Goal: Task Accomplishment & Management: Complete application form

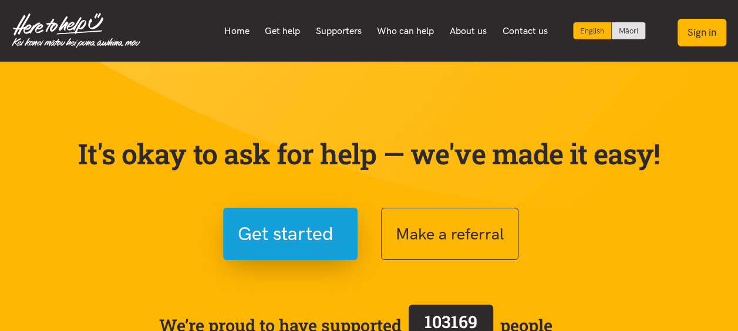
click at [688, 29] on button "Sign in" at bounding box center [701, 33] width 49 height 28
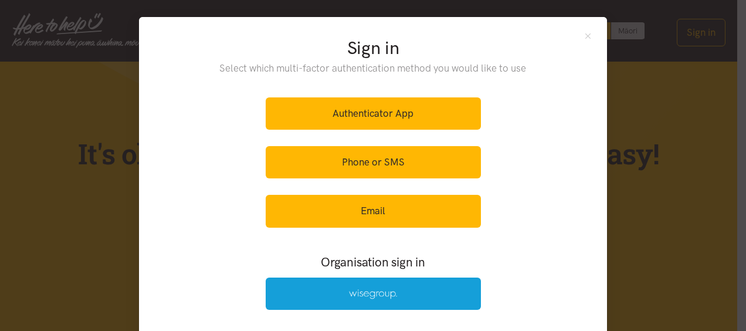
click at [296, 309] on div at bounding box center [373, 294] width 215 height 46
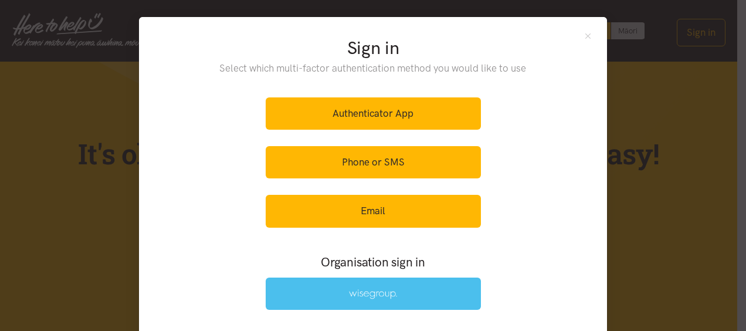
click at [293, 294] on link at bounding box center [373, 294] width 215 height 32
click at [321, 290] on link at bounding box center [373, 294] width 215 height 32
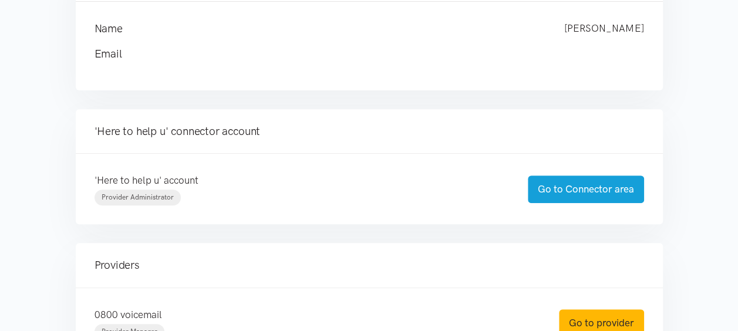
scroll to position [293, 0]
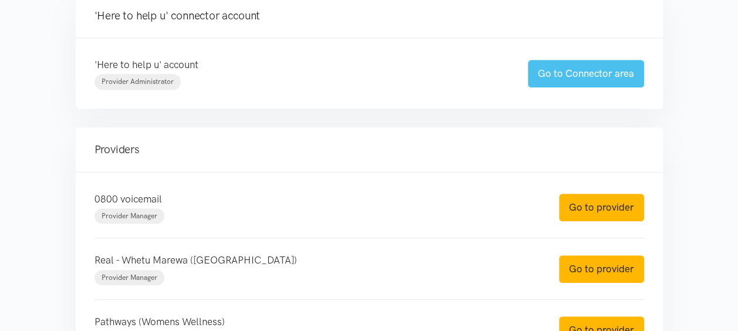
click at [555, 79] on link "Go to Connector area" at bounding box center [586, 74] width 116 height 28
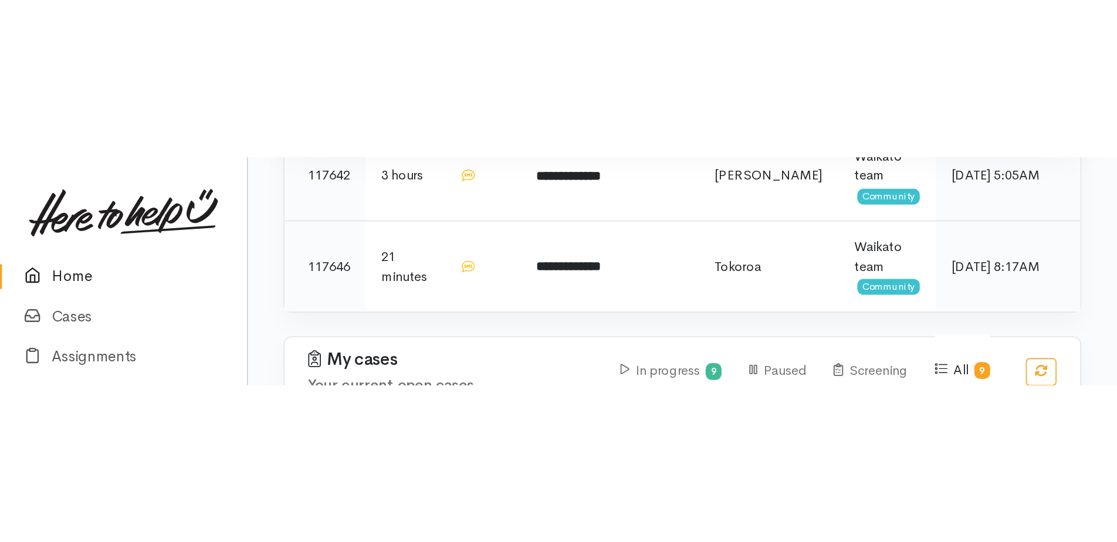
scroll to position [430, 0]
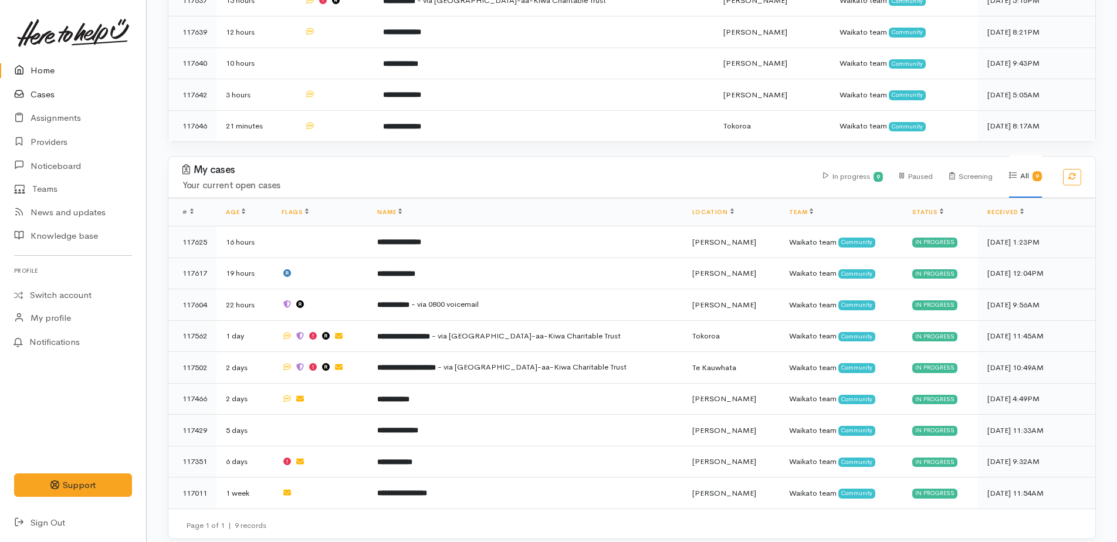
click at [43, 92] on link "Cases" at bounding box center [73, 95] width 146 height 24
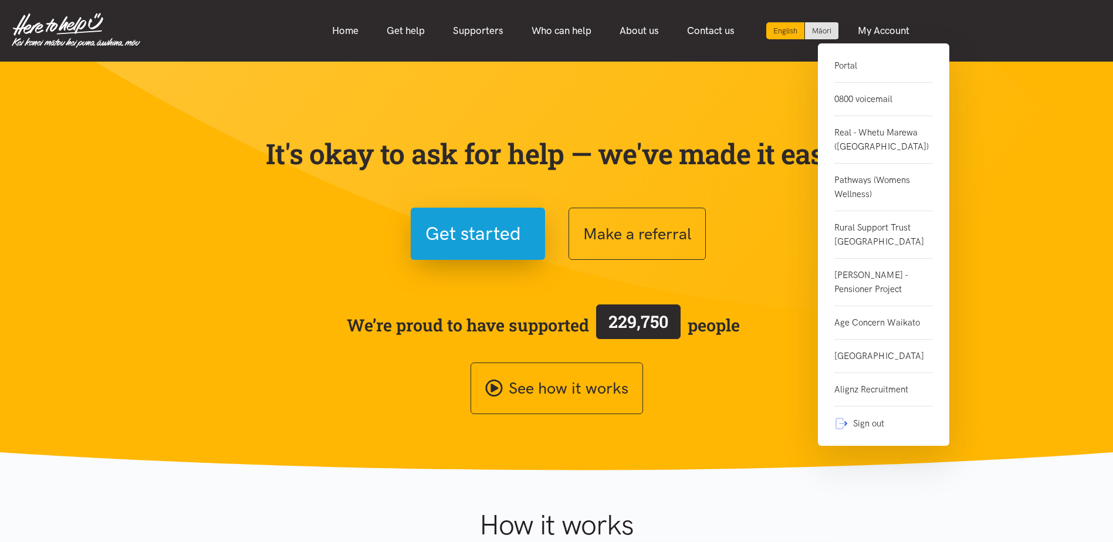
click at [847, 107] on link "0800 voicemail" at bounding box center [883, 99] width 99 height 33
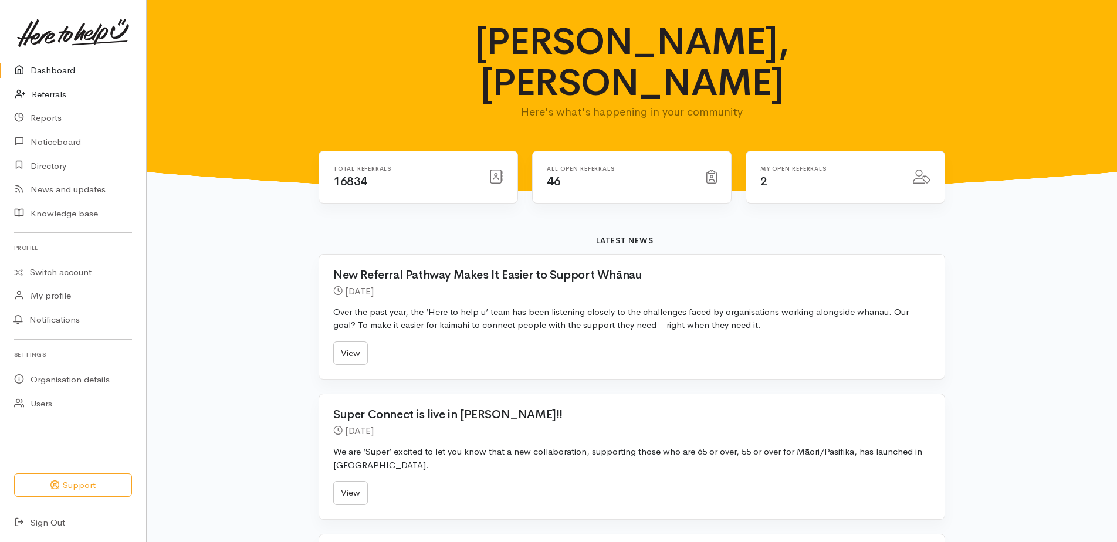
click at [46, 93] on link "Referrals" at bounding box center [73, 95] width 146 height 24
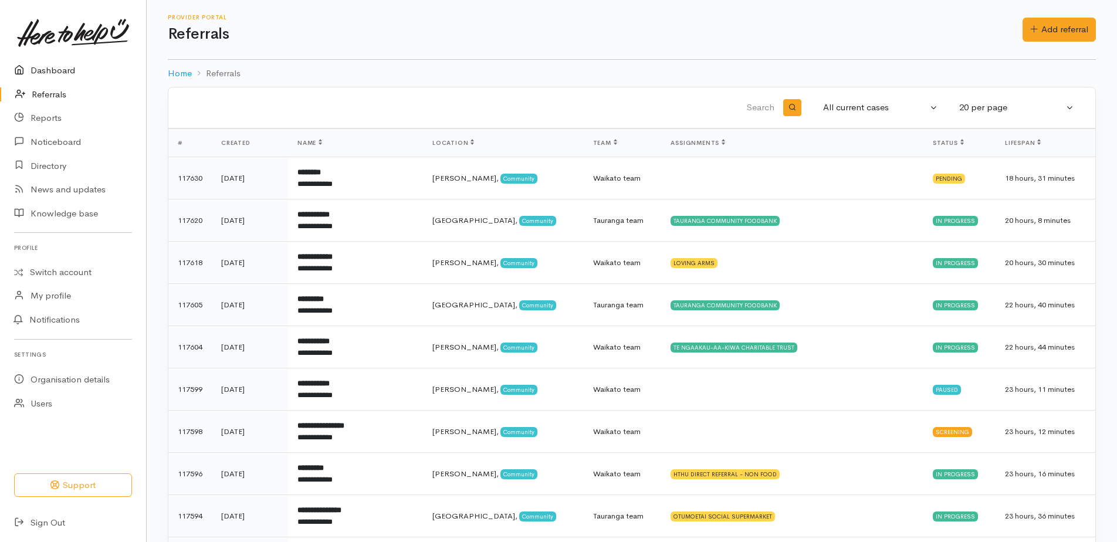
click at [41, 73] on link "Dashboard" at bounding box center [73, 71] width 146 height 24
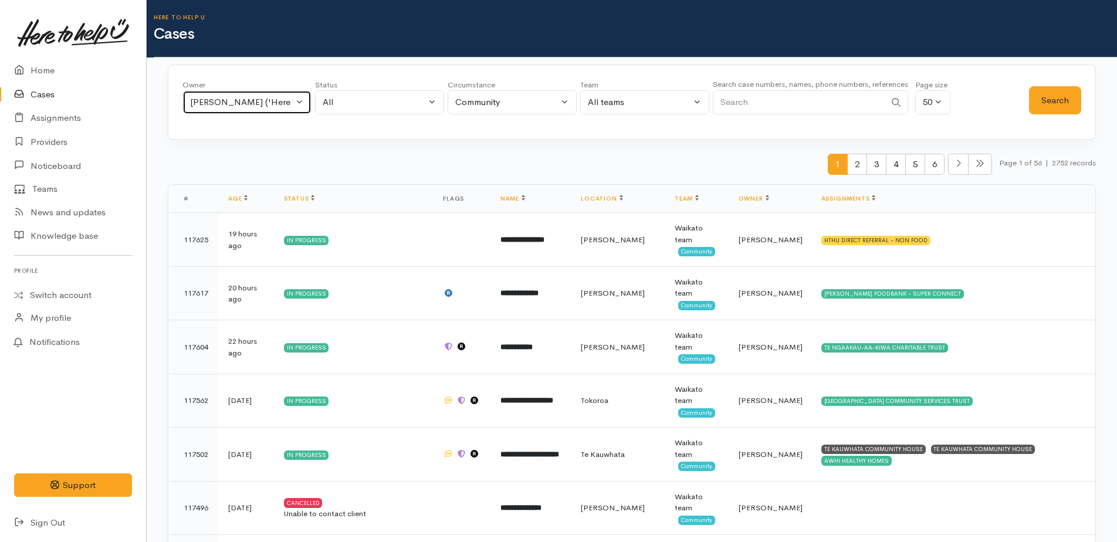
click at [246, 99] on div "[PERSON_NAME] ('Here to help u')" at bounding box center [241, 102] width 103 height 13
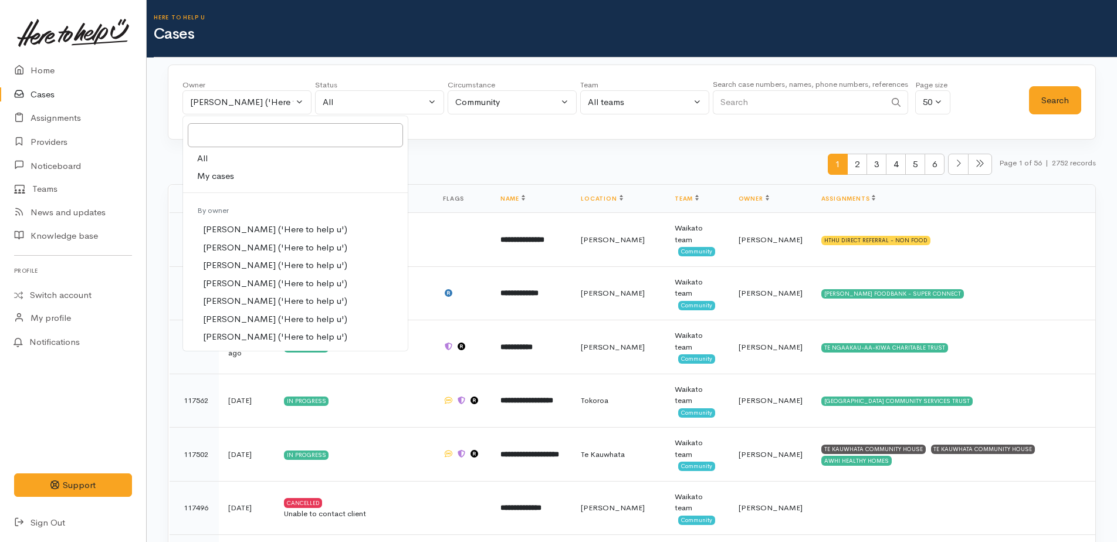
click at [204, 161] on span "All" at bounding box center [202, 158] width 11 height 13
select select "-1"
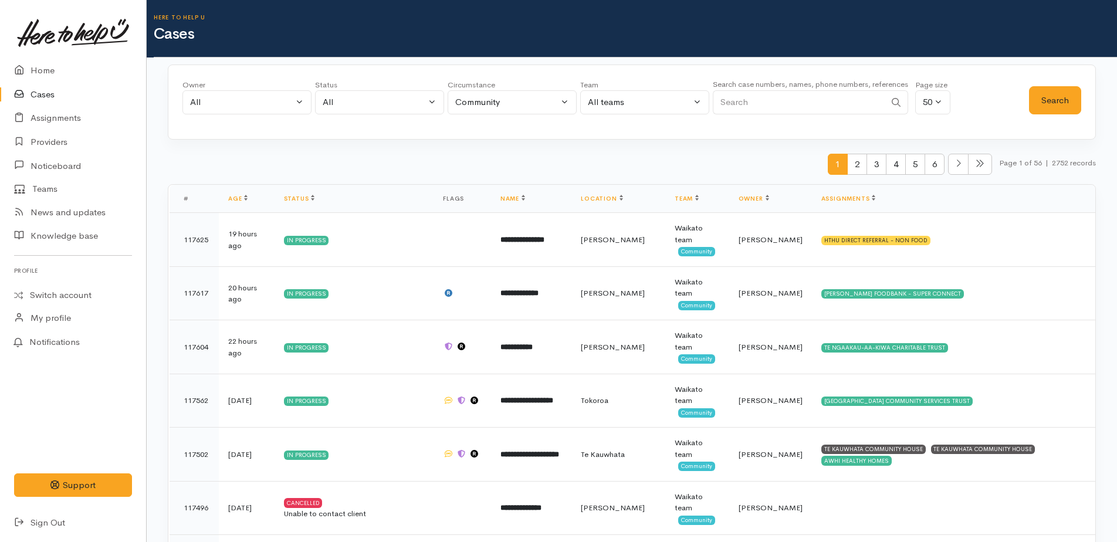
paste input "273183280"
click at [1055, 100] on button "Search" at bounding box center [1055, 100] width 52 height 29
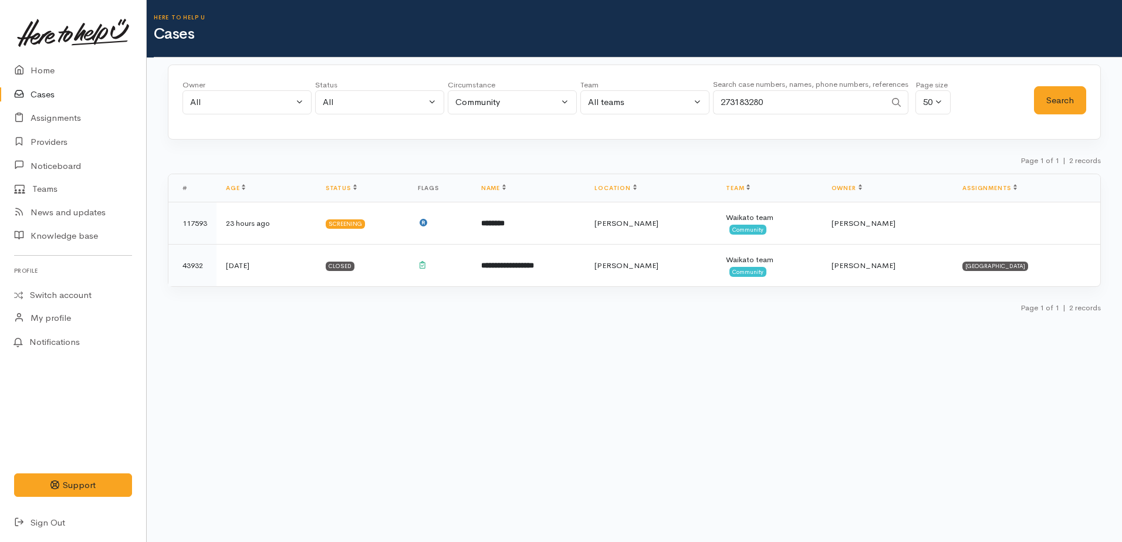
click at [782, 97] on input "273183280" at bounding box center [799, 102] width 173 height 24
type input "2"
paste input "278923527@etxt.co.nz"
click at [1052, 98] on button "Search" at bounding box center [1060, 100] width 52 height 29
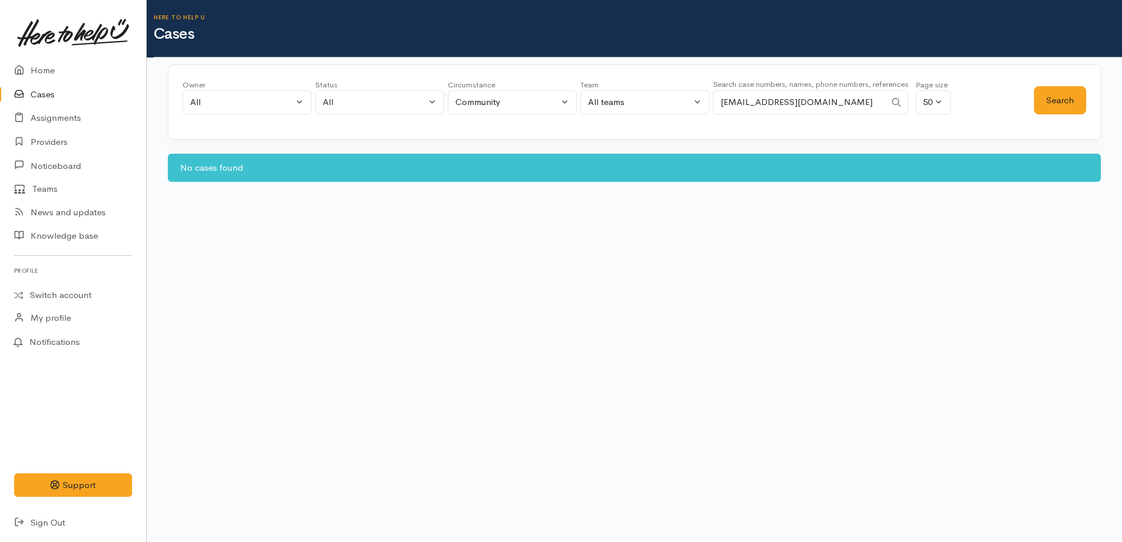
click at [824, 104] on input "278923527@etxt.co.nz" at bounding box center [799, 102] width 173 height 24
type input "278923527"
click at [1045, 106] on button "Search" at bounding box center [1060, 100] width 52 height 29
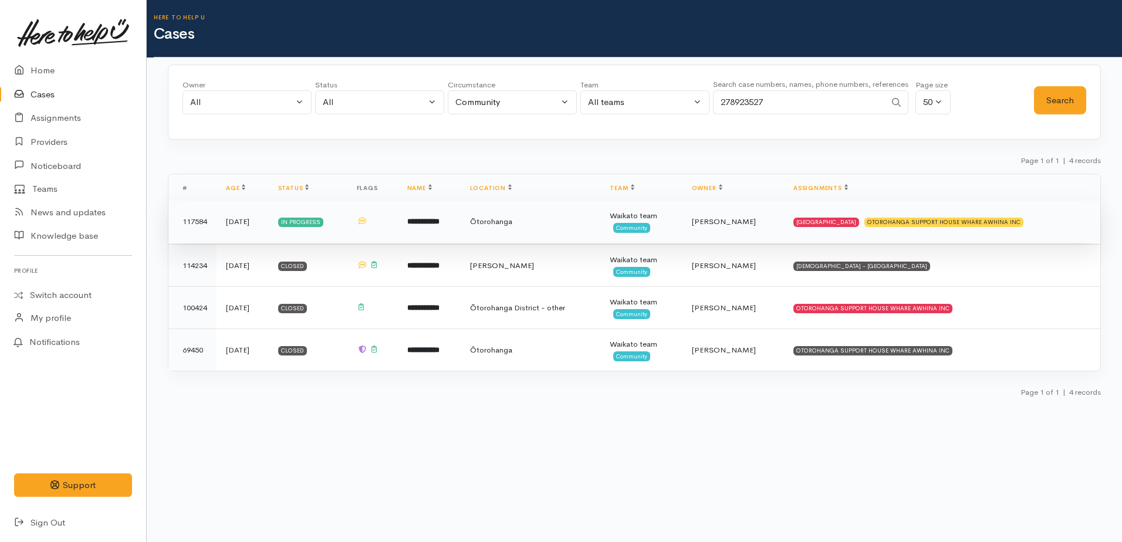
click at [246, 218] on td "yesterday" at bounding box center [243, 222] width 52 height 42
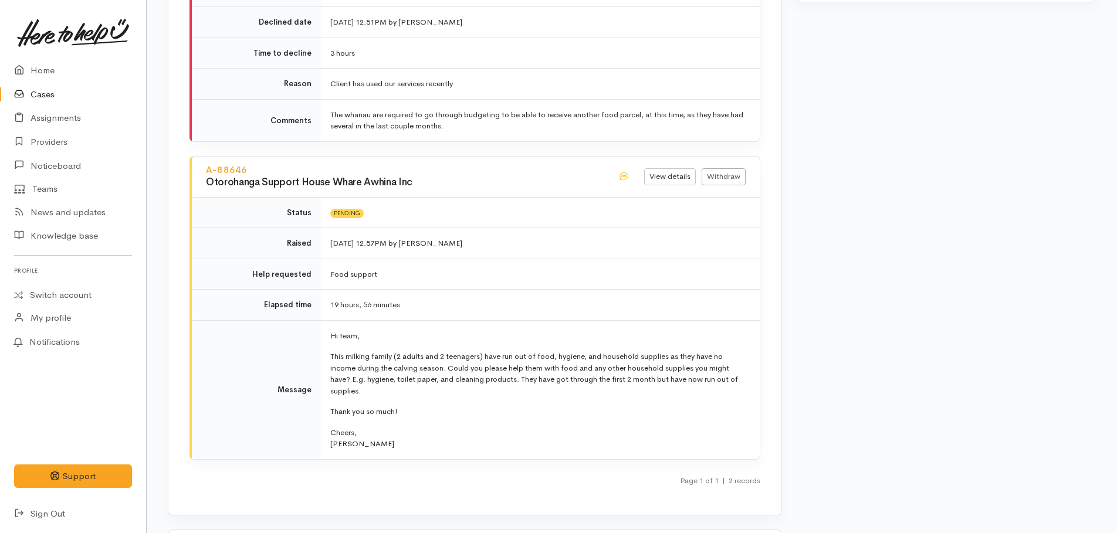
scroll to position [1643, 0]
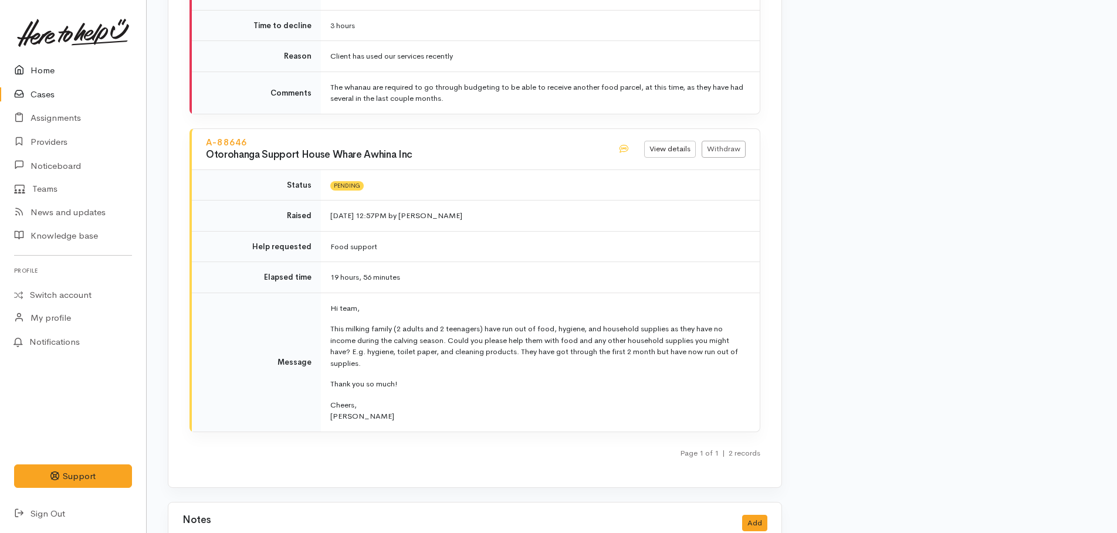
click at [35, 73] on link "Home" at bounding box center [73, 71] width 146 height 24
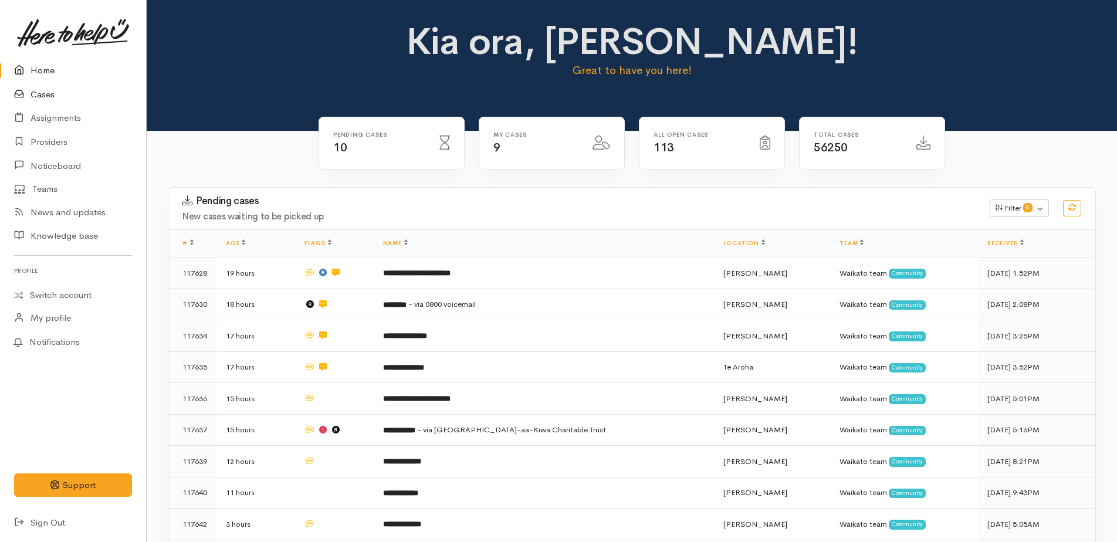
click at [46, 92] on link "Cases" at bounding box center [73, 95] width 146 height 24
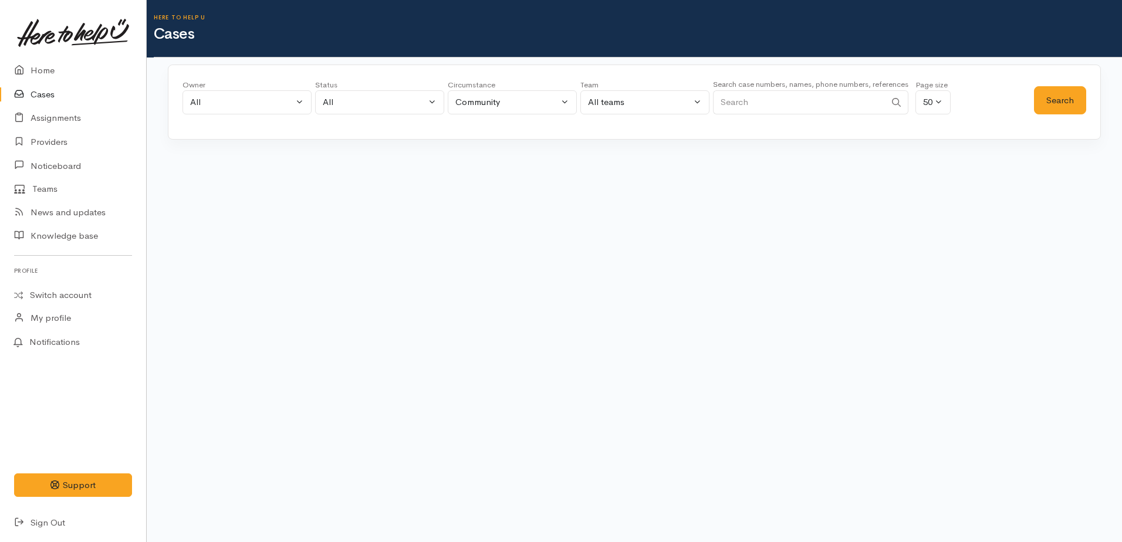
click at [772, 103] on input "Search" at bounding box center [799, 102] width 173 height 24
type input "tre"
click at [1050, 104] on button "Search" at bounding box center [1060, 100] width 52 height 29
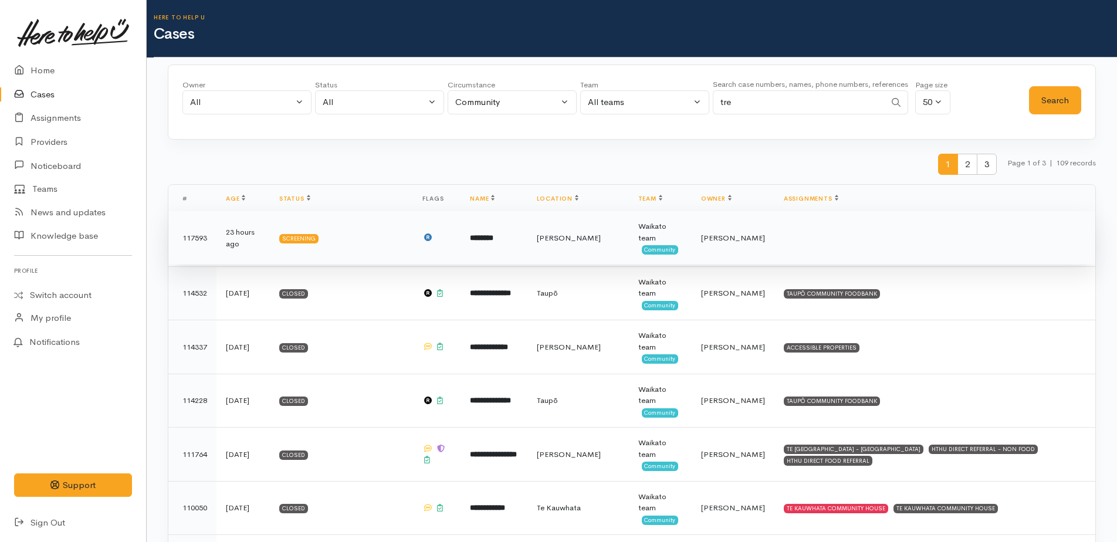
click at [481, 237] on b "********" at bounding box center [481, 238] width 23 height 8
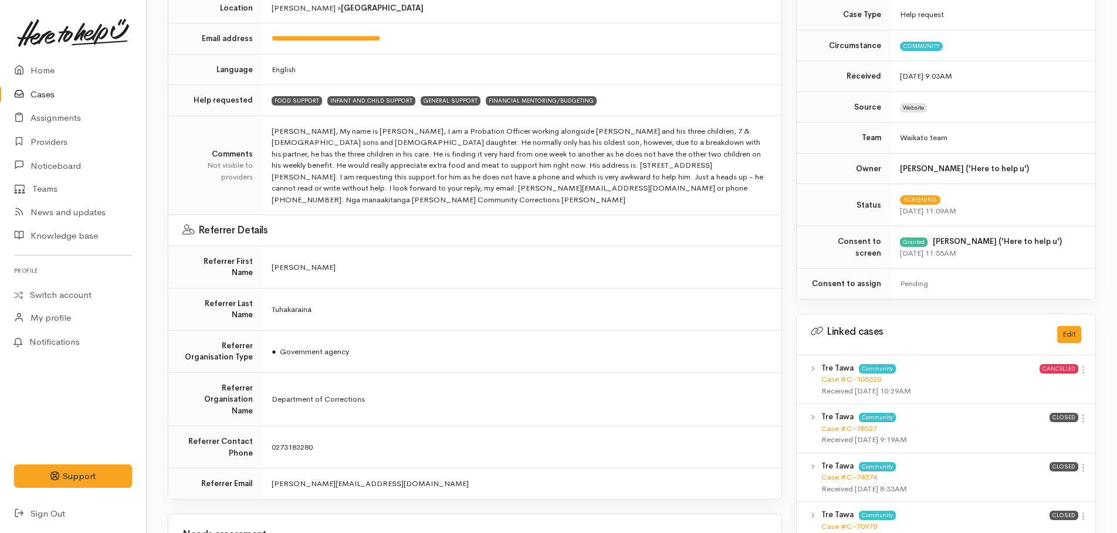
scroll to position [221, 0]
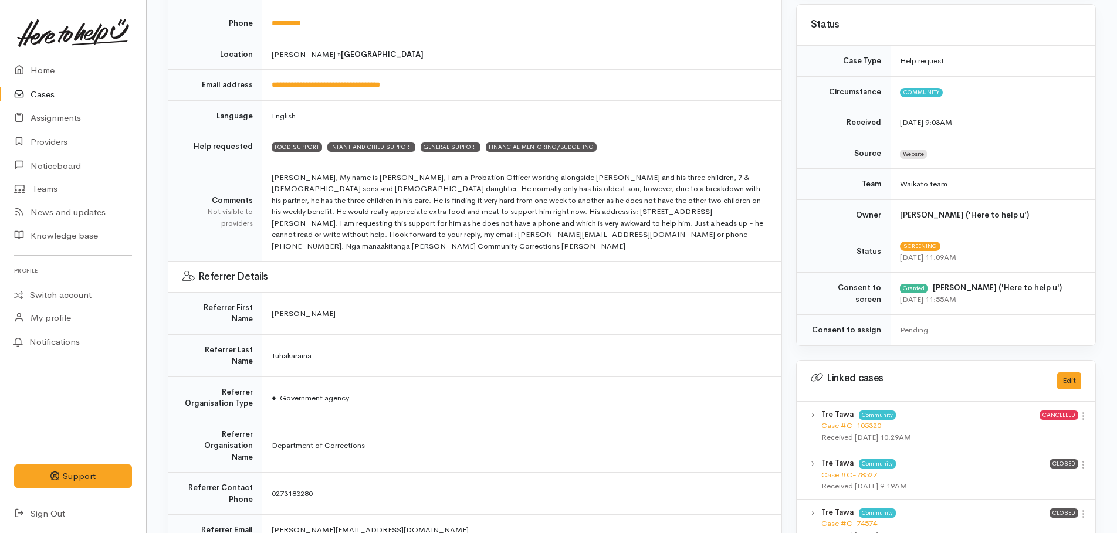
click at [35, 93] on link "Cases" at bounding box center [73, 95] width 146 height 24
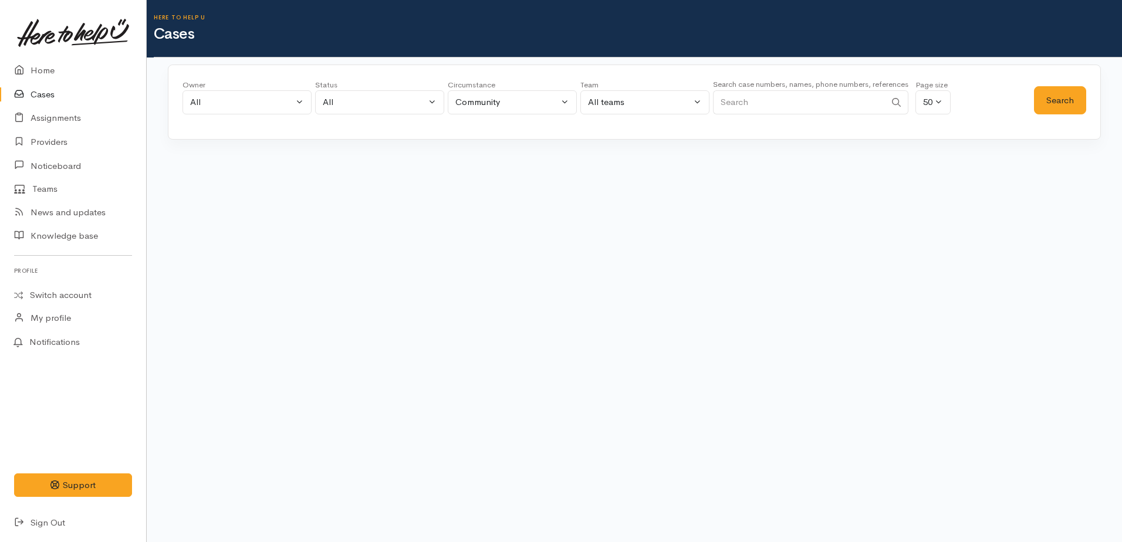
click at [772, 102] on input "Search" at bounding box center [799, 102] width 173 height 24
click at [1045, 110] on button "Search" at bounding box center [1060, 100] width 52 height 29
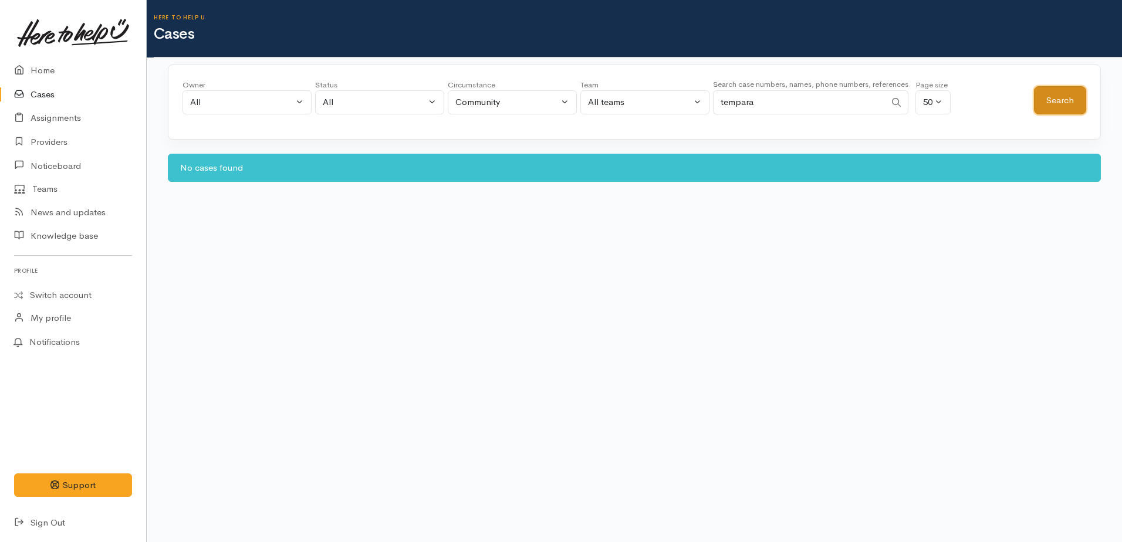
click at [1057, 106] on button "Search" at bounding box center [1060, 100] width 52 height 29
click at [803, 97] on input "tempara" at bounding box center [799, 102] width 173 height 24
type input "t"
click at [1055, 89] on button "Search" at bounding box center [1060, 100] width 52 height 29
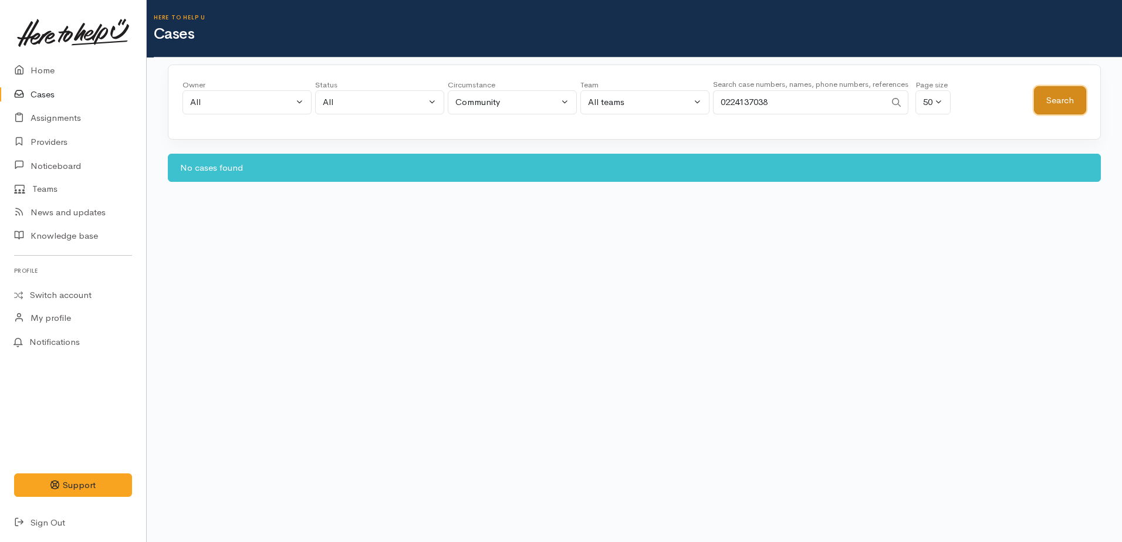
click at [1043, 108] on button "Search" at bounding box center [1060, 100] width 52 height 29
click at [770, 104] on input "0224137038" at bounding box center [799, 102] width 173 height 24
type input "0"
paste input "0224317038"
click at [1053, 108] on button "Search" at bounding box center [1060, 100] width 52 height 29
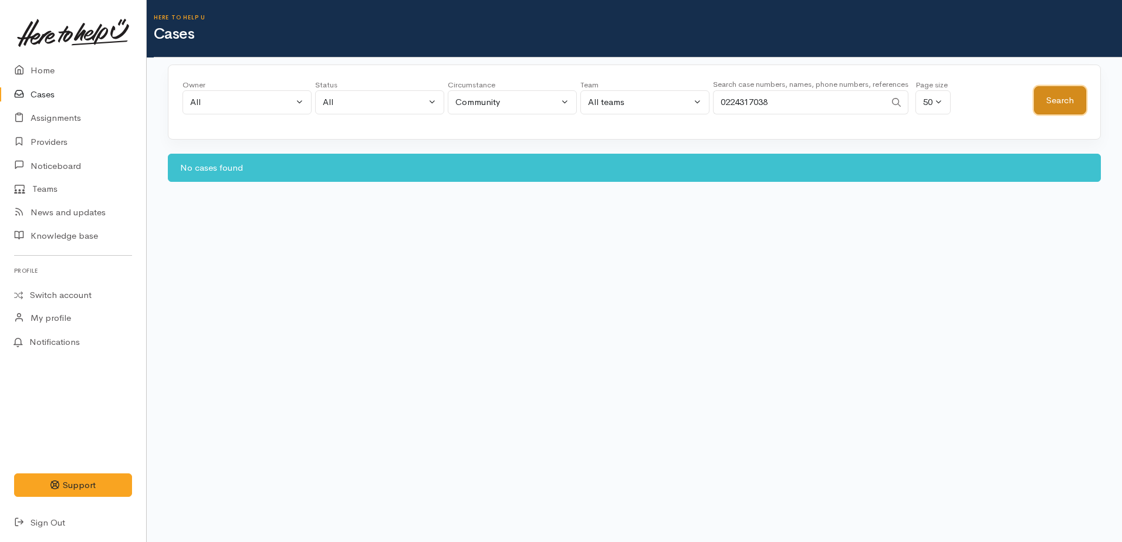
click at [1053, 108] on button "Search" at bounding box center [1060, 100] width 52 height 29
click at [1061, 106] on button "Search" at bounding box center [1060, 100] width 52 height 29
click at [1057, 106] on button "Search" at bounding box center [1060, 100] width 52 height 29
click at [801, 110] on input "0224317038" at bounding box center [799, 102] width 173 height 24
type input "0"
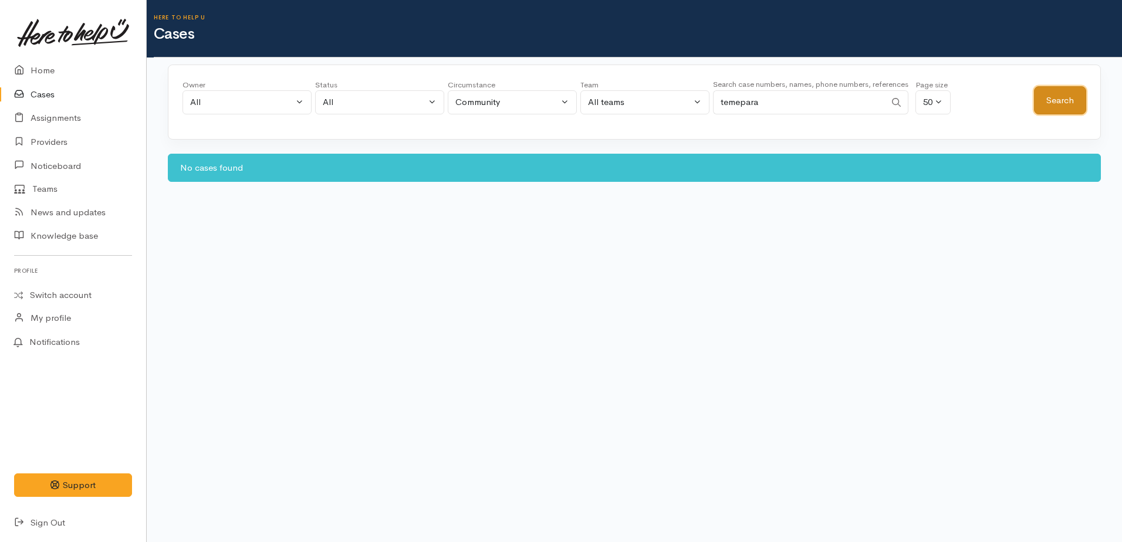
click at [1053, 97] on button "Search" at bounding box center [1060, 100] width 52 height 29
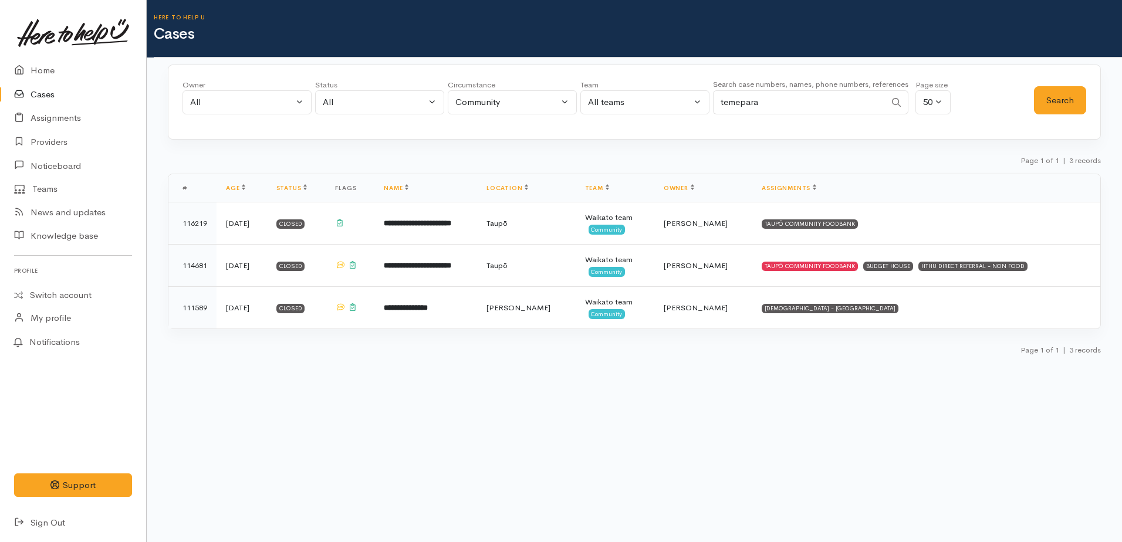
click at [831, 102] on input "temepara" at bounding box center [799, 102] width 173 height 24
type input "t"
paste input "225847969"
type input "225847969"
click at [1076, 97] on button "Search" at bounding box center [1060, 100] width 52 height 29
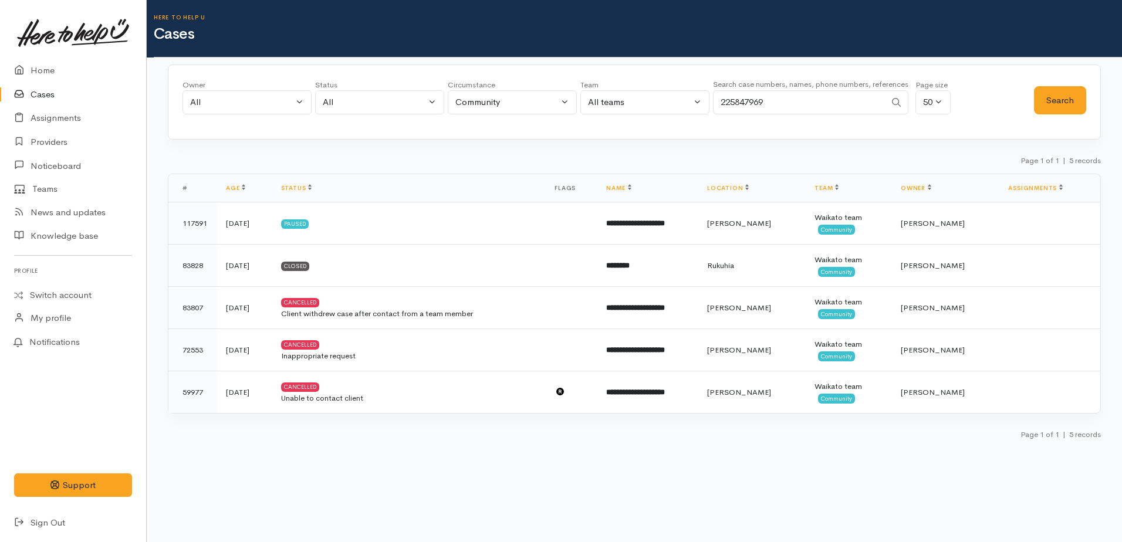
click at [38, 93] on link "Cases" at bounding box center [73, 95] width 146 height 24
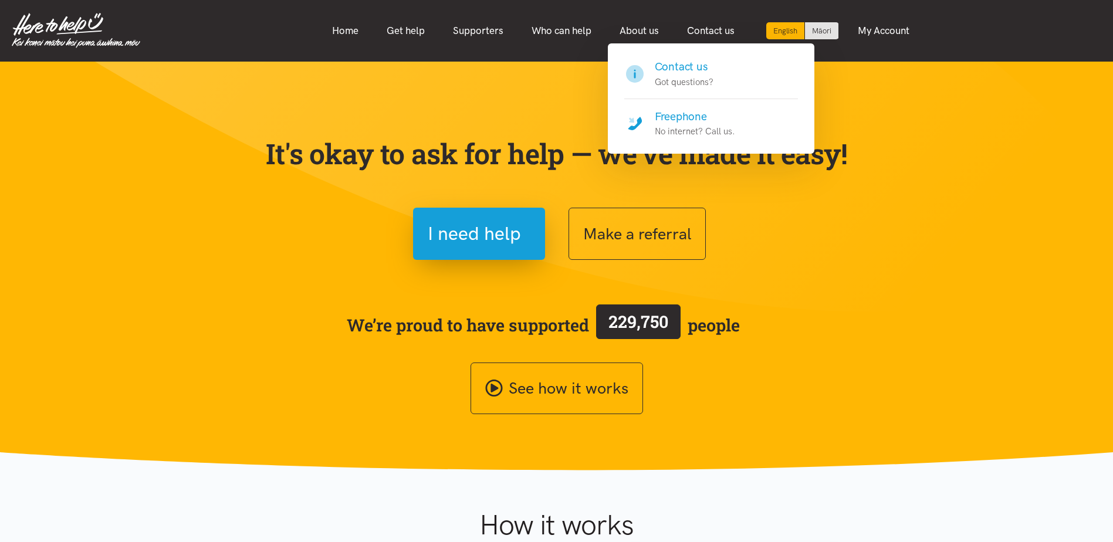
click at [691, 73] on h4 "Contact us" at bounding box center [684, 67] width 59 height 16
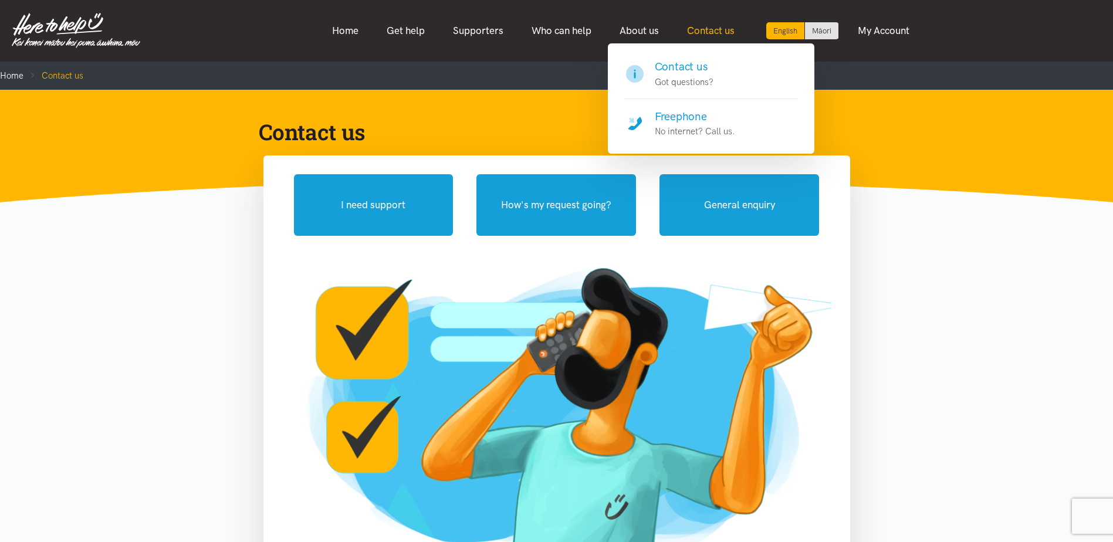
click at [698, 36] on link "Contact us" at bounding box center [711, 30] width 76 height 25
click at [684, 111] on h4 "Freephone" at bounding box center [695, 117] width 80 height 16
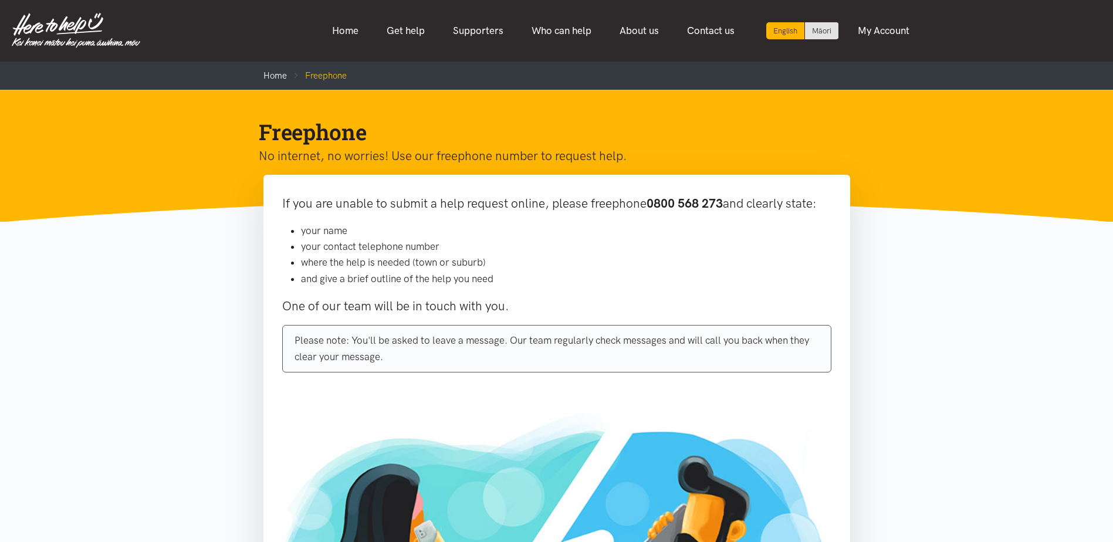
scroll to position [59, 0]
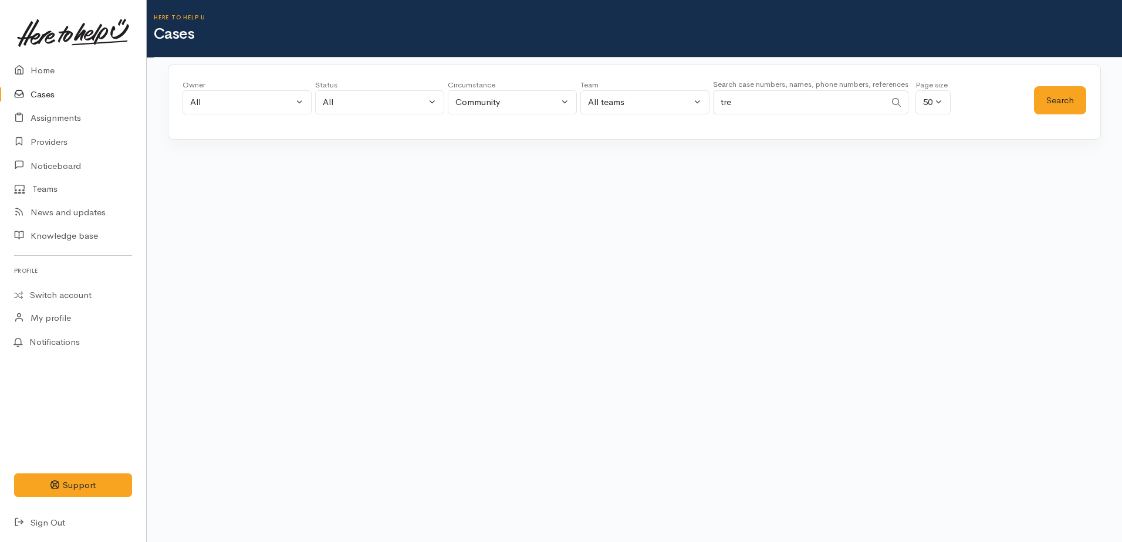
type input "tre"
click at [1048, 103] on button "Search" at bounding box center [1060, 100] width 52 height 29
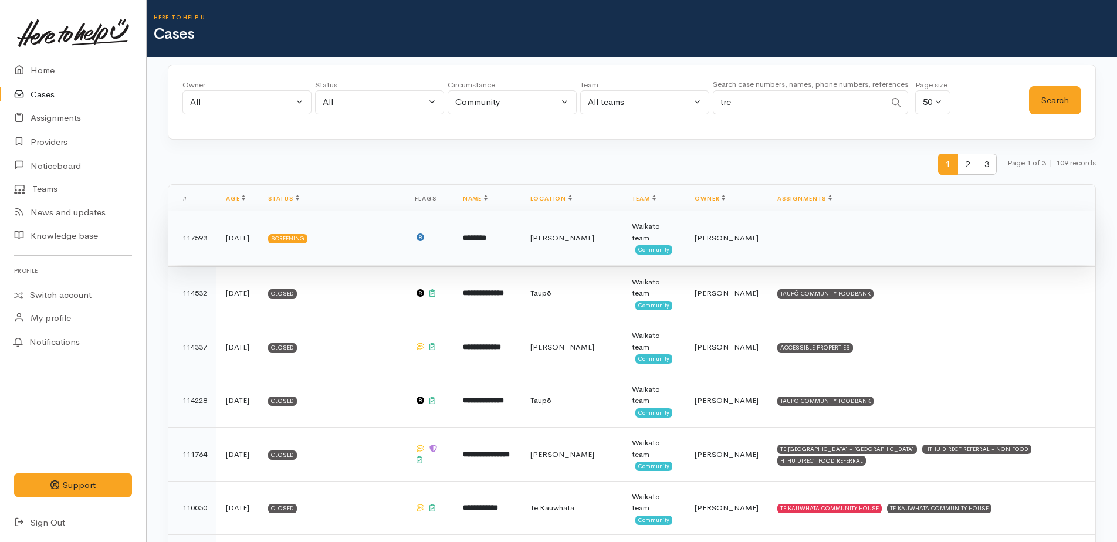
click at [486, 238] on b "********" at bounding box center [474, 238] width 23 height 8
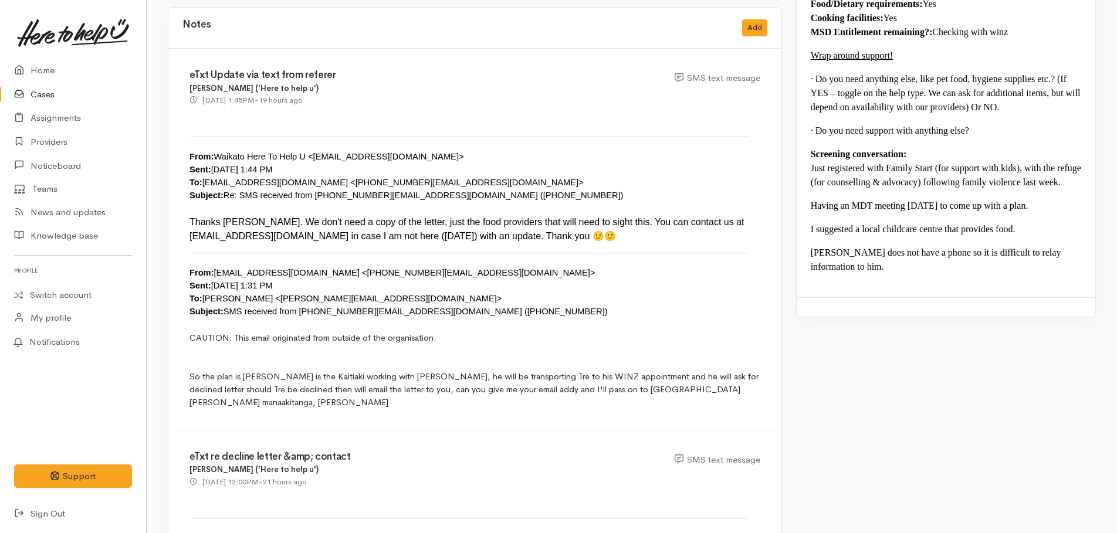
scroll to position [1408, 0]
click at [45, 70] on link "Home" at bounding box center [73, 71] width 146 height 24
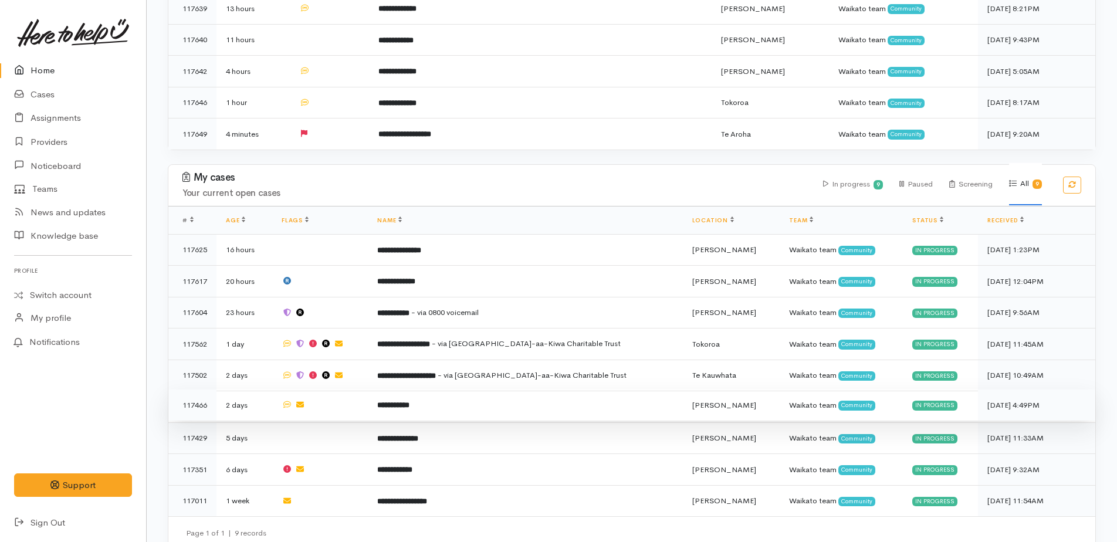
scroll to position [399, 0]
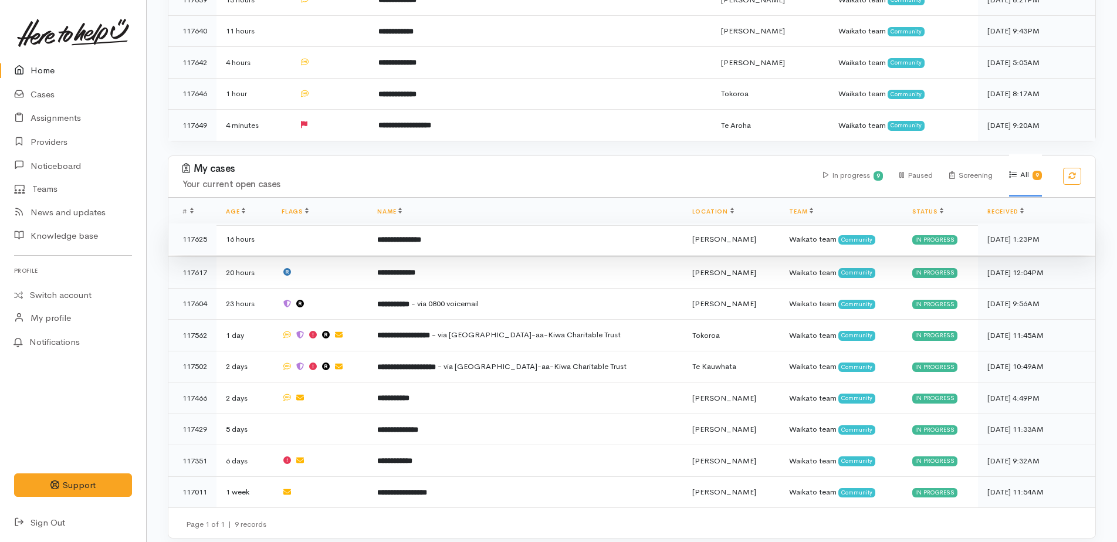
click at [421, 236] on b "**********" at bounding box center [399, 240] width 44 height 8
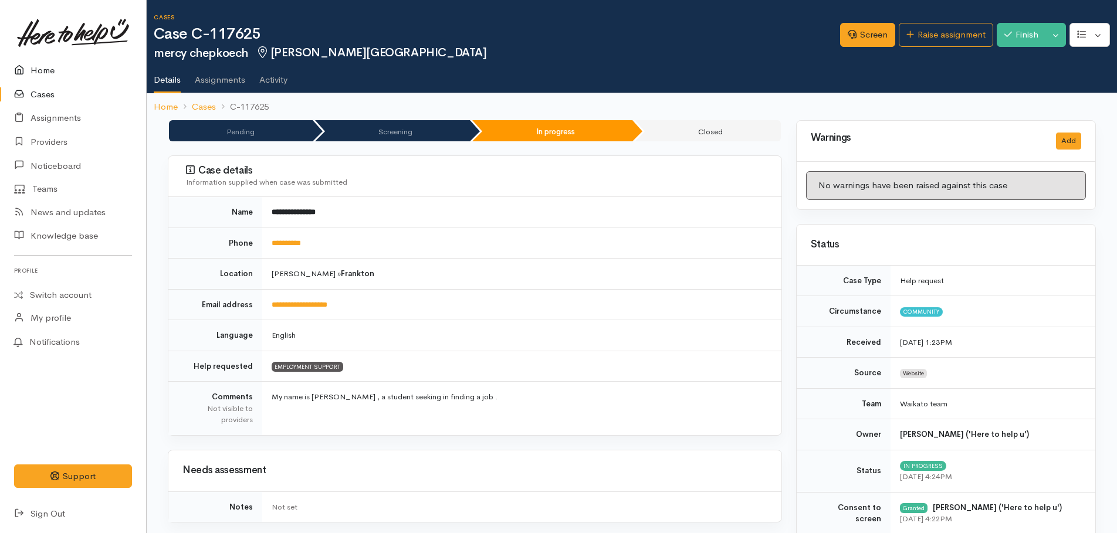
click at [39, 68] on link "Home" at bounding box center [73, 71] width 146 height 24
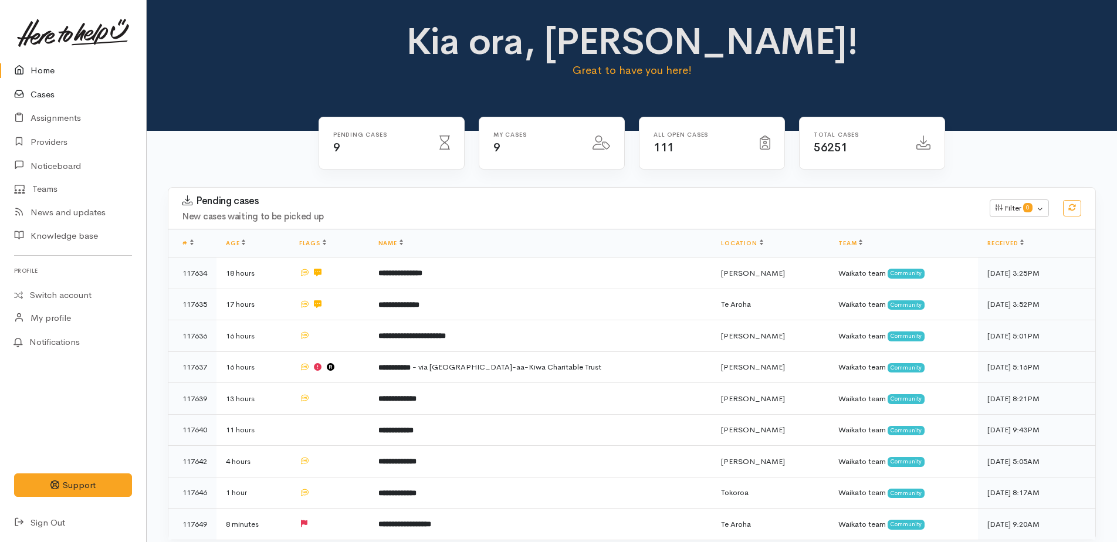
click at [52, 95] on link "Cases" at bounding box center [73, 95] width 146 height 24
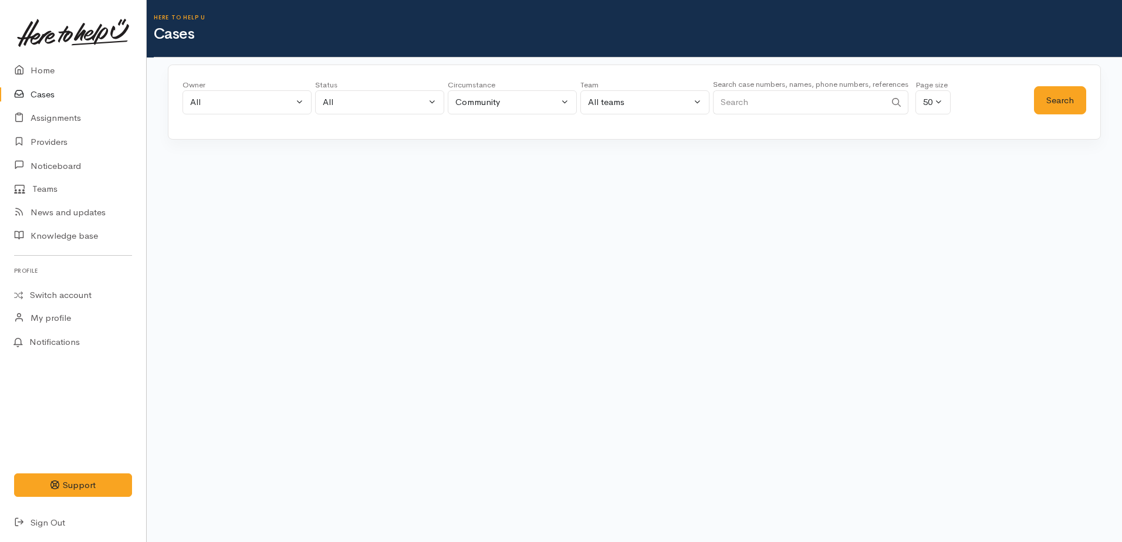
paste input "642041809441."
click at [1049, 101] on button "Search" at bounding box center [1060, 100] width 52 height 29
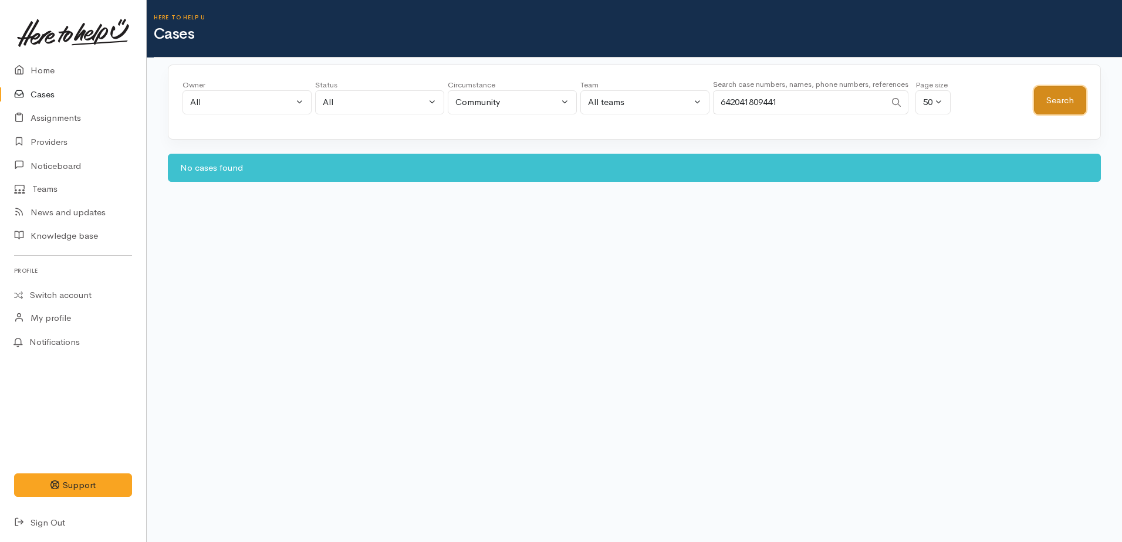
click at [1049, 101] on button "Search" at bounding box center [1060, 100] width 52 height 29
click at [729, 100] on input "642041809441" at bounding box center [799, 102] width 173 height 24
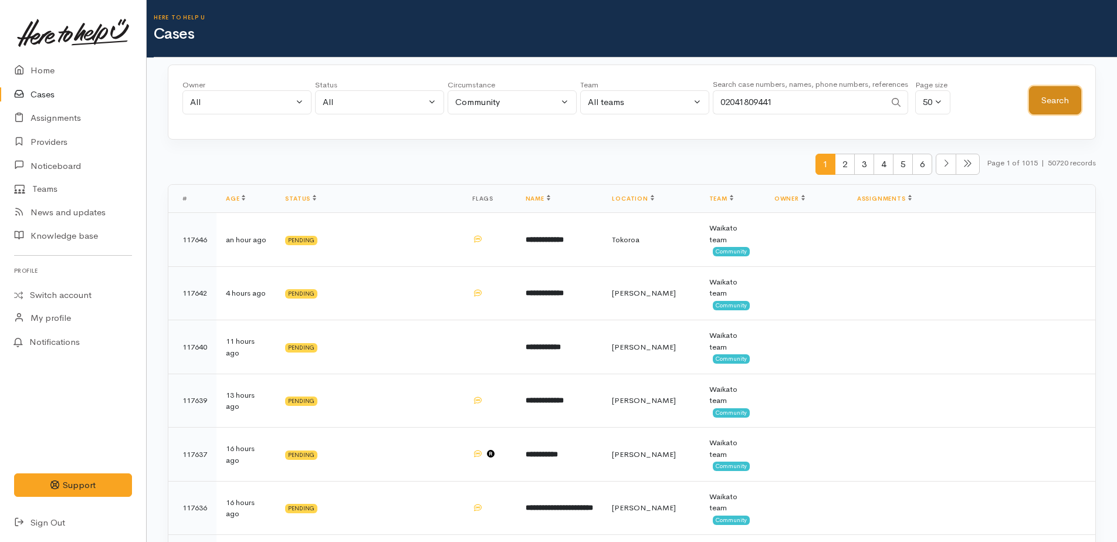
click at [1050, 103] on button "Search" at bounding box center [1055, 100] width 52 height 29
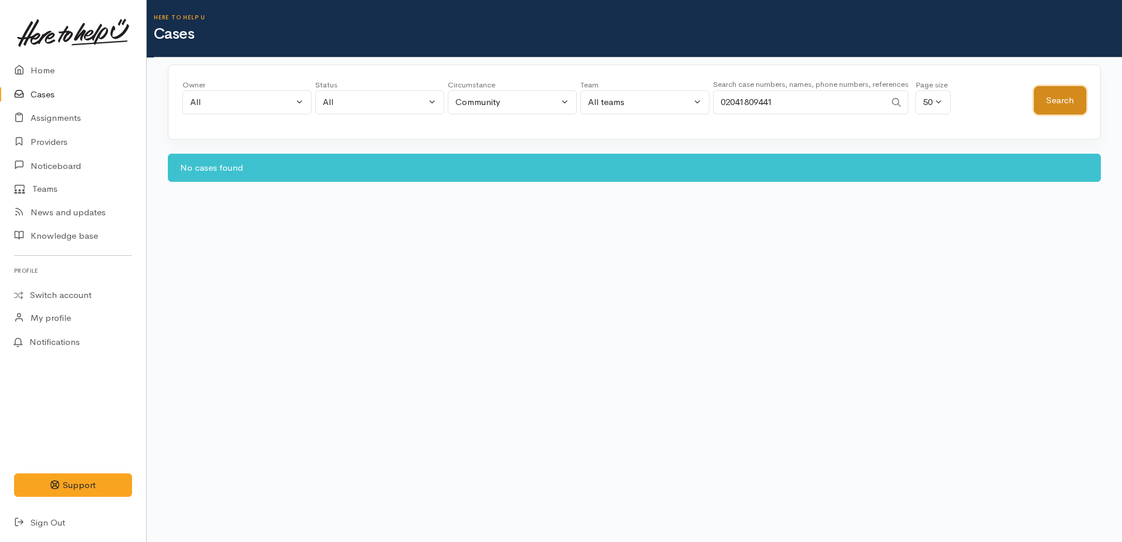
click at [1051, 103] on button "Search" at bounding box center [1060, 100] width 52 height 29
click at [1063, 102] on button "Search" at bounding box center [1060, 100] width 52 height 29
click at [860, 102] on input "02041809441" at bounding box center [799, 102] width 173 height 24
type input "0"
click at [791, 103] on input "Search" at bounding box center [799, 102] width 173 height 24
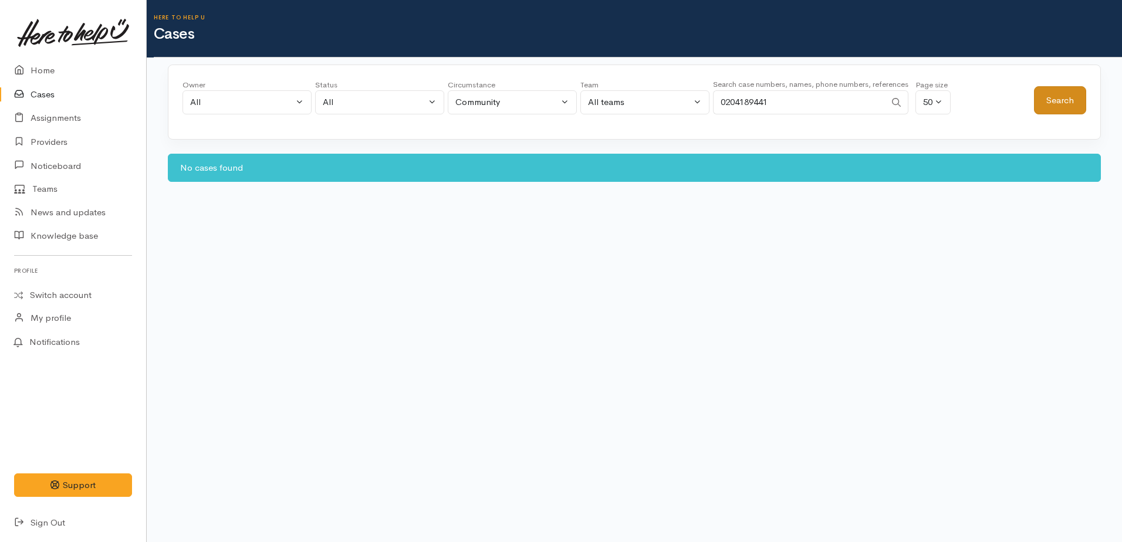
type input "0204189441"
click at [1056, 108] on button "Search" at bounding box center [1060, 100] width 52 height 29
click at [1055, 100] on button "Search" at bounding box center [1060, 100] width 52 height 29
click at [39, 146] on link "Providers" at bounding box center [73, 142] width 146 height 24
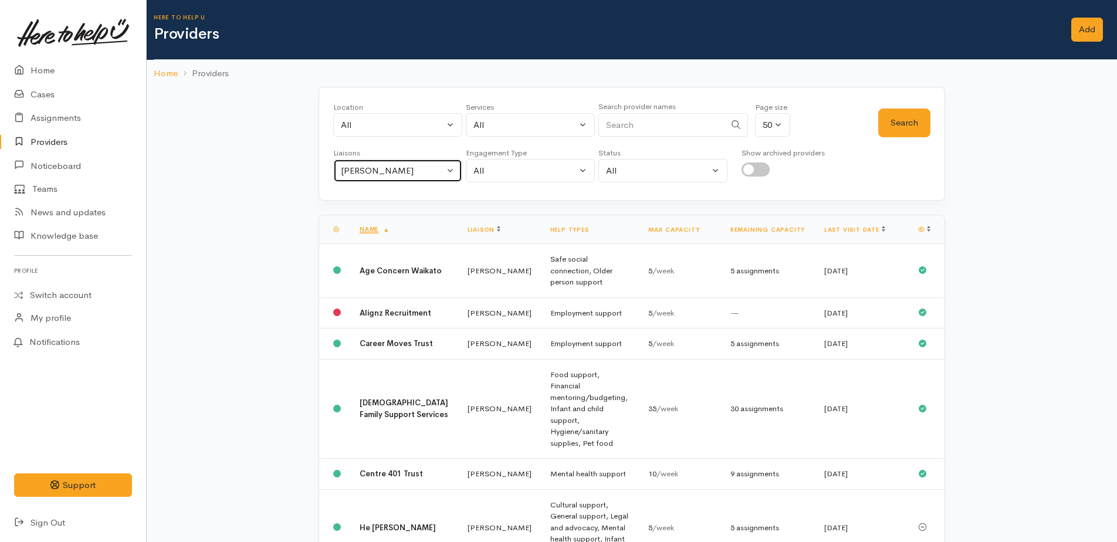
click at [364, 176] on div "[PERSON_NAME]" at bounding box center [392, 170] width 103 height 13
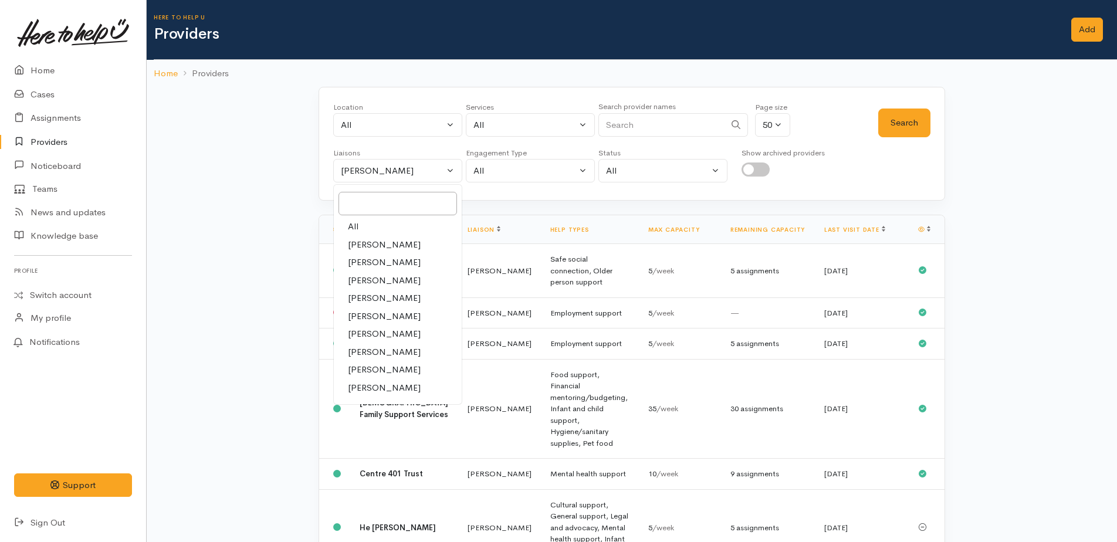
click at [380, 349] on span "[PERSON_NAME]" at bounding box center [384, 352] width 73 height 13
select select "953"
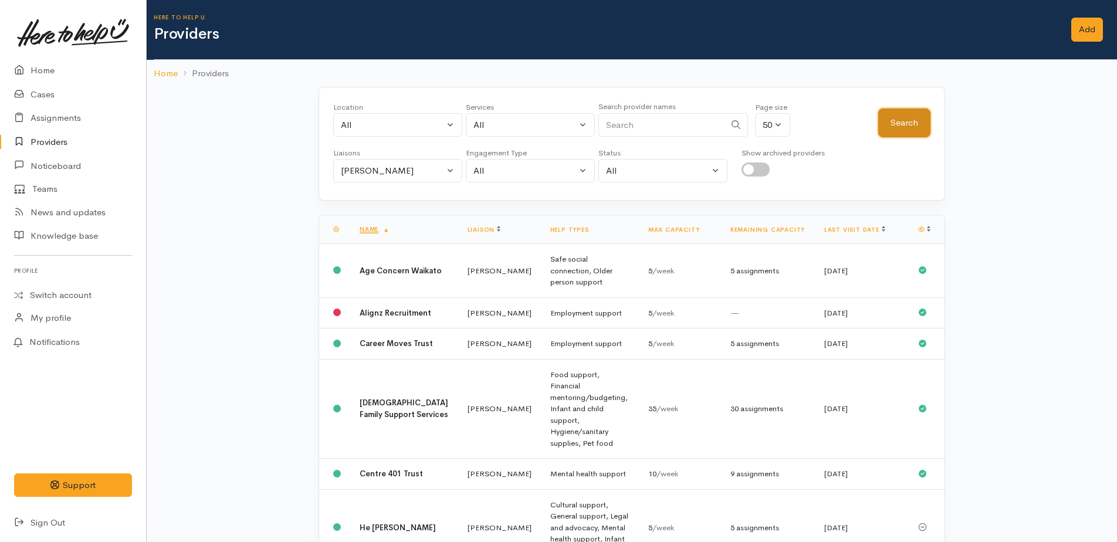
click at [896, 131] on button "Search" at bounding box center [904, 123] width 52 height 29
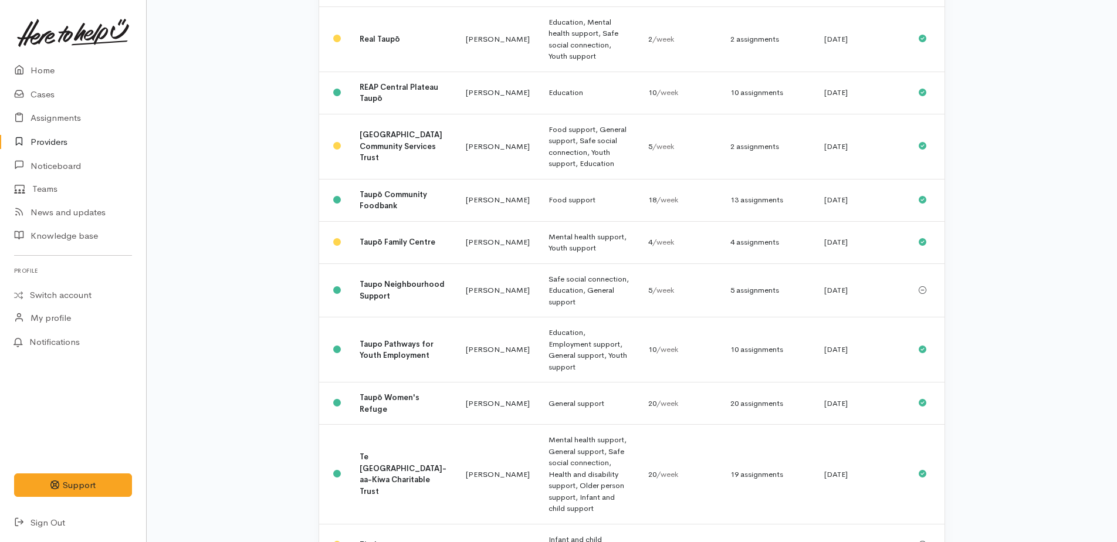
scroll to position [1171, 0]
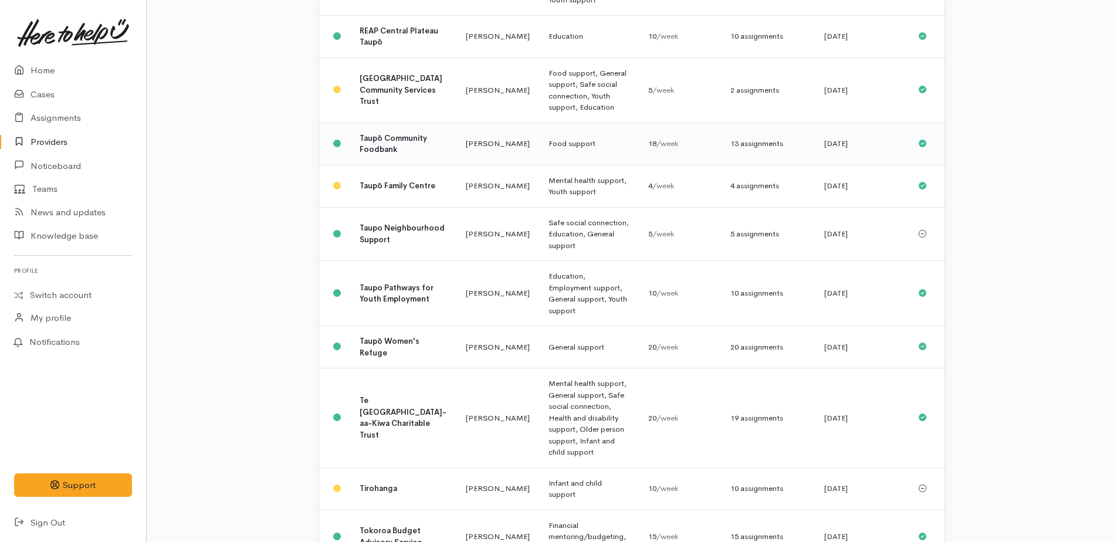
click at [380, 133] on b "Taupō Community Foodbank" at bounding box center [393, 144] width 67 height 22
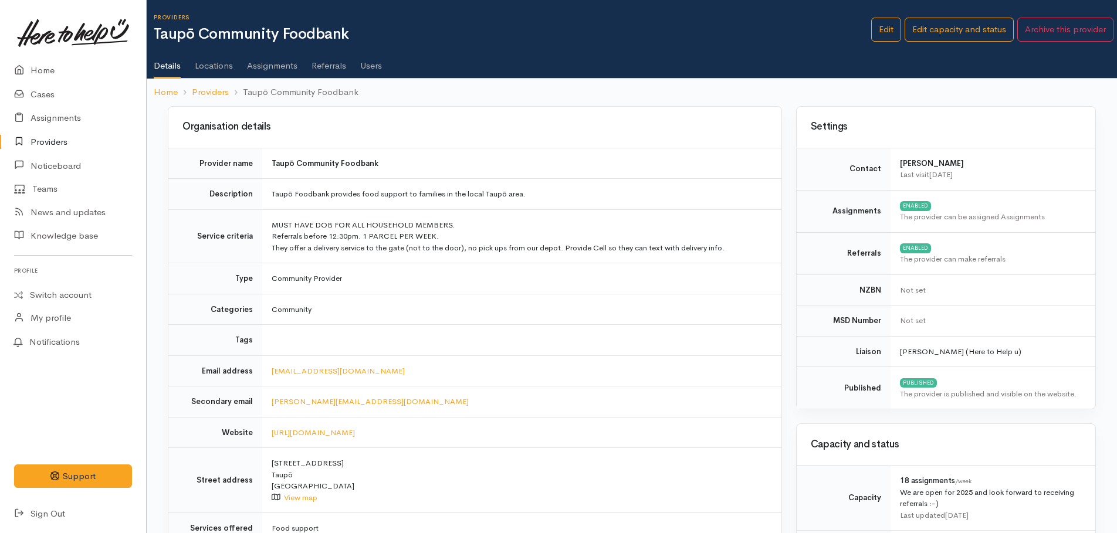
click at [262, 66] on link "Assignments" at bounding box center [272, 61] width 50 height 33
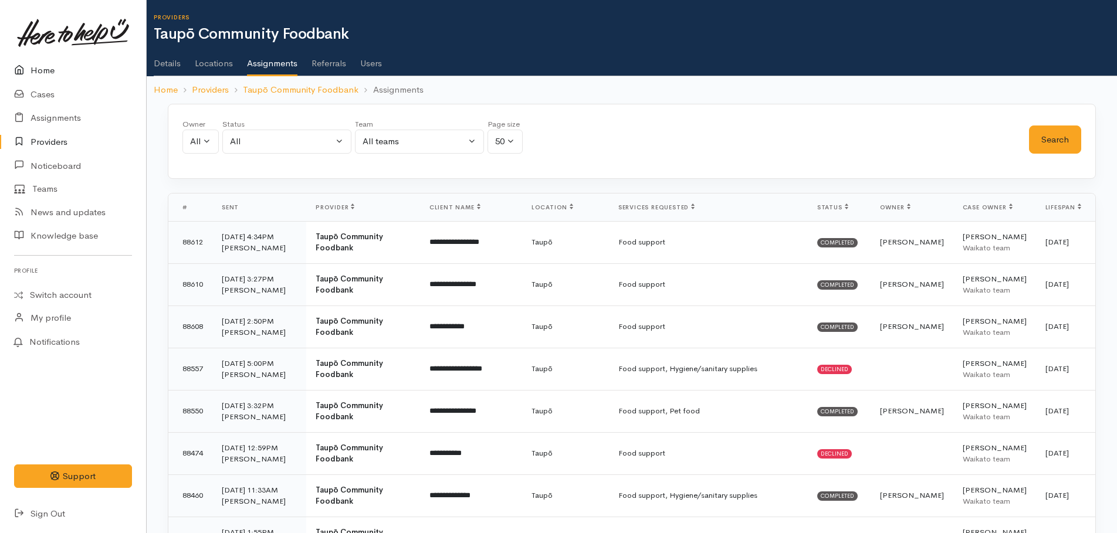
click at [34, 64] on link "Home" at bounding box center [73, 71] width 146 height 24
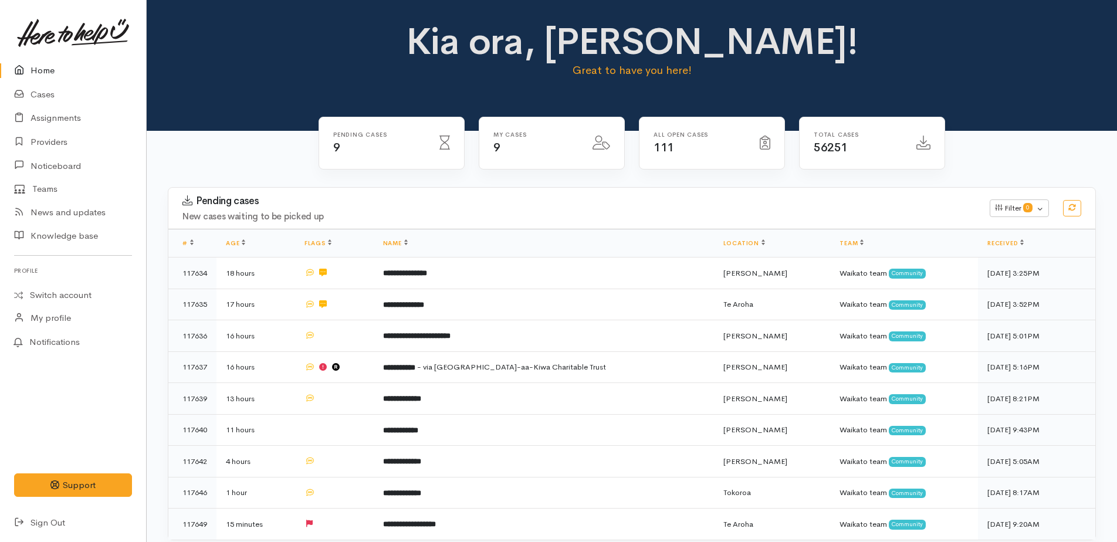
click at [32, 67] on link "Home" at bounding box center [73, 71] width 146 height 24
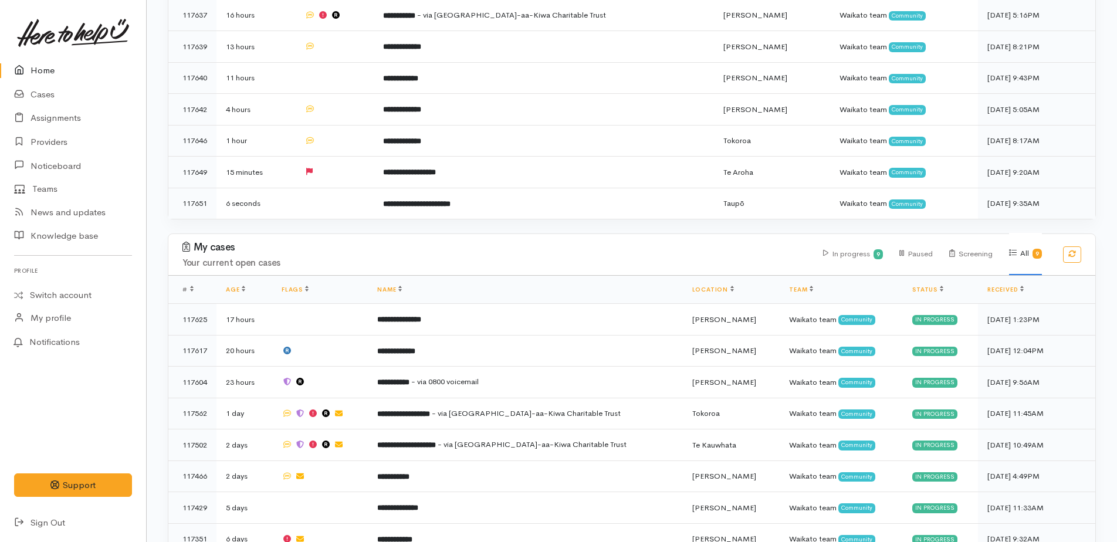
scroll to position [430, 0]
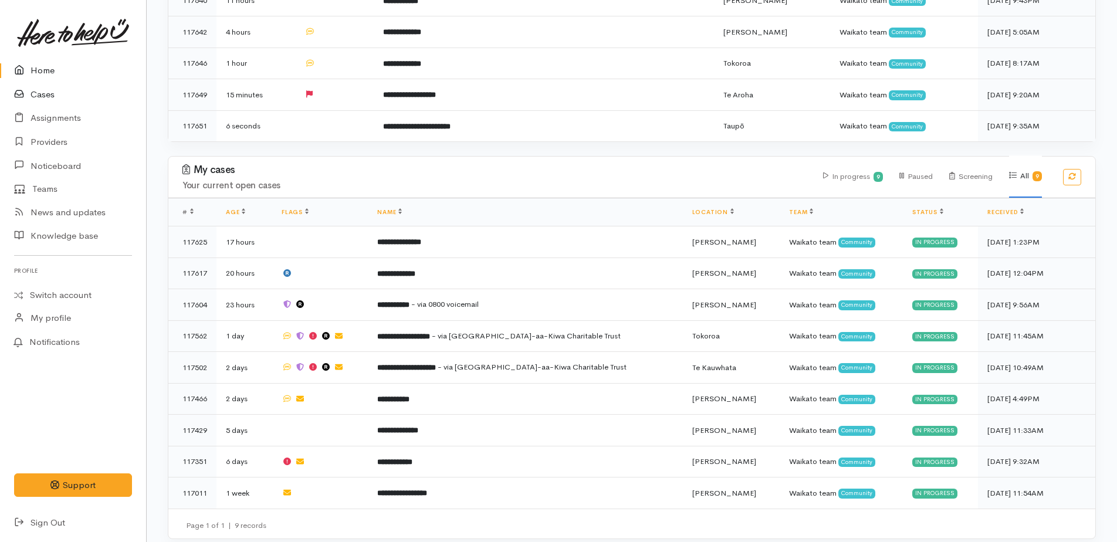
click at [43, 97] on link "Cases" at bounding box center [73, 95] width 146 height 24
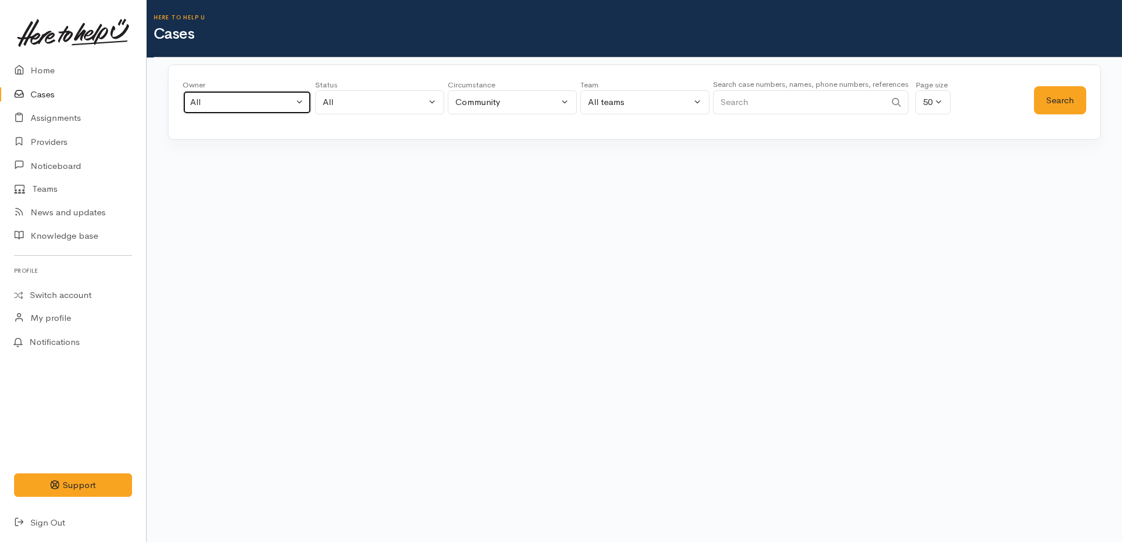
click at [214, 106] on div "All" at bounding box center [241, 102] width 103 height 13
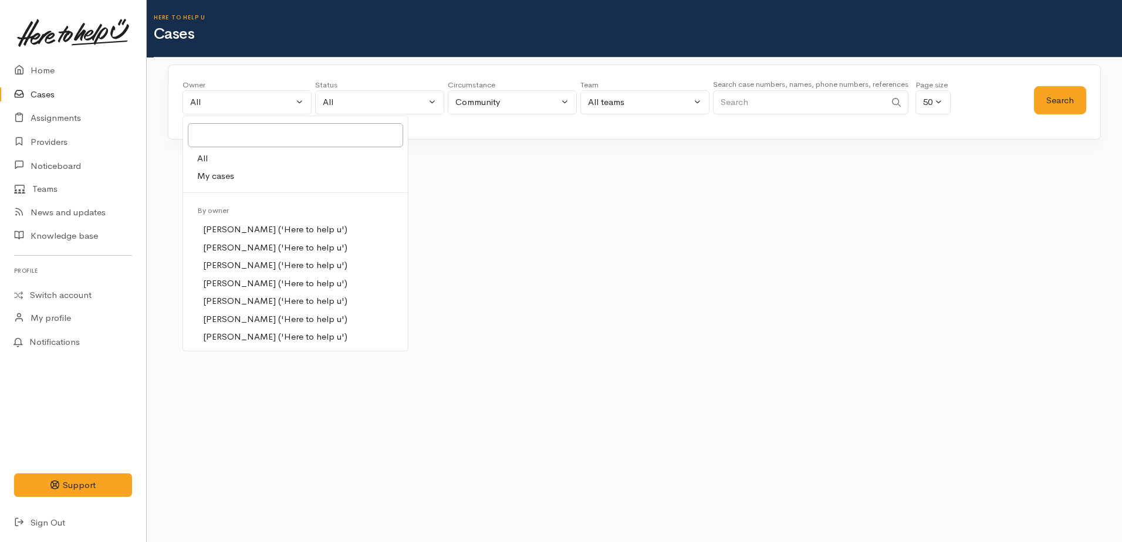
click at [208, 181] on span "My cases" at bounding box center [215, 176] width 37 height 13
select select "1759"
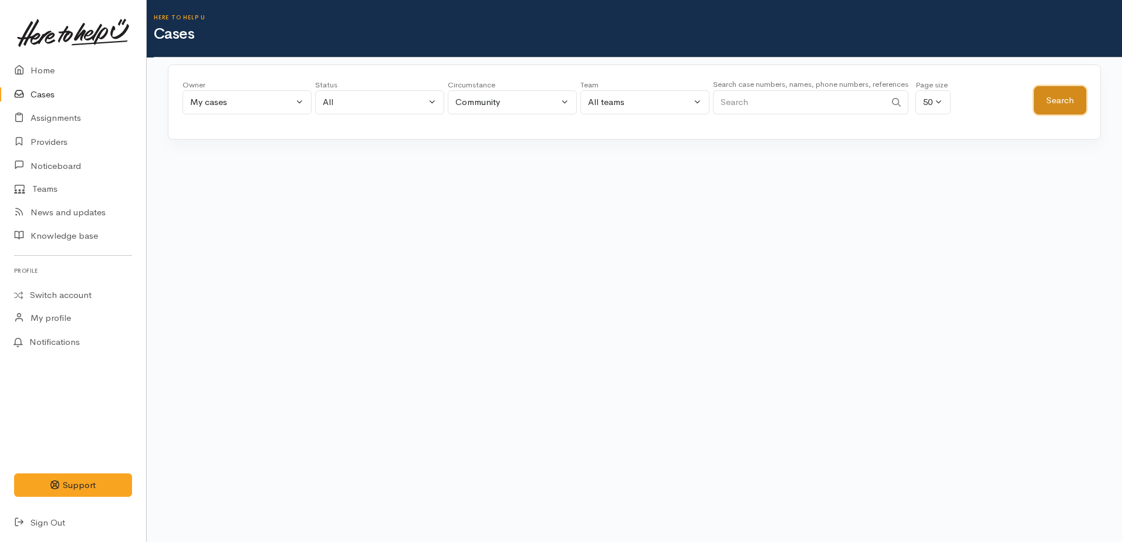
click at [1059, 100] on button "Search" at bounding box center [1060, 100] width 52 height 29
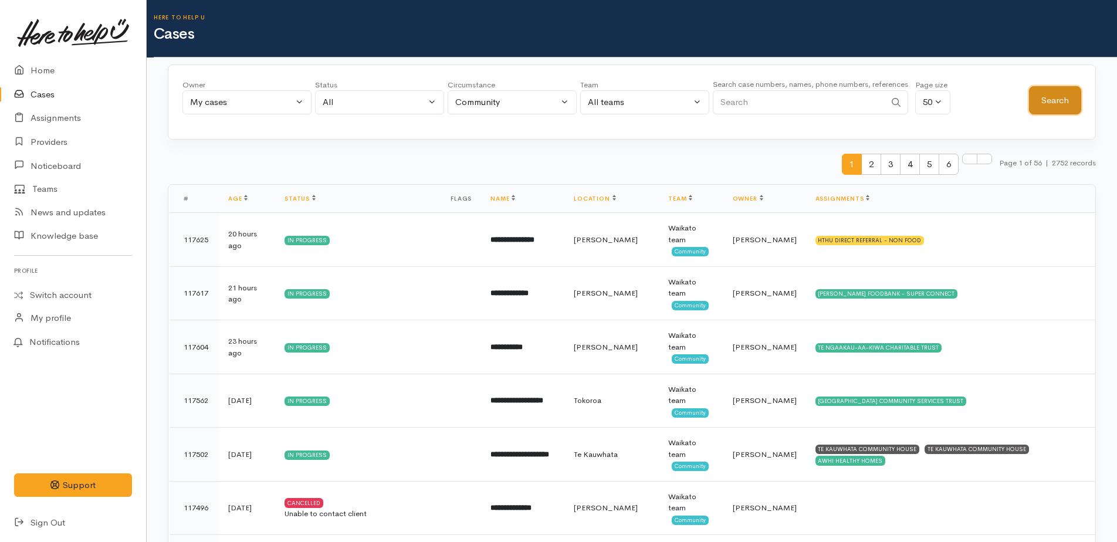
click at [1059, 100] on button "Search" at bounding box center [1055, 100] width 52 height 29
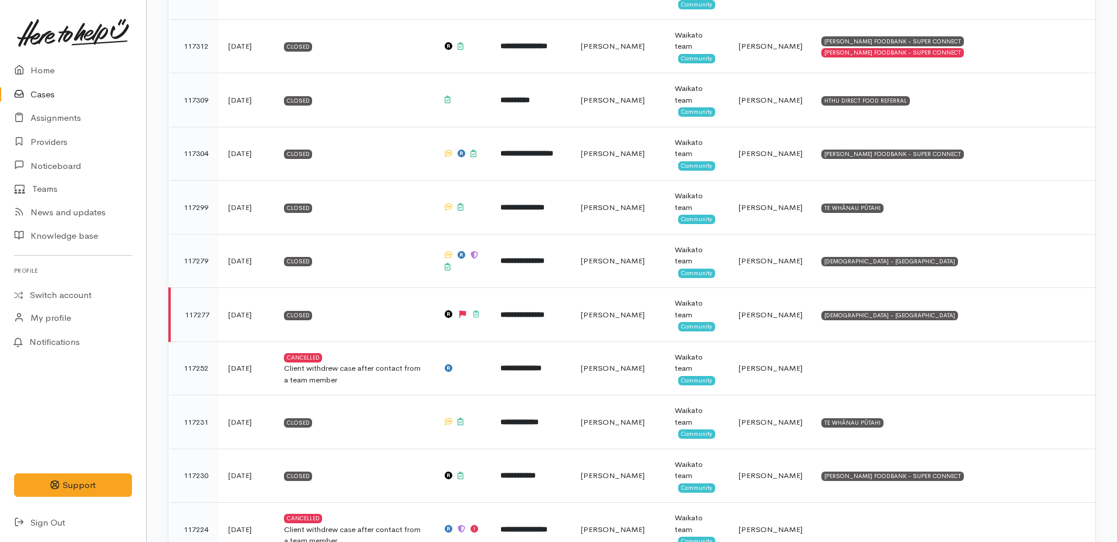
scroll to position [2054, 0]
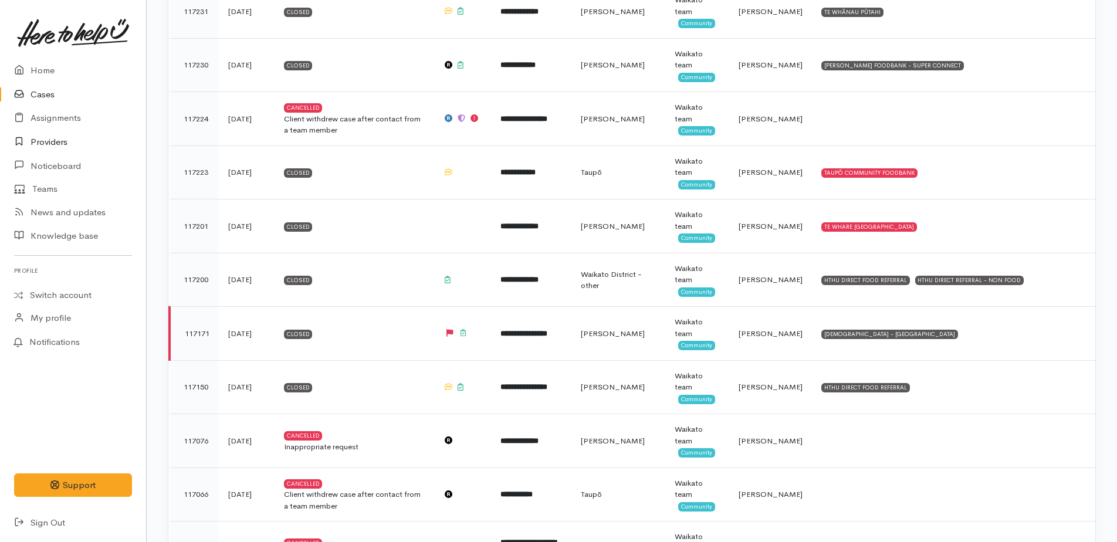
click at [58, 144] on link "Providers" at bounding box center [73, 142] width 146 height 24
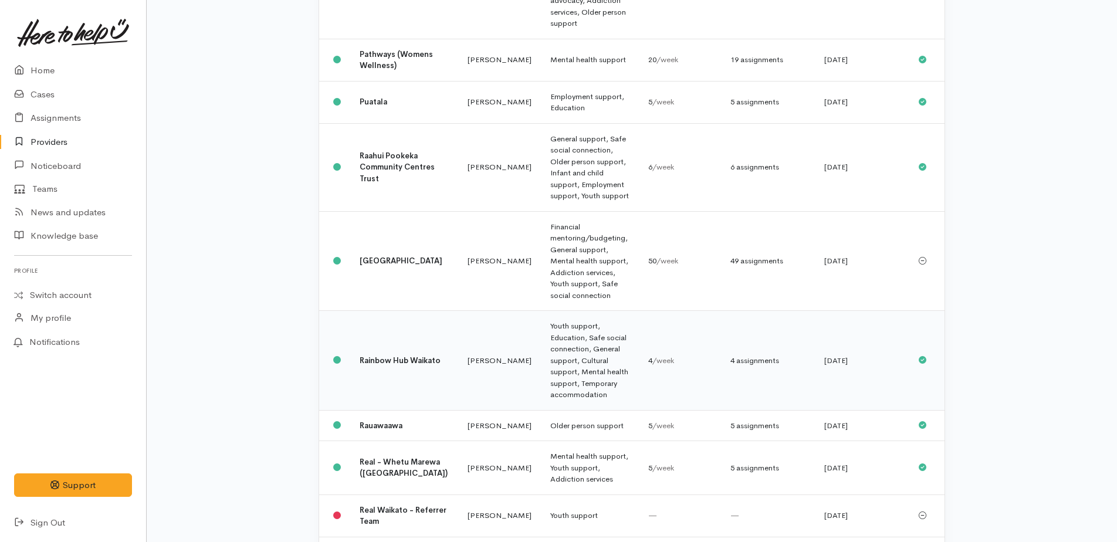
scroll to position [880, 0]
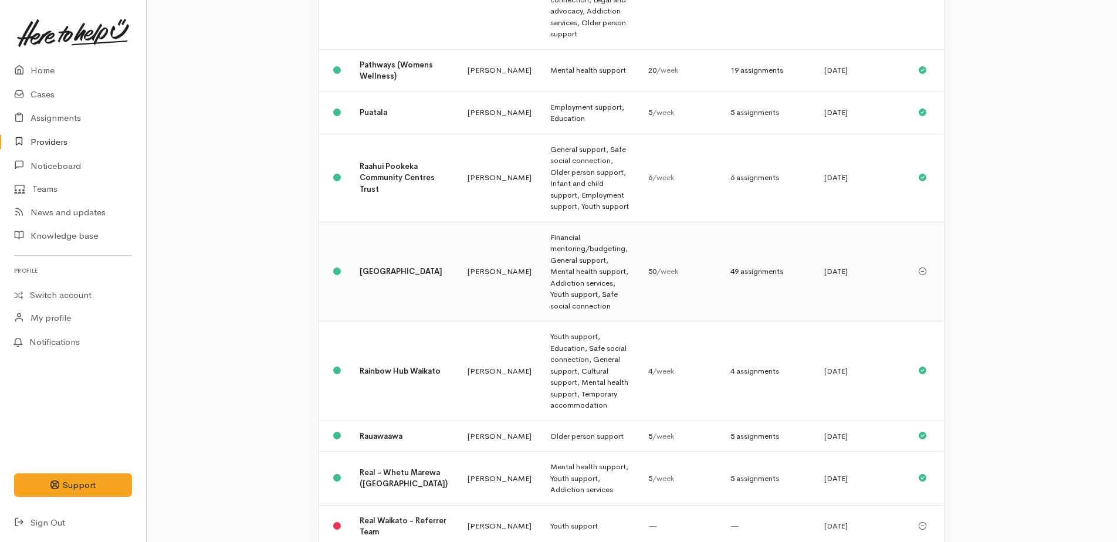
click at [553, 222] on td "Financial mentoring/budgeting, General support, Mental health support, Addictio…" at bounding box center [590, 272] width 98 height 100
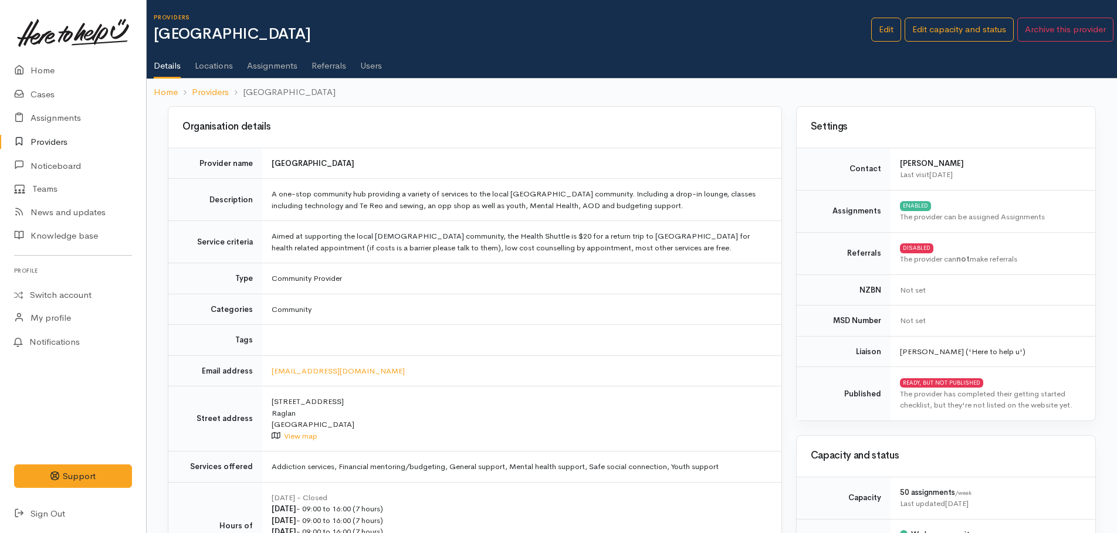
click at [271, 64] on link "Assignments" at bounding box center [272, 61] width 50 height 33
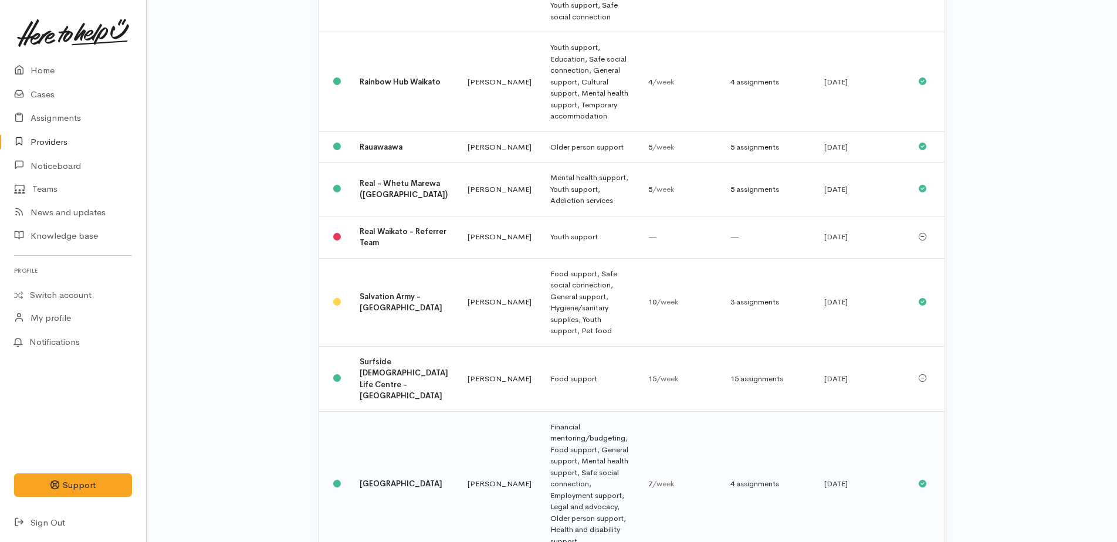
scroll to position [1175, 0]
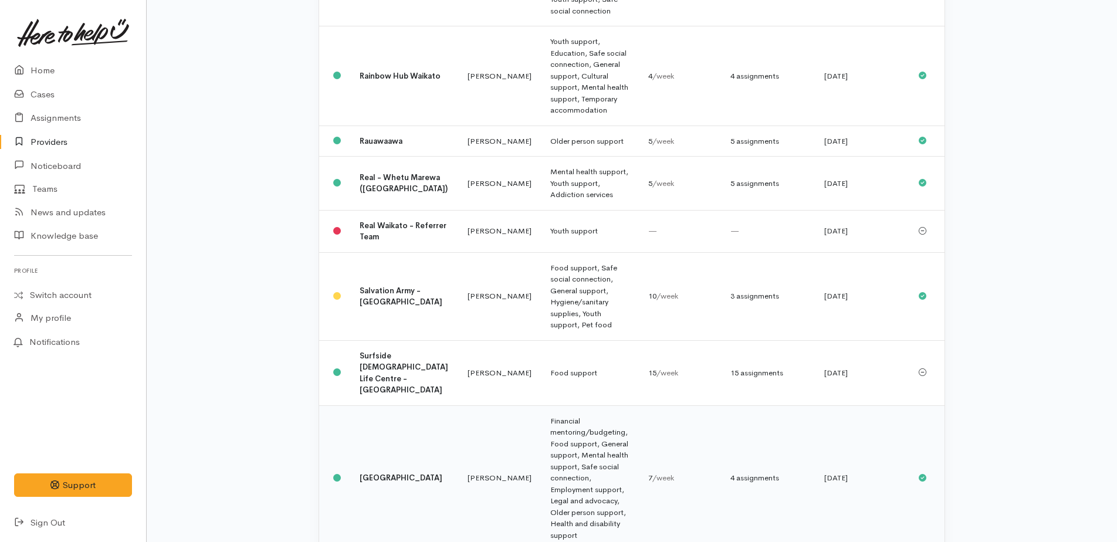
click at [596, 406] on td "Financial mentoring/budgeting, Food support, General support, Mental health sup…" at bounding box center [590, 479] width 98 height 146
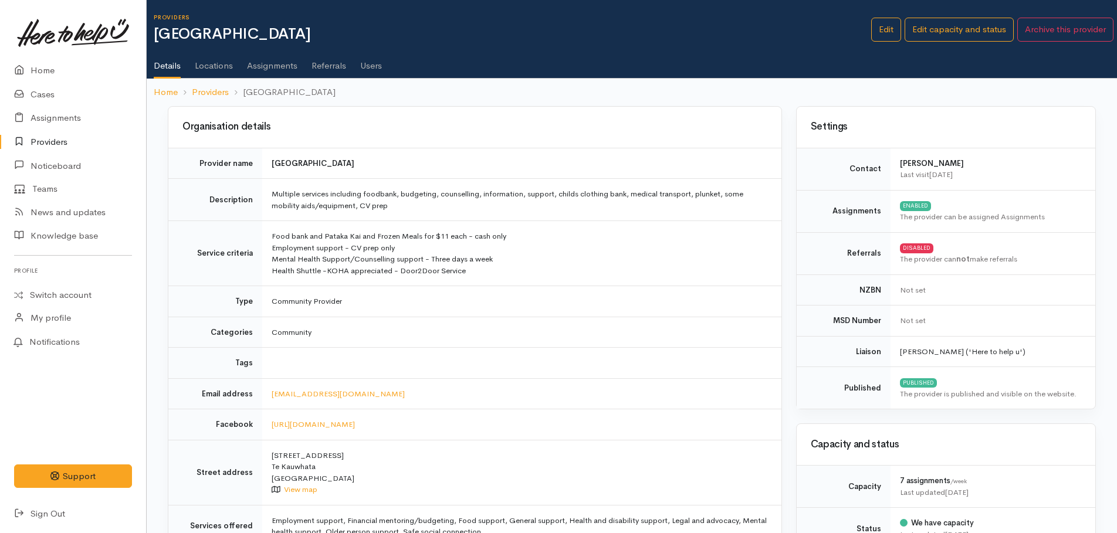
click at [268, 64] on link "Assignments" at bounding box center [272, 61] width 50 height 33
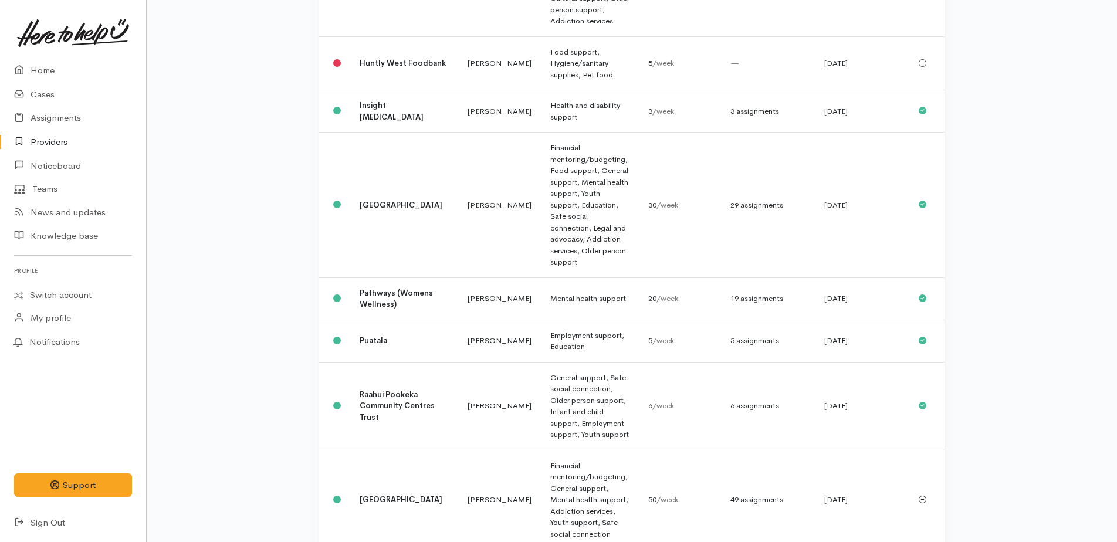
scroll to position [647, 0]
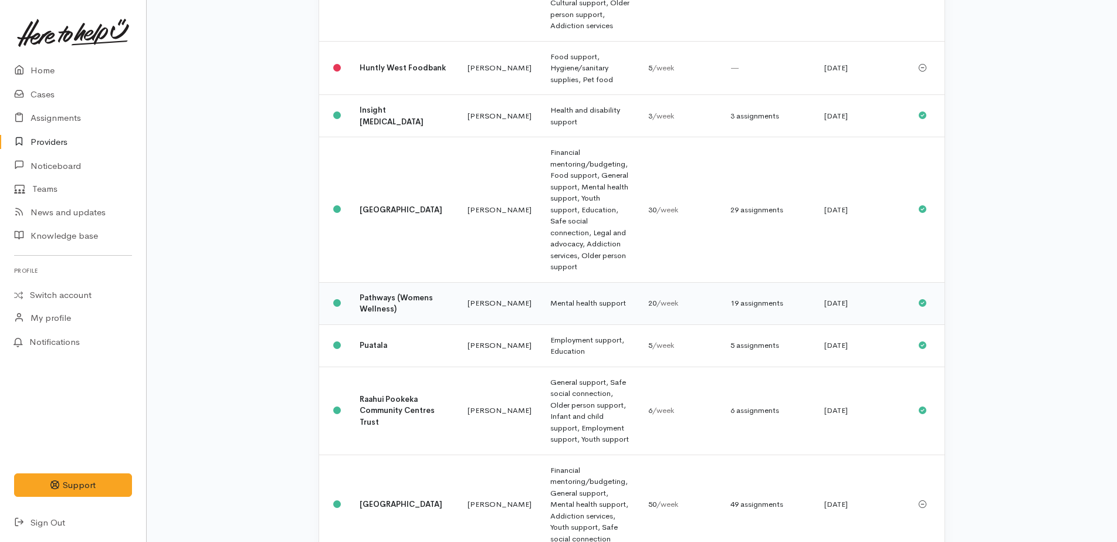
click at [545, 282] on td "Mental health support" at bounding box center [590, 303] width 98 height 42
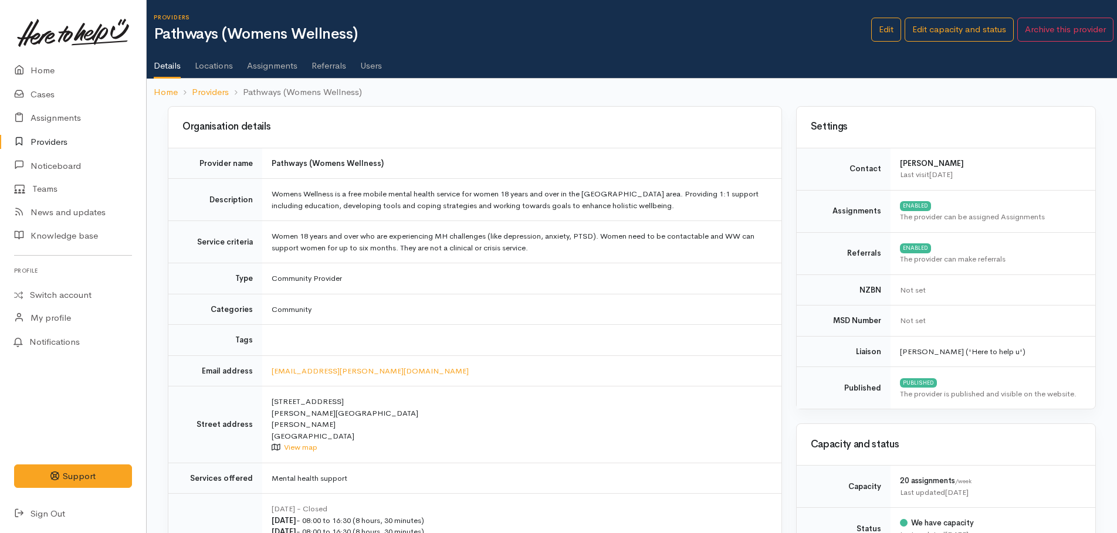
click at [280, 63] on link "Assignments" at bounding box center [272, 61] width 50 height 33
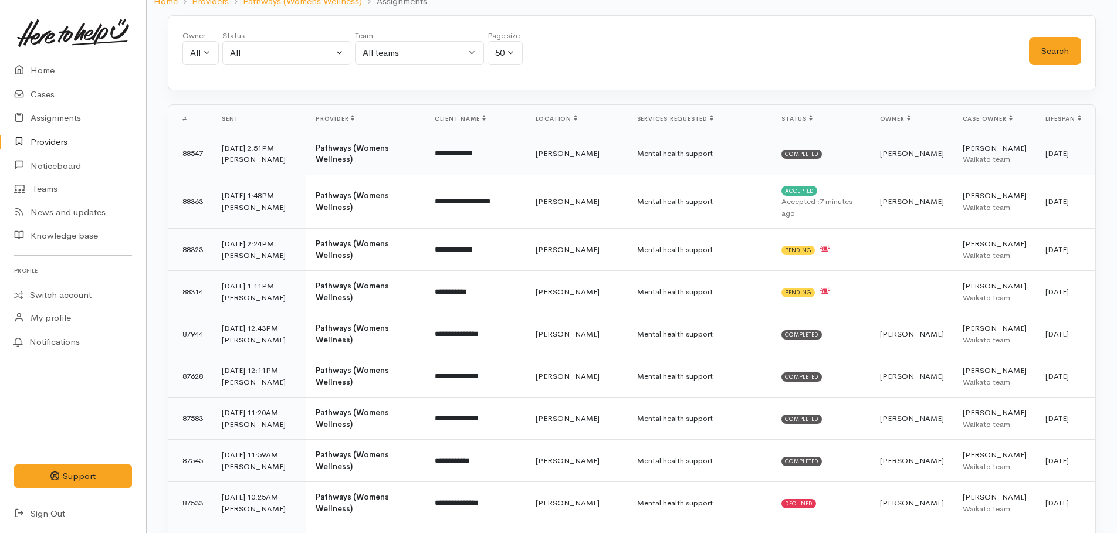
scroll to position [117, 0]
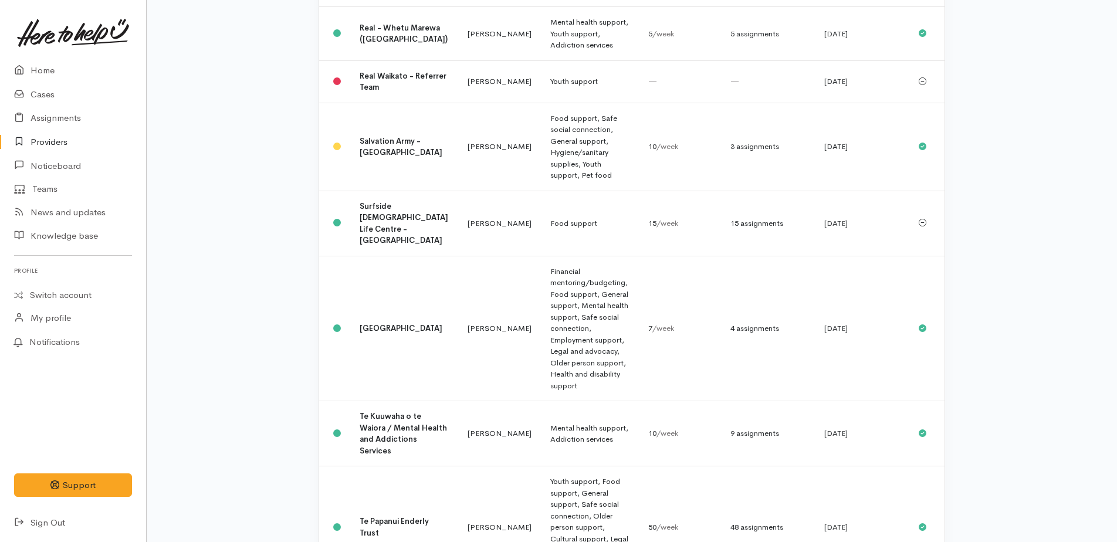
scroll to position [1351, 0]
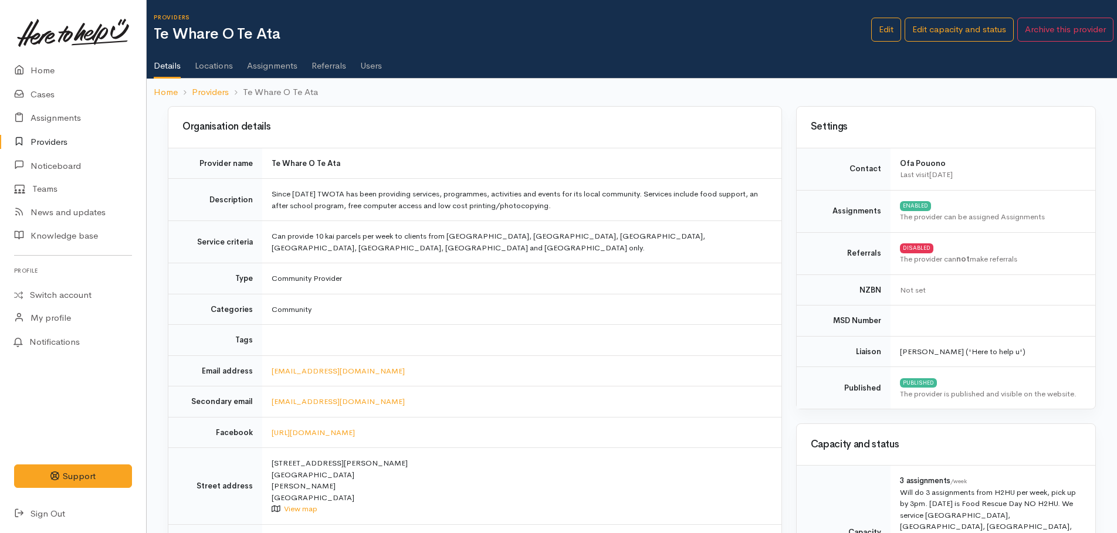
click at [273, 65] on link "Assignments" at bounding box center [272, 61] width 50 height 33
click at [49, 69] on link "Home" at bounding box center [73, 71] width 146 height 24
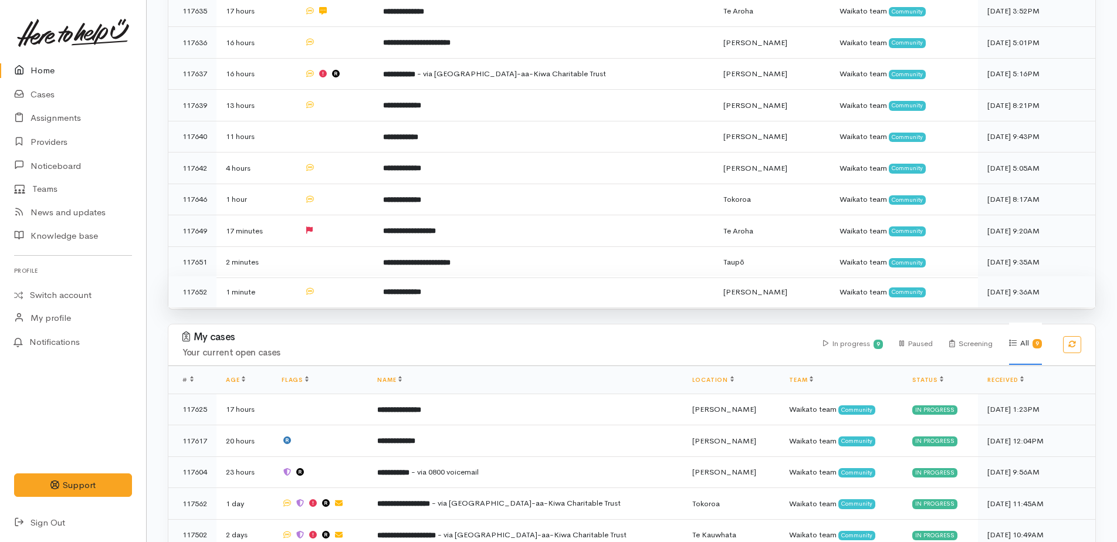
scroll to position [461, 0]
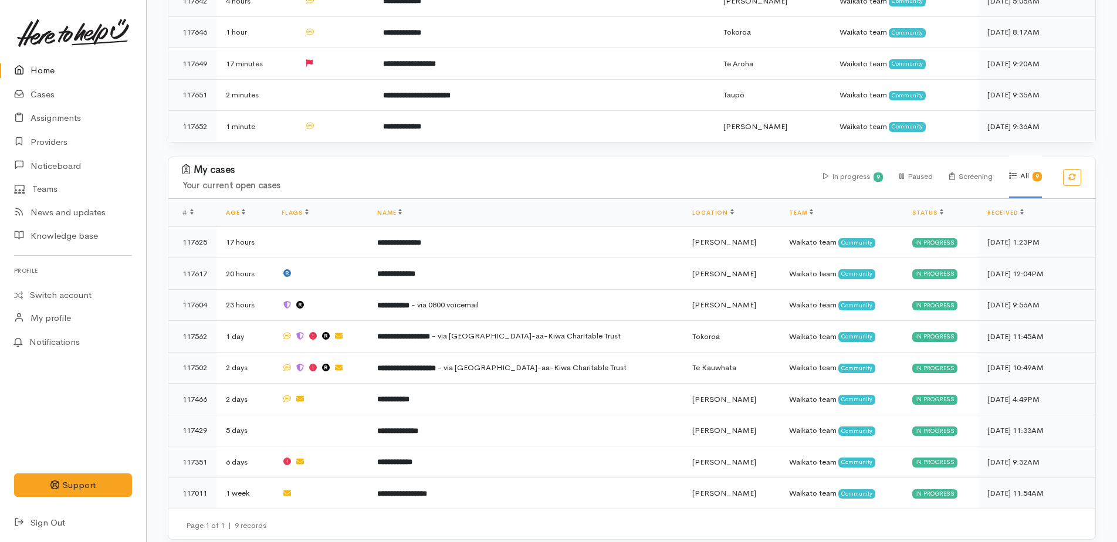
click at [50, 74] on link "Home" at bounding box center [73, 71] width 146 height 24
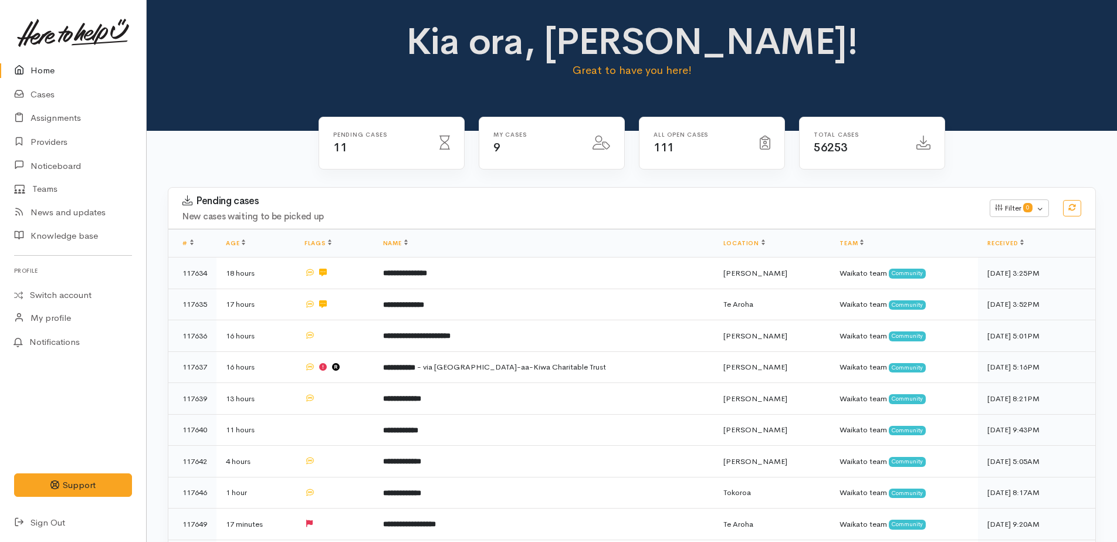
click at [46, 68] on link "Home" at bounding box center [73, 71] width 146 height 24
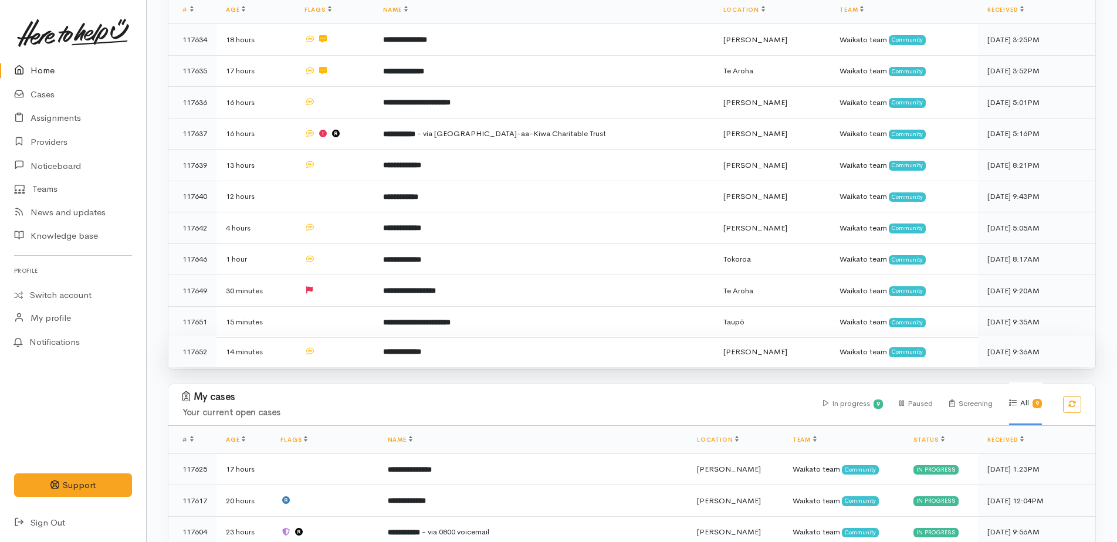
scroll to position [235, 0]
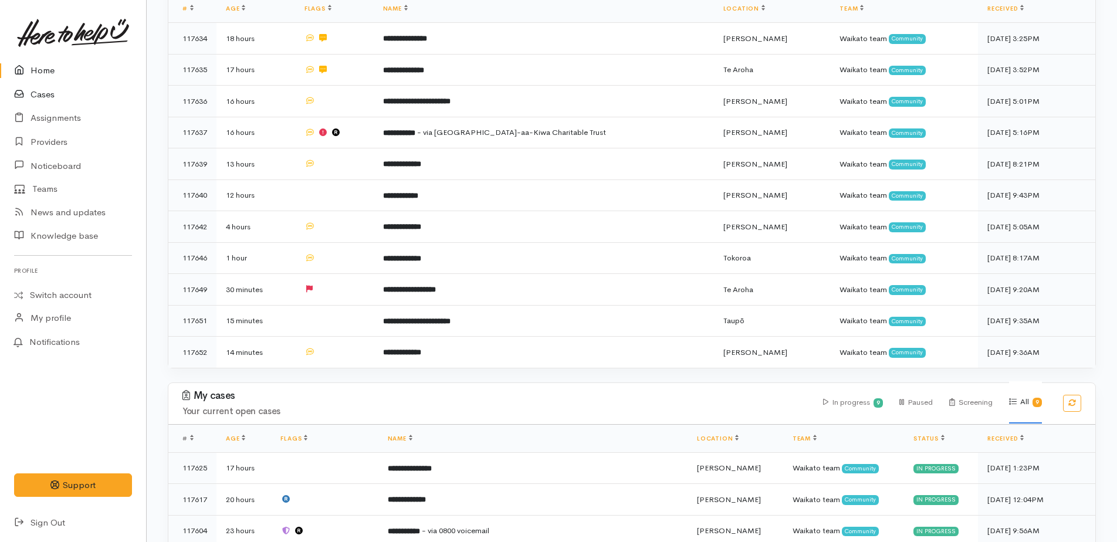
click at [39, 99] on link "Cases" at bounding box center [73, 95] width 146 height 24
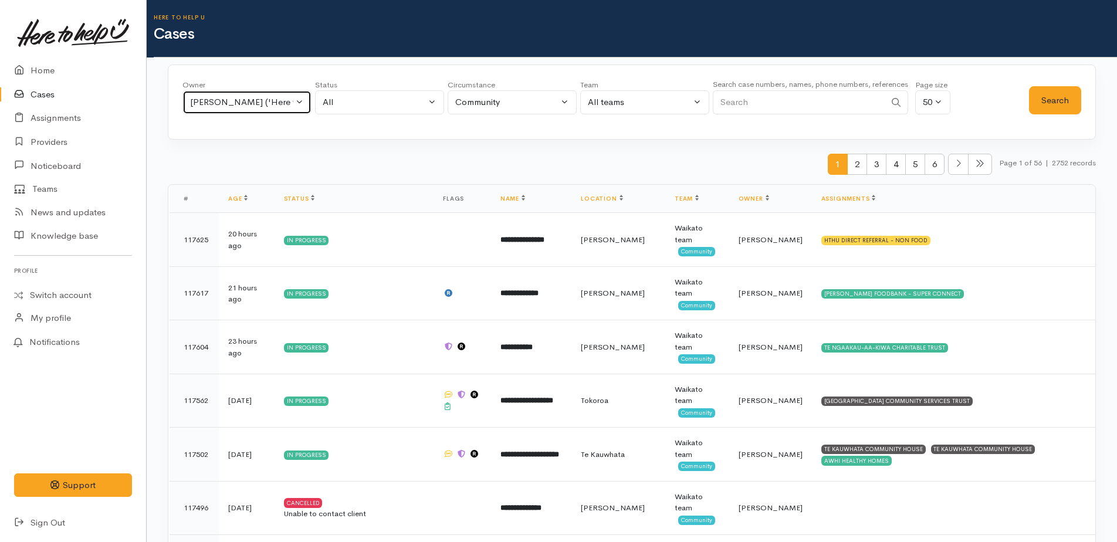
click at [275, 102] on div "Kyleigh Pike ('Here to help u')" at bounding box center [241, 102] width 103 height 13
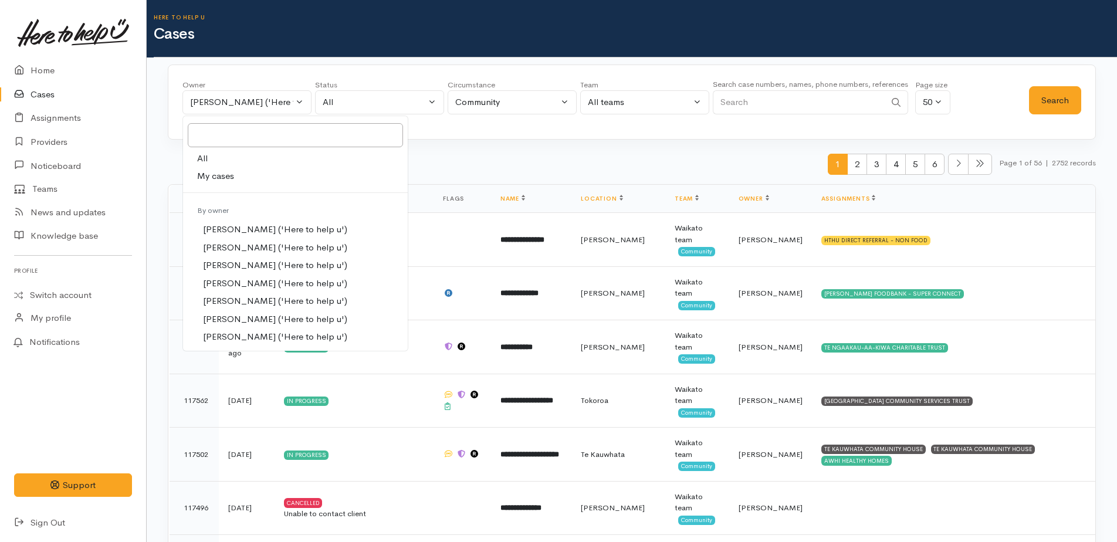
click at [209, 156] on link "All" at bounding box center [295, 159] width 225 height 18
select select "-1"
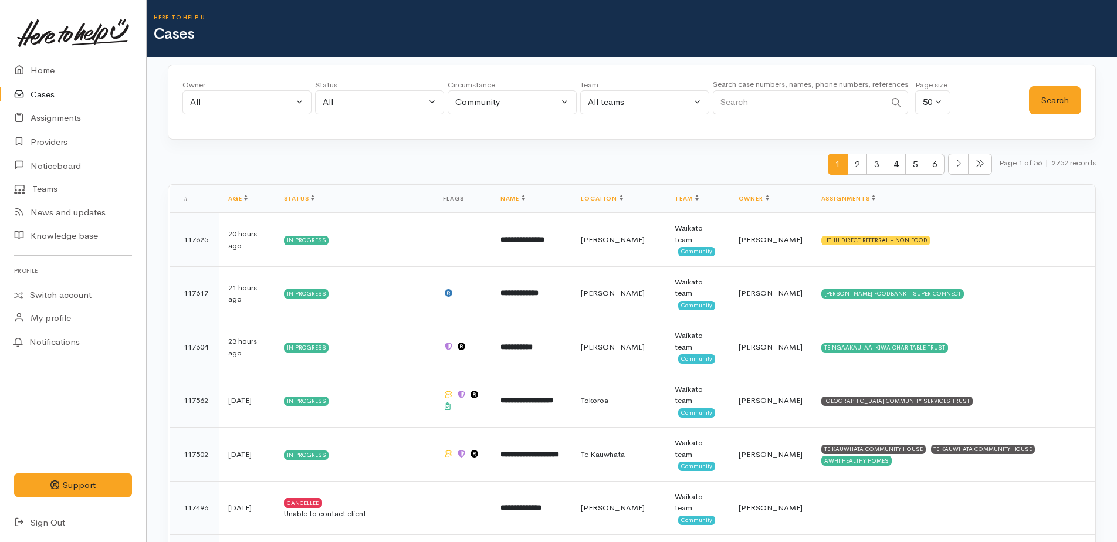
paste input "0224534212"
click at [1053, 108] on button "Search" at bounding box center [1055, 100] width 52 height 29
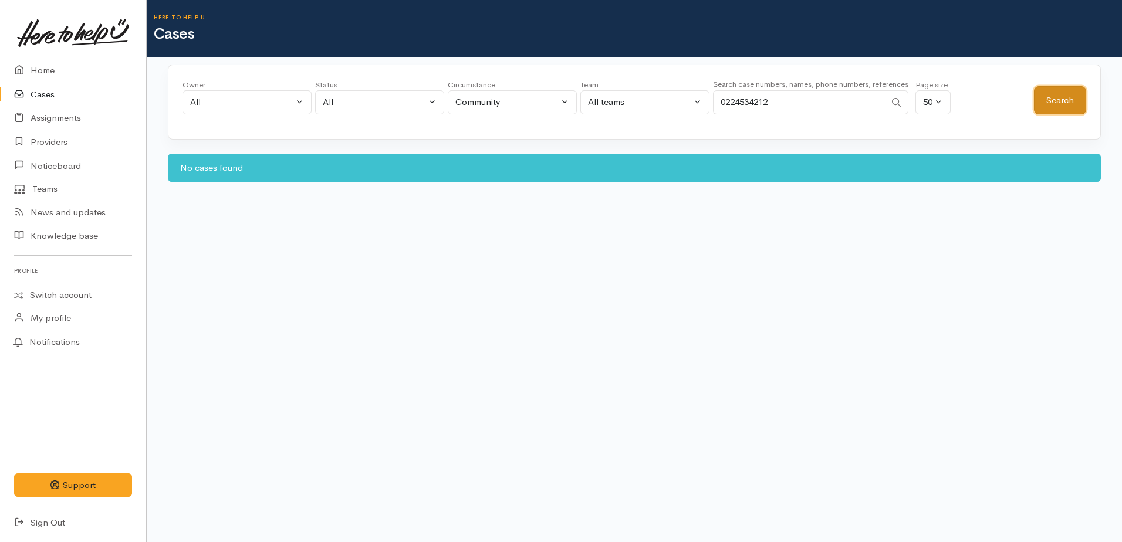
click at [1053, 108] on button "Search" at bounding box center [1060, 100] width 52 height 29
click at [785, 102] on input "0224534212" at bounding box center [799, 102] width 173 height 24
type input "0"
type input "caleb"
click at [1081, 102] on button "Search" at bounding box center [1060, 100] width 52 height 29
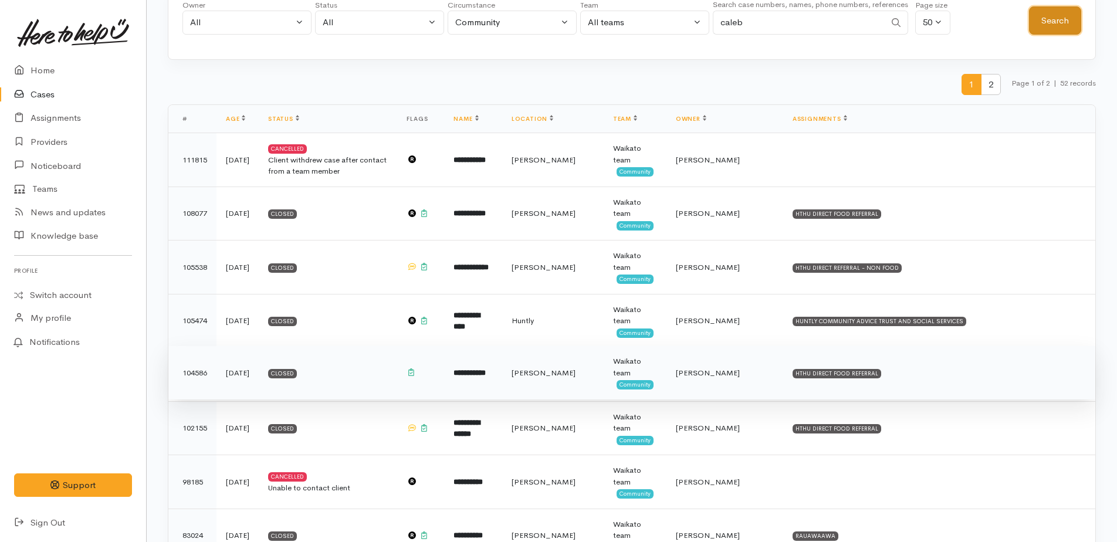
scroll to position [117, 0]
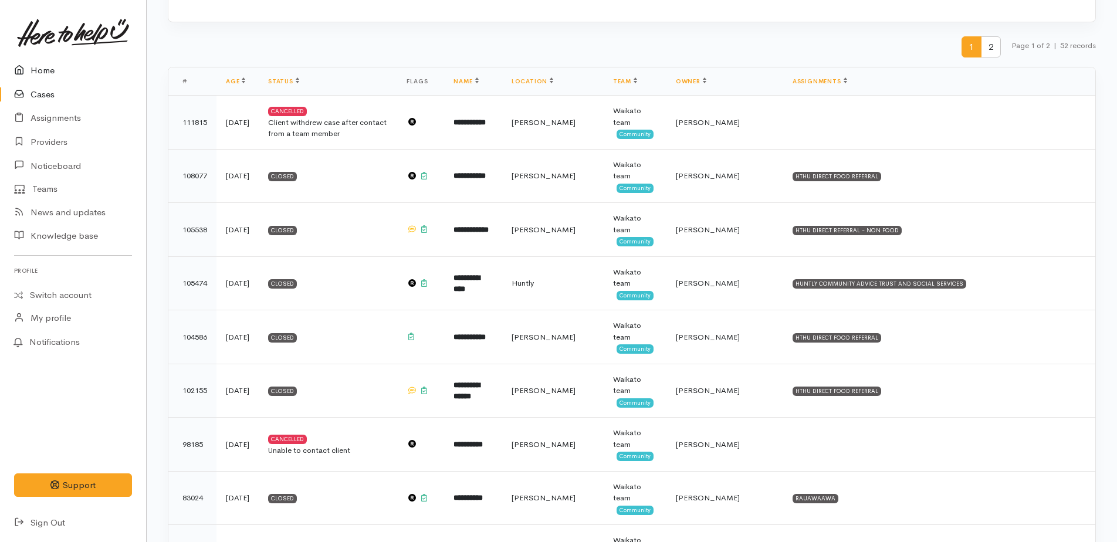
click at [46, 67] on link "Home" at bounding box center [73, 71] width 146 height 24
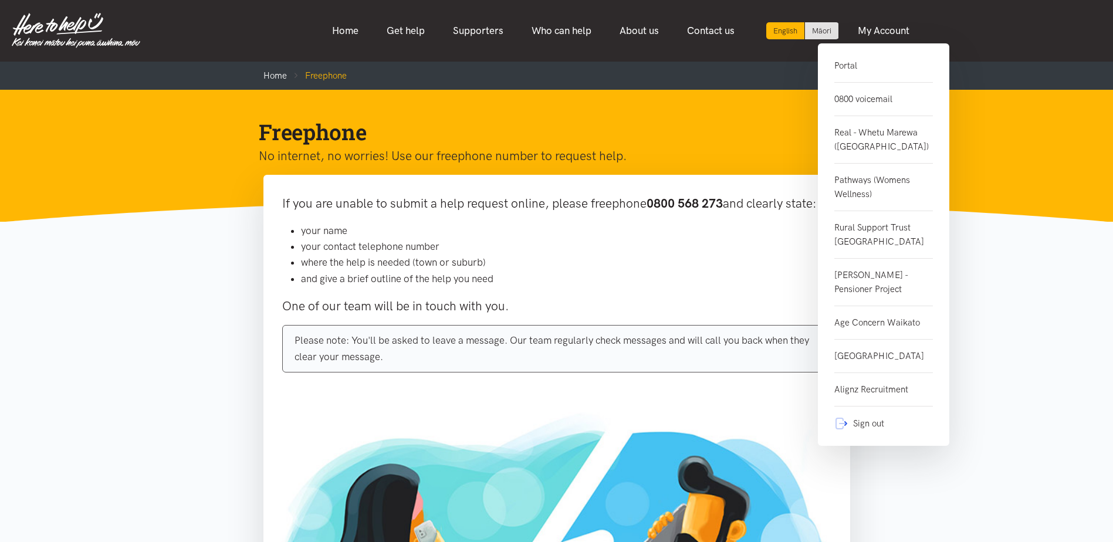
click at [850, 98] on link "0800 voicemail" at bounding box center [883, 99] width 99 height 33
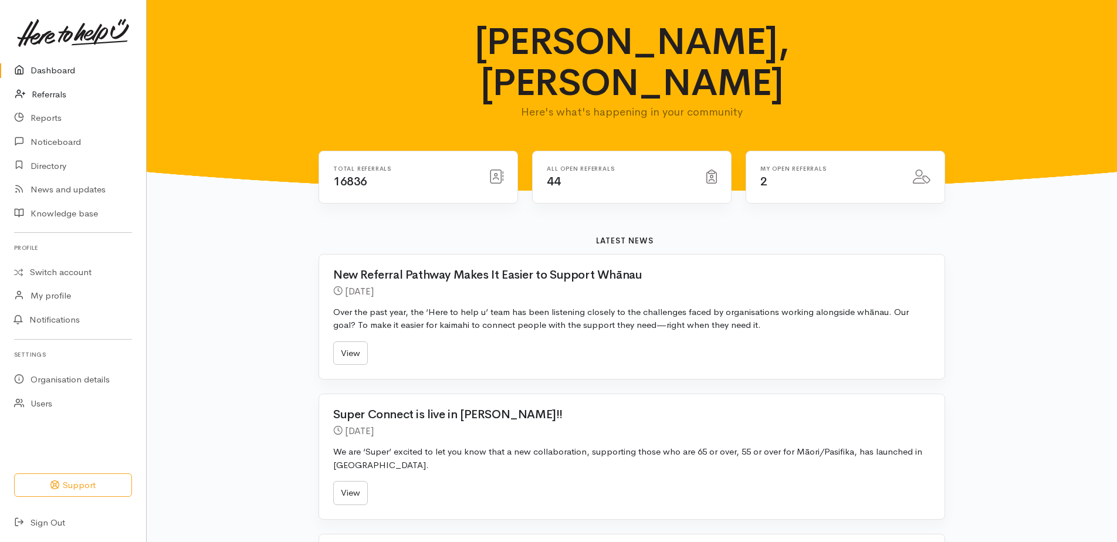
click at [51, 92] on link "Referrals" at bounding box center [73, 95] width 146 height 24
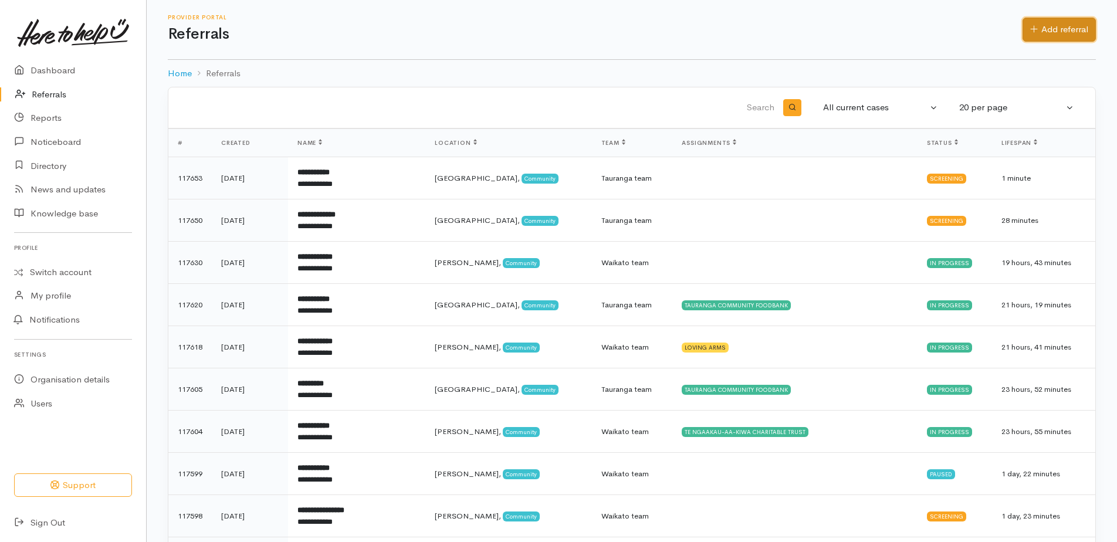
click at [1075, 23] on link "Add referral" at bounding box center [1059, 30] width 73 height 24
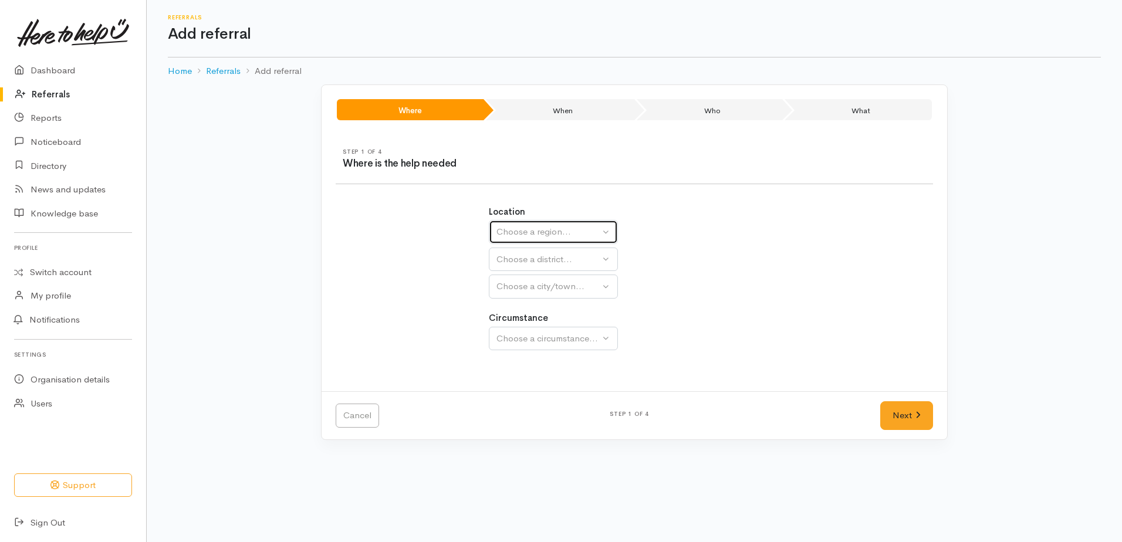
click at [582, 234] on div "Choose a region..." at bounding box center [547, 231] width 103 height 13
click at [543, 305] on link "Waikato" at bounding box center [553, 306] width 128 height 18
select select "3"
select select
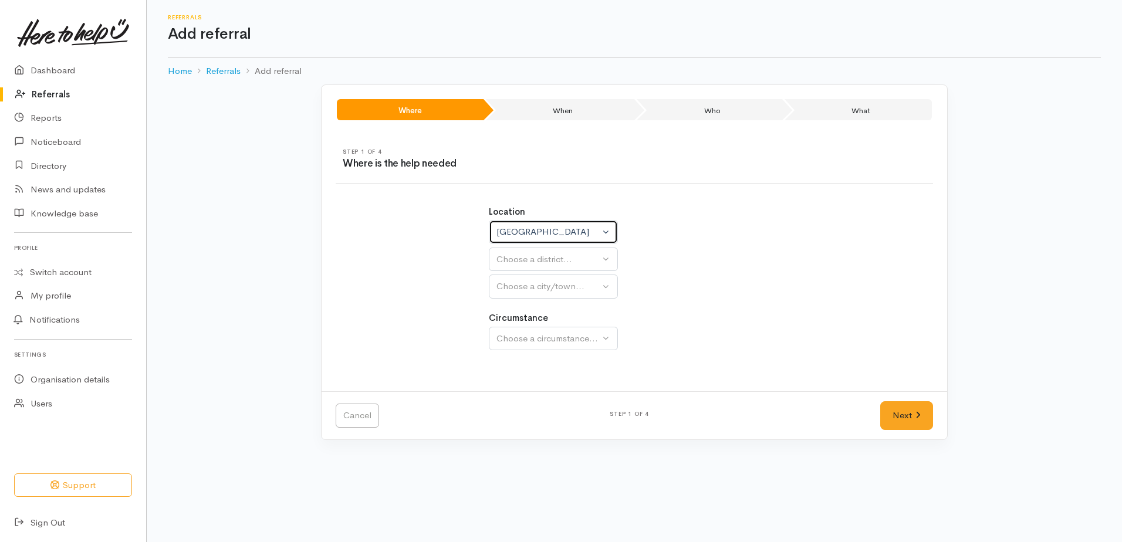
select select
click at [537, 261] on div "Choose a district..." at bounding box center [578, 259] width 165 height 13
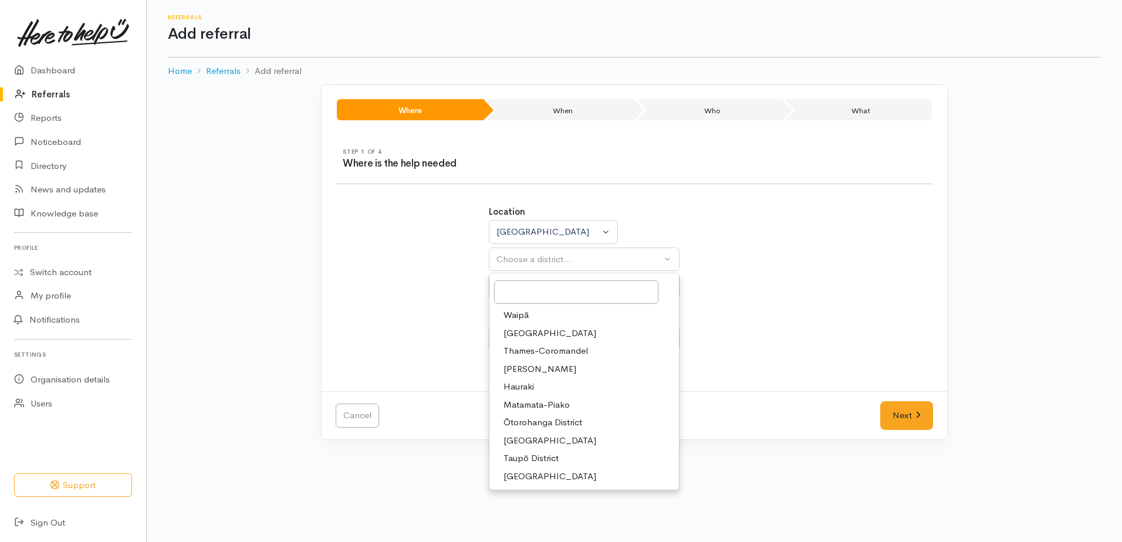
click at [547, 454] on span "Taupō District" at bounding box center [531, 458] width 55 height 13
select select "14"
select select
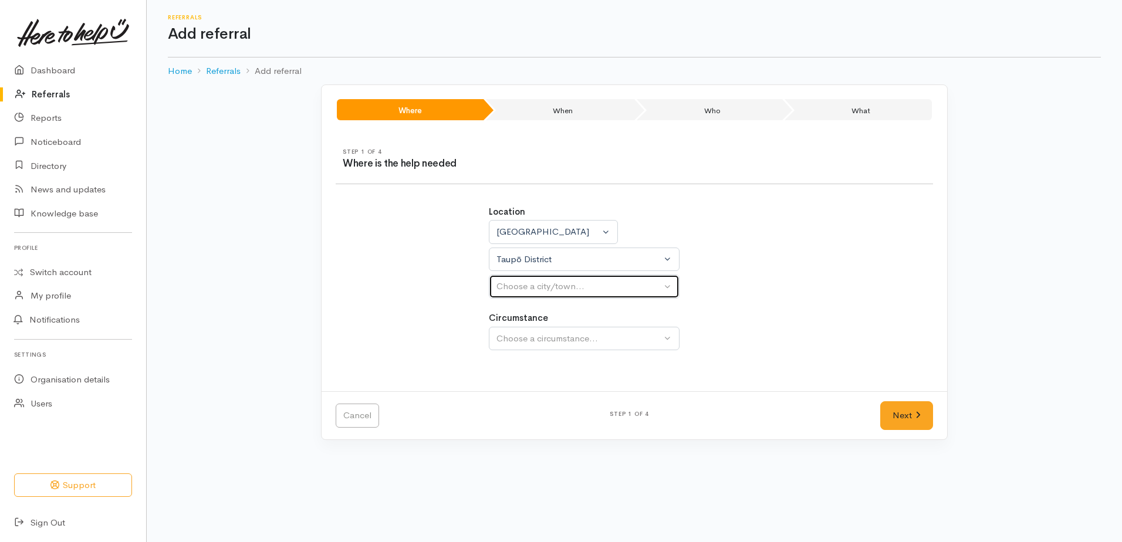
drag, startPoint x: 521, startPoint y: 287, endPoint x: 523, endPoint y: 333, distance: 45.8
click at [521, 288] on div "Choose a city/town..." at bounding box center [578, 286] width 165 height 13
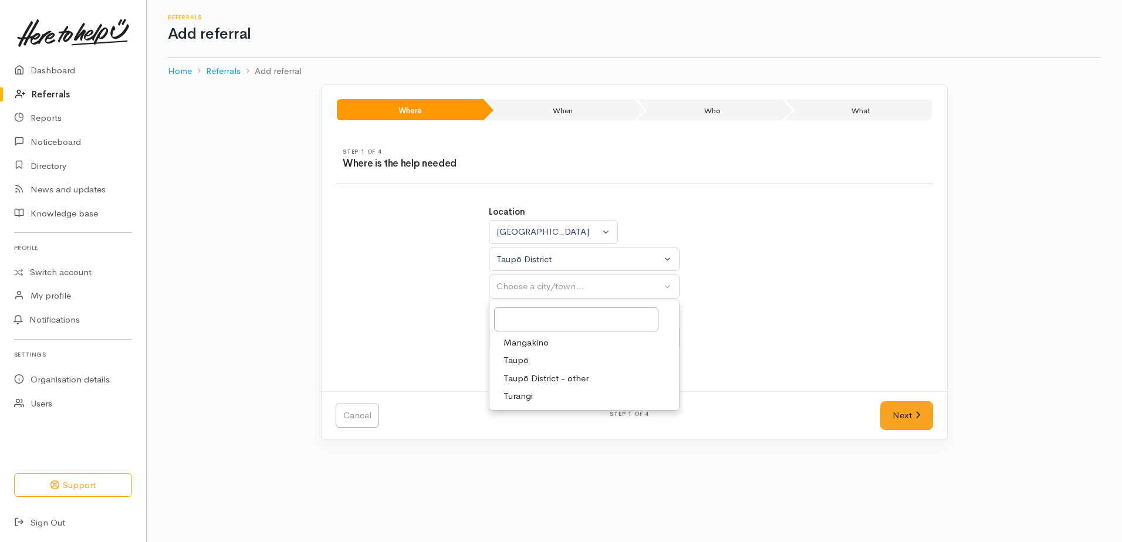
click at [519, 361] on span "Taupō" at bounding box center [516, 360] width 25 height 13
select select "183"
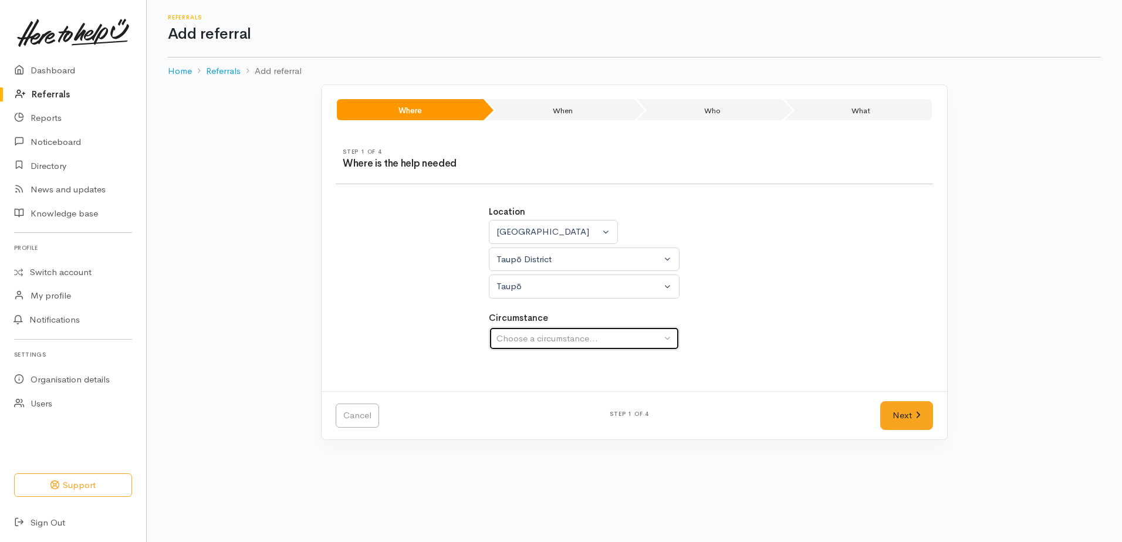
click at [513, 336] on div "Choose a circumstance..." at bounding box center [578, 338] width 165 height 13
click at [509, 333] on div "Choose a circumstance..." at bounding box center [578, 338] width 165 height 13
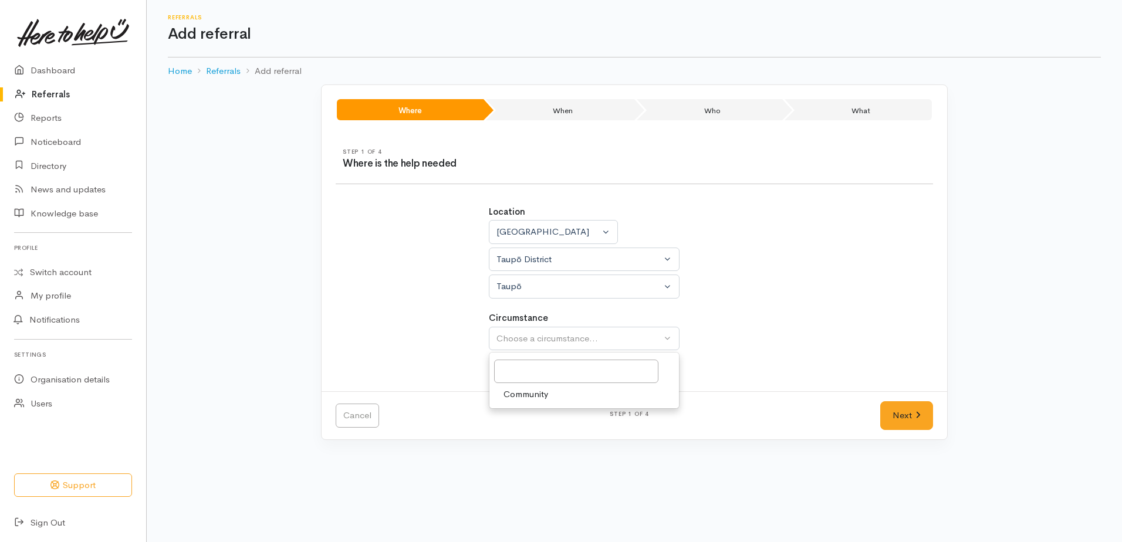
click at [525, 394] on span "Community" at bounding box center [526, 394] width 45 height 13
select select "2"
click at [905, 423] on link "Next" at bounding box center [906, 415] width 53 height 29
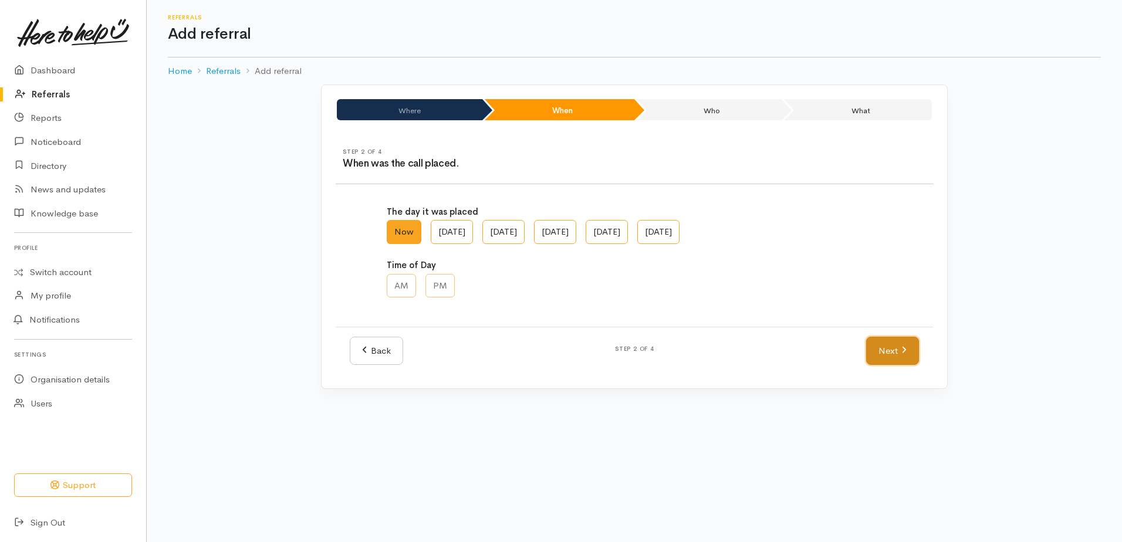
click at [894, 357] on link "Next" at bounding box center [892, 351] width 53 height 29
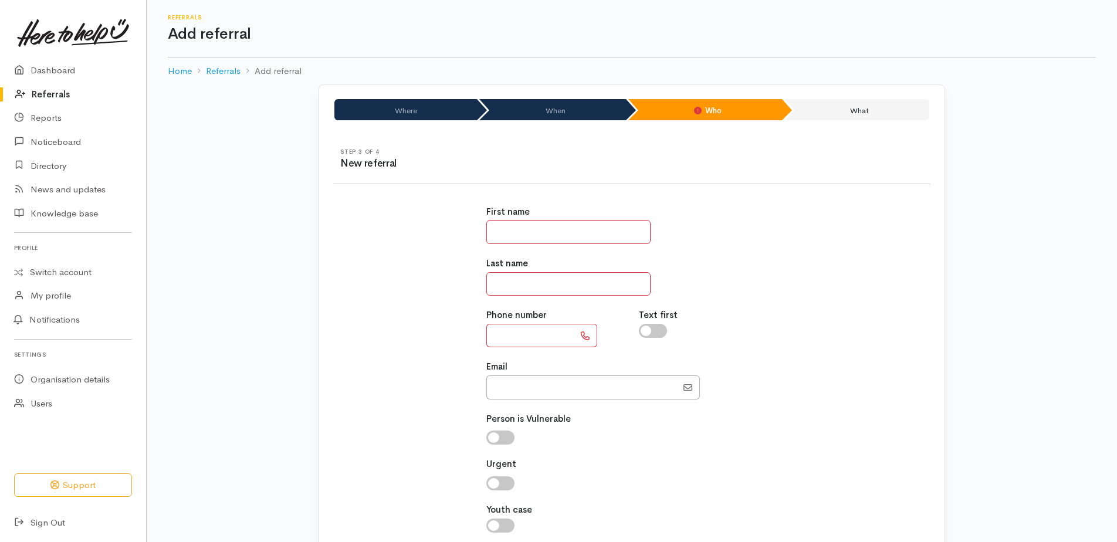
click at [510, 227] on input "text" at bounding box center [568, 232] width 164 height 24
type input "*******"
click at [501, 277] on input "text" at bounding box center [568, 284] width 164 height 24
type input "*******"
paste input "**********"
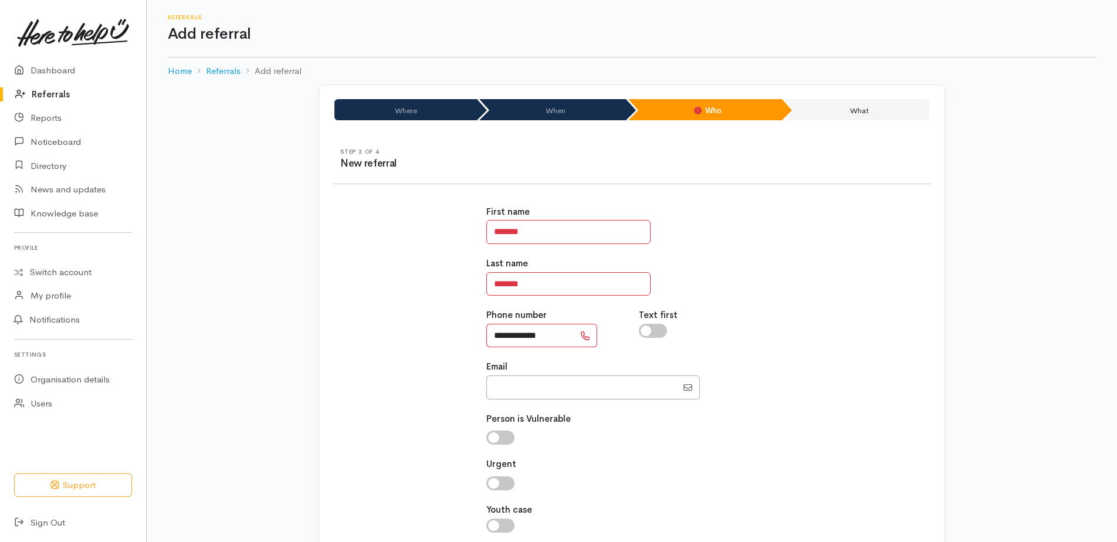
type input "**********"
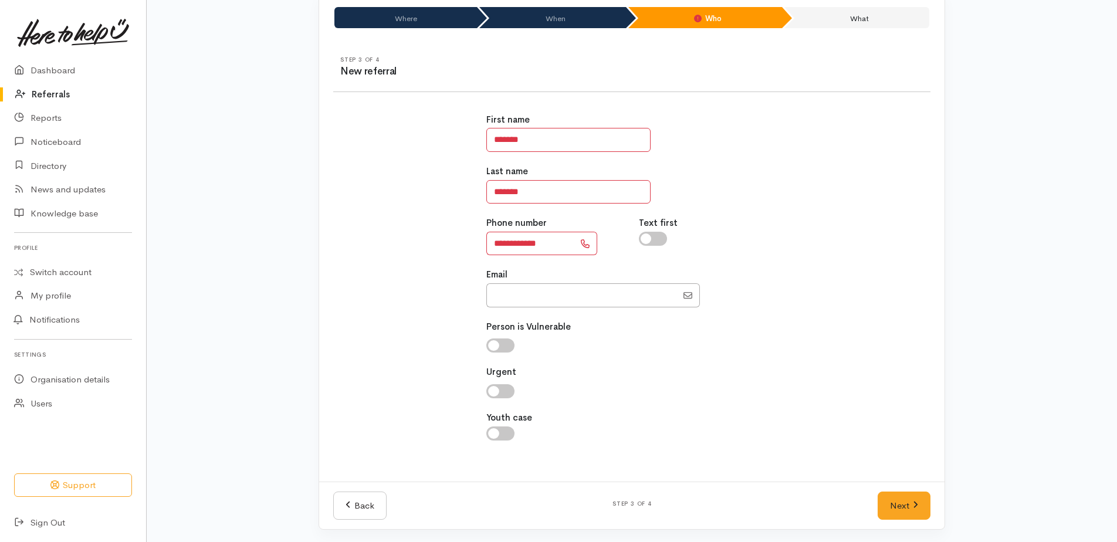
scroll to position [94, 0]
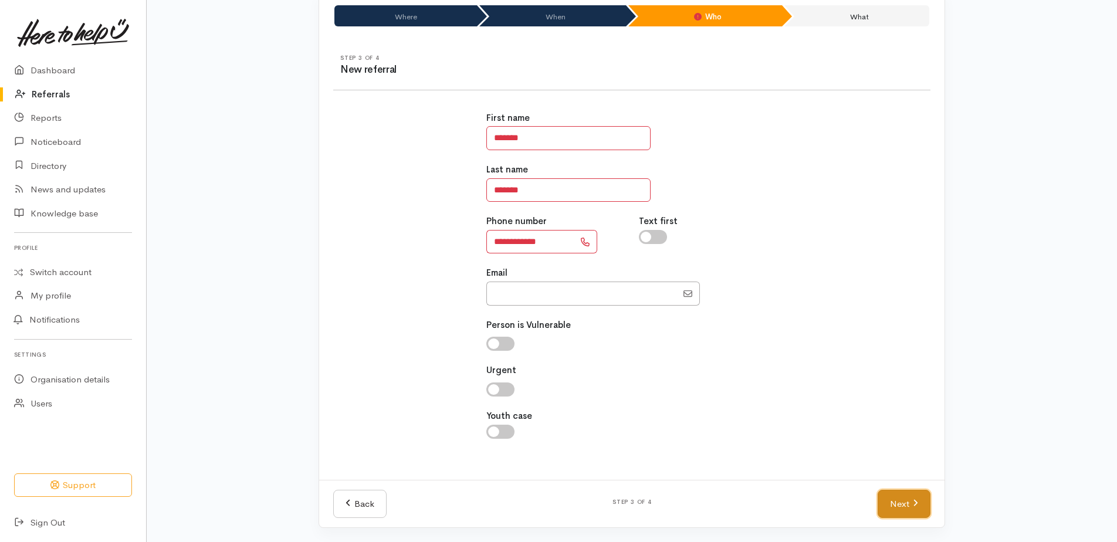
click at [911, 504] on link "Next" at bounding box center [904, 504] width 53 height 29
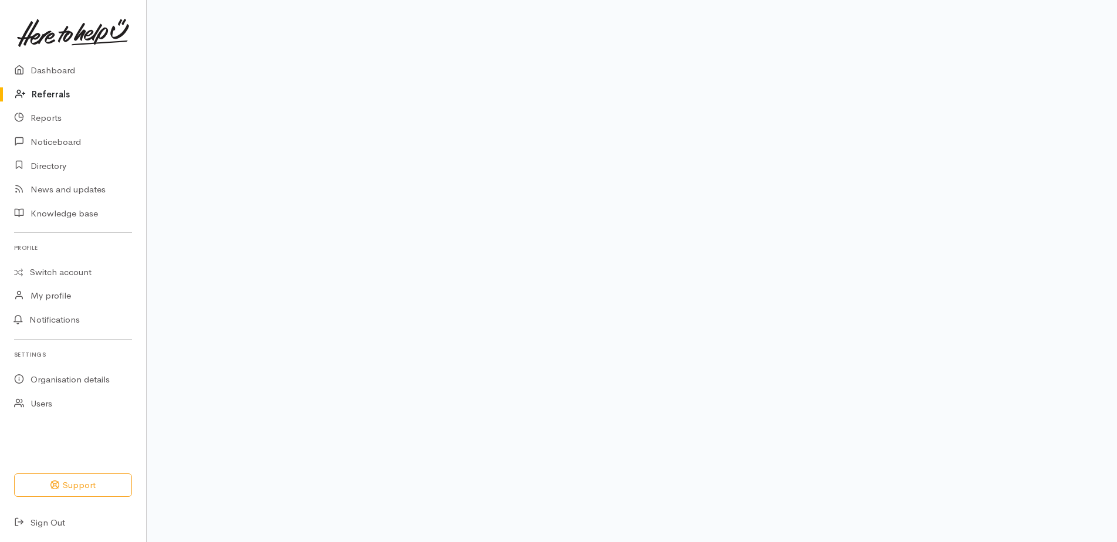
scroll to position [72, 0]
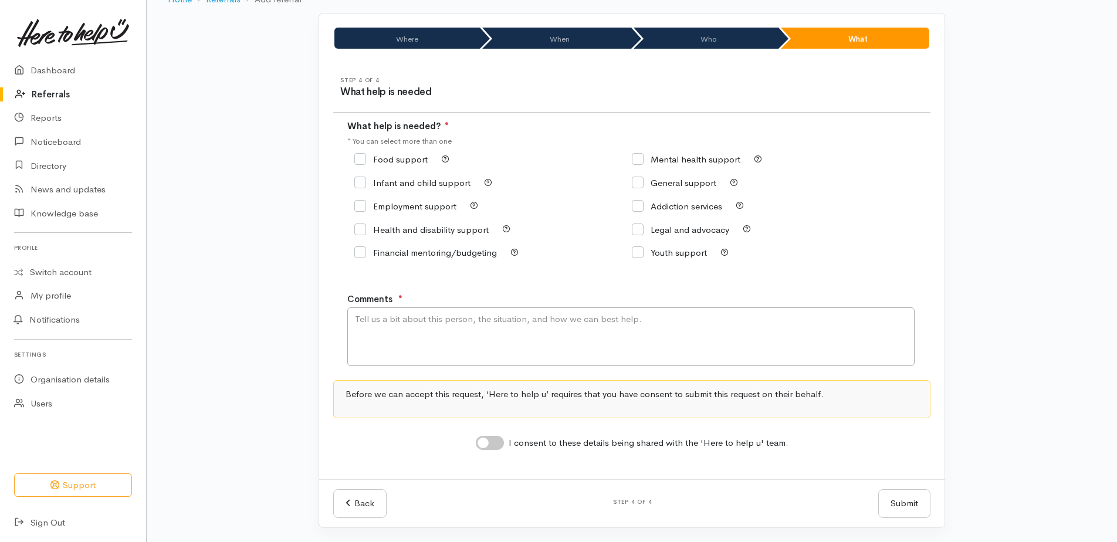
drag, startPoint x: 356, startPoint y: 159, endPoint x: 377, endPoint y: 226, distance: 70.2
click at [357, 161] on input "Food support" at bounding box center [390, 159] width 73 height 9
checkbox input "true"
click at [392, 329] on textarea "Comments" at bounding box center [630, 337] width 567 height 59
click at [430, 319] on textarea "requesting kai supprt please. Lives in Taupo. Please check surname." at bounding box center [630, 337] width 567 height 59
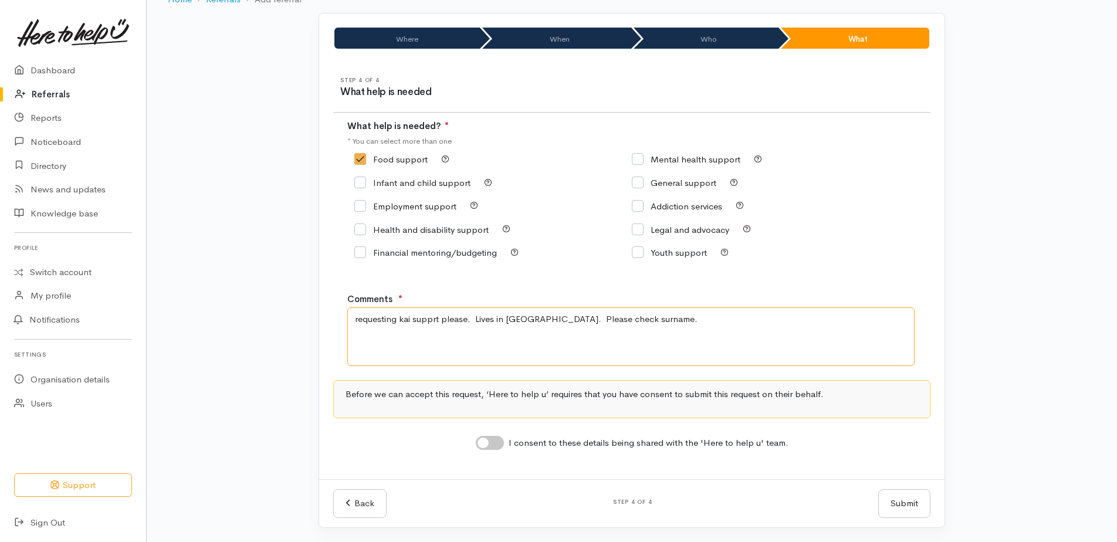
click at [434, 319] on textarea "requesting kai supprt please. Lives in Taupo. Please check surname." at bounding box center [630, 337] width 567 height 59
type textarea "requesting kai support please. Lives in Taupo. Please check surname."
click at [484, 444] on input "I consent to these details being shared with the 'Here to help u' team." at bounding box center [490, 443] width 28 height 14
checkbox input "true"
click at [917, 504] on button "Submit" at bounding box center [904, 503] width 52 height 29
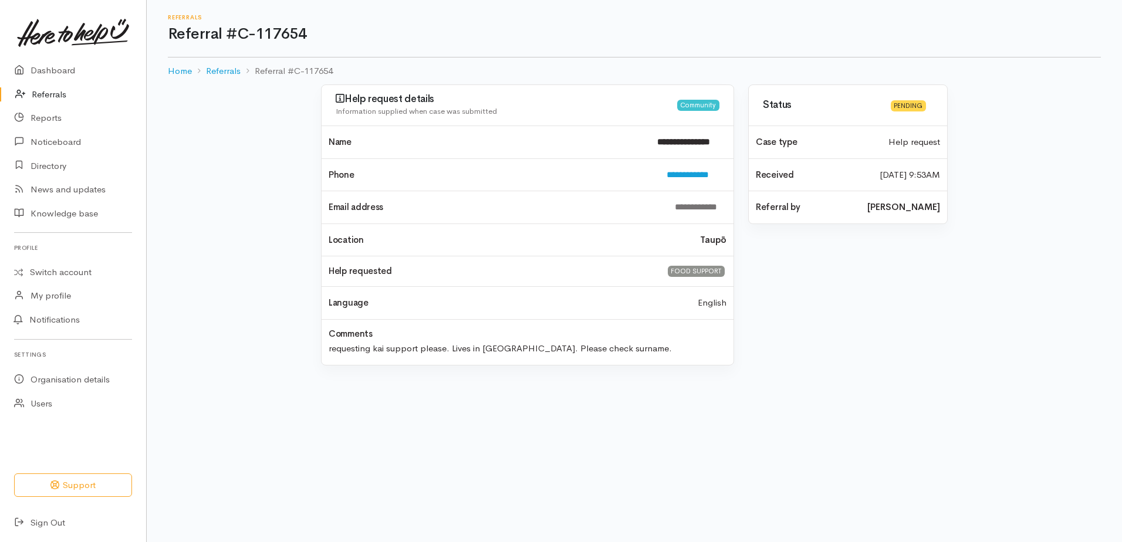
click at [53, 96] on link "Referrals" at bounding box center [73, 95] width 146 height 24
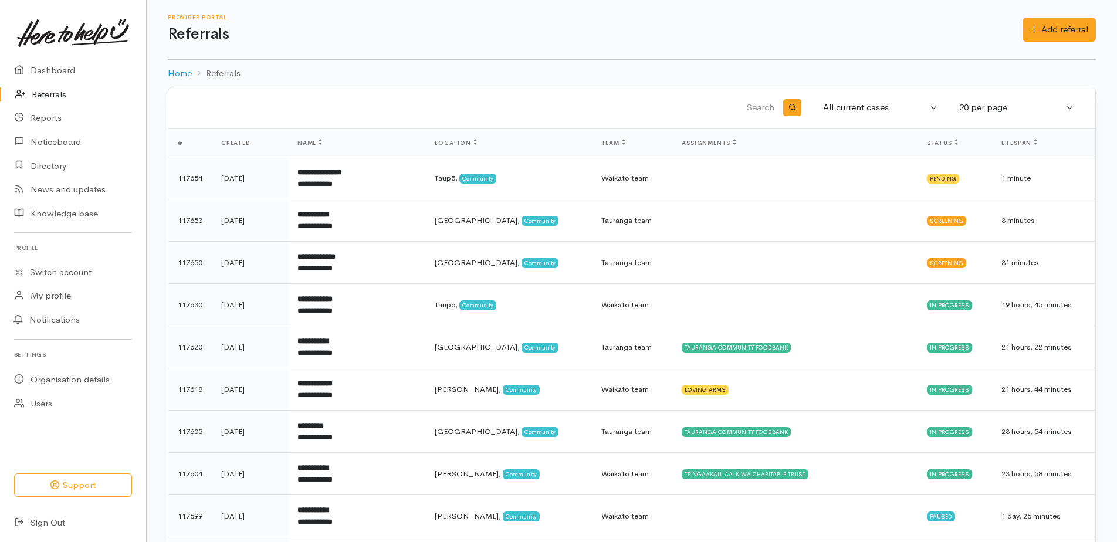
click at [1074, 28] on link "Add referral" at bounding box center [1059, 30] width 73 height 24
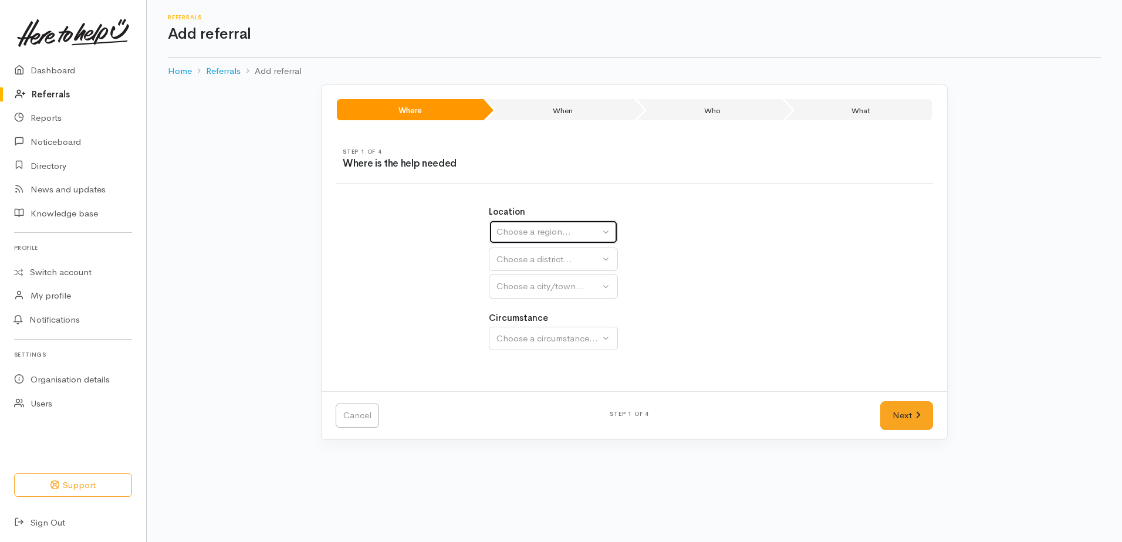
drag, startPoint x: 523, startPoint y: 225, endPoint x: 519, endPoint y: 231, distance: 7.1
click at [523, 227] on div "Choose a region..." at bounding box center [547, 231] width 103 height 13
click at [516, 309] on span "Waikato" at bounding box center [550, 305] width 93 height 13
select select "3"
select select
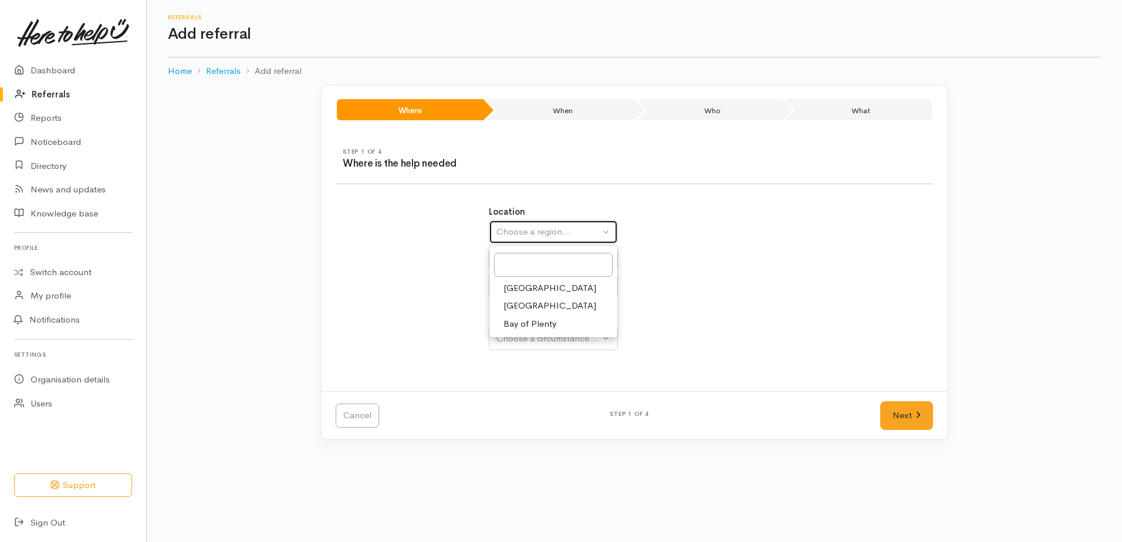
select select
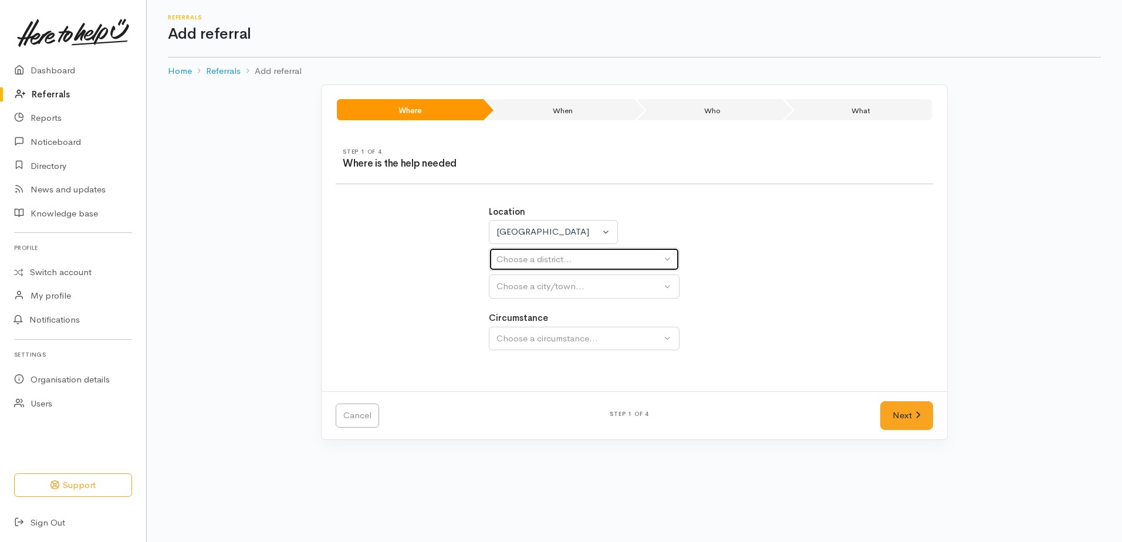
drag, startPoint x: 512, startPoint y: 255, endPoint x: 512, endPoint y: 283, distance: 28.2
click at [511, 256] on div "Choose a district..." at bounding box center [578, 259] width 165 height 13
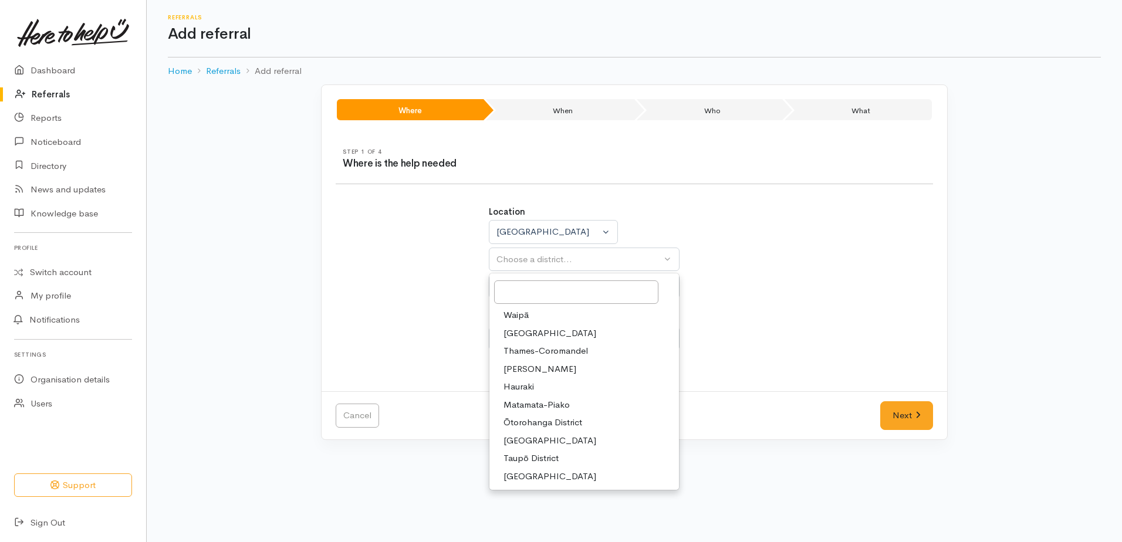
click at [522, 367] on span "Hamilton" at bounding box center [540, 369] width 73 height 13
select select "4"
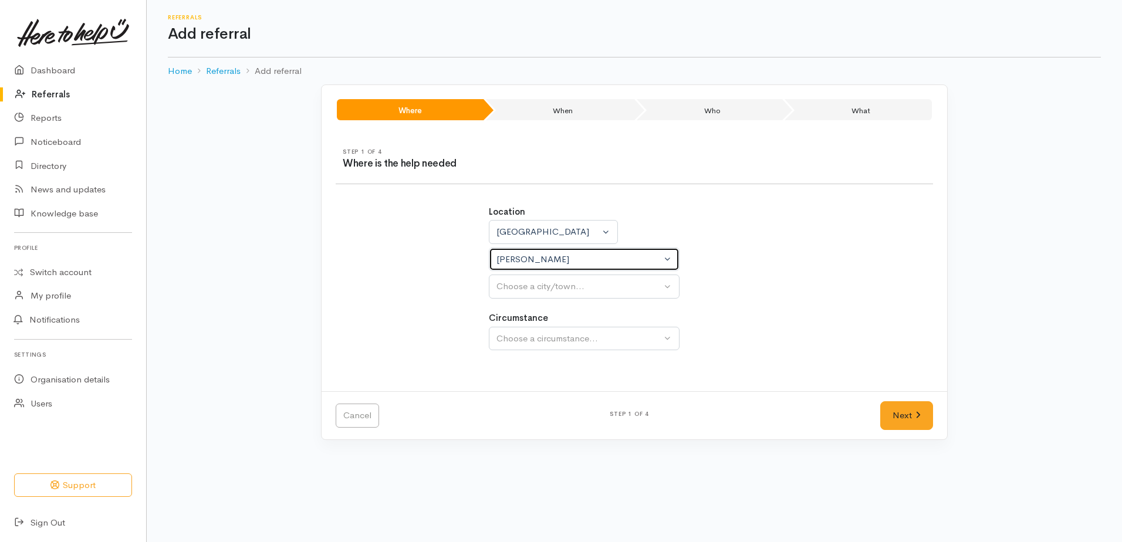
select select
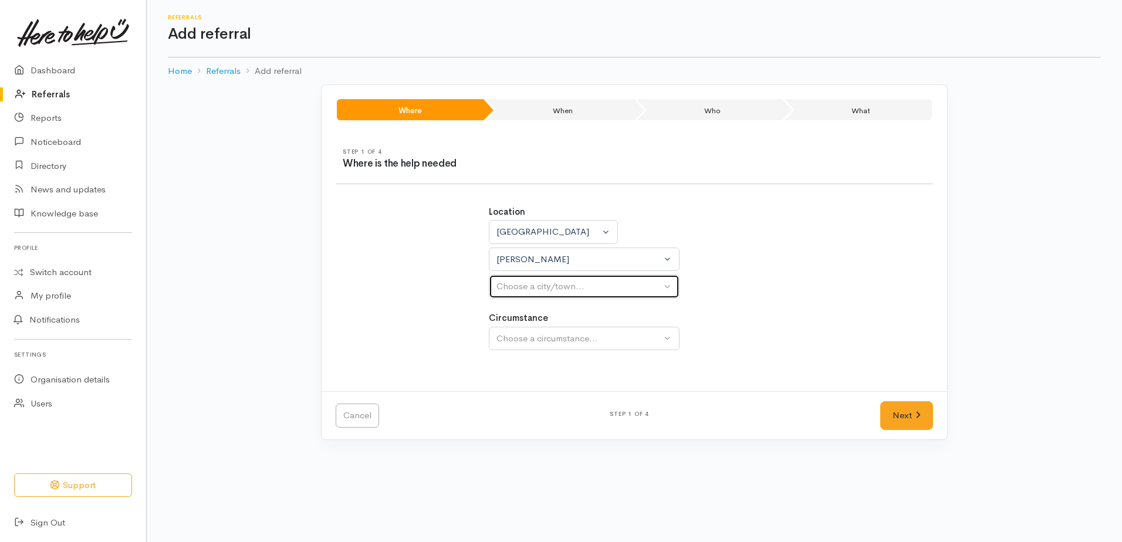
click at [515, 286] on div "Choose a city/town..." at bounding box center [578, 286] width 165 height 13
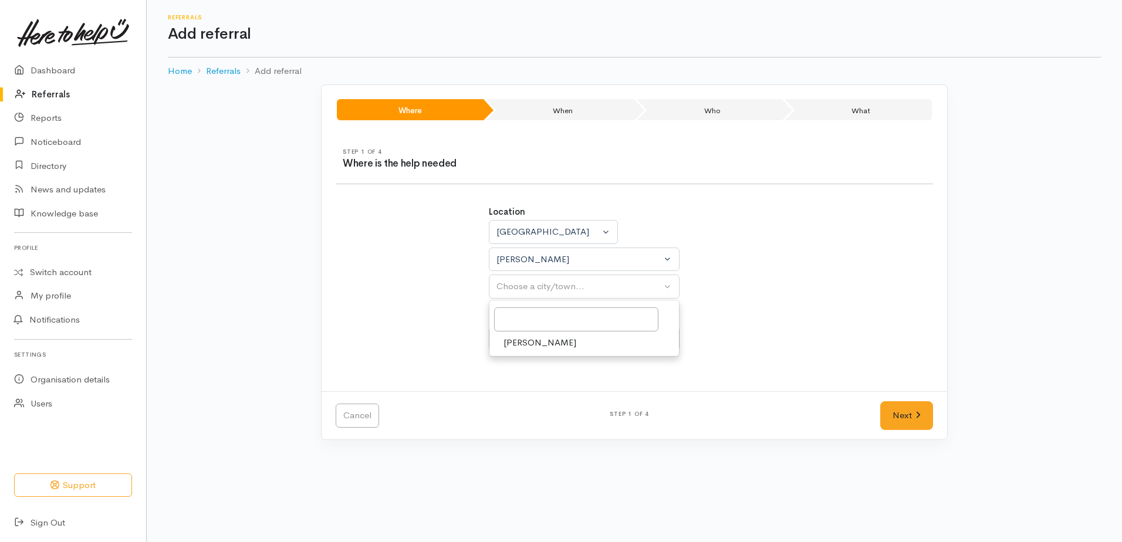
click at [516, 347] on span "[PERSON_NAME]" at bounding box center [540, 342] width 73 height 13
select select "1"
click at [516, 345] on div "Choose a circumstance..." at bounding box center [578, 338] width 165 height 13
click at [518, 397] on span "Community" at bounding box center [526, 394] width 45 height 13
select select "2"
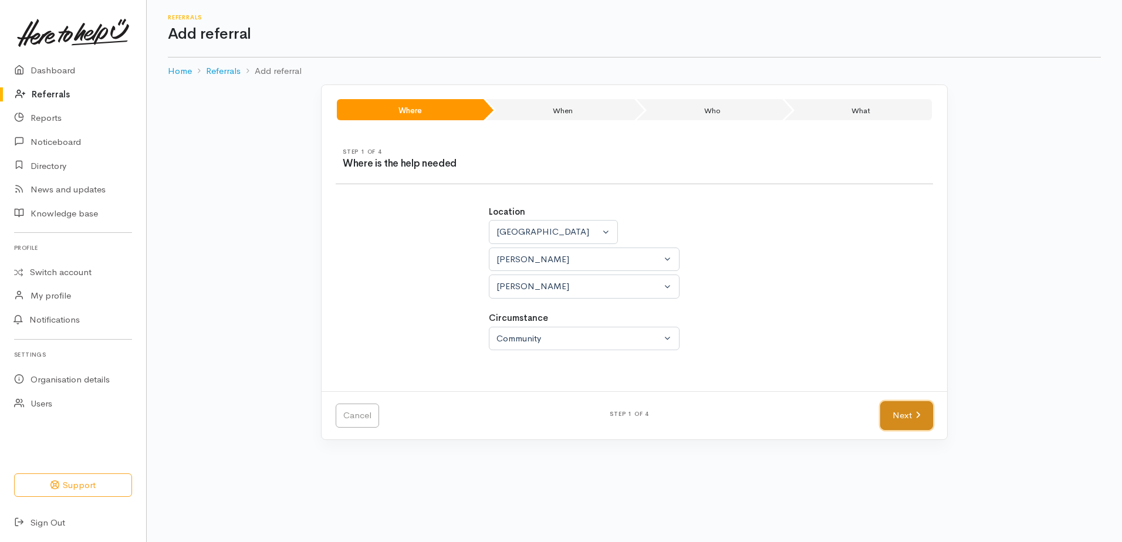
click at [907, 421] on link "Next" at bounding box center [906, 415] width 53 height 29
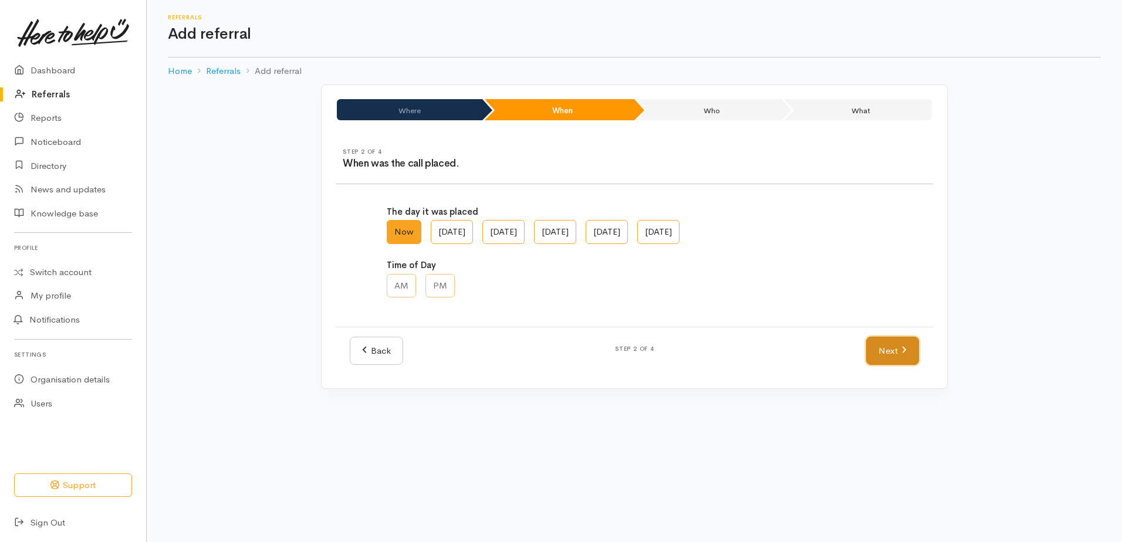
click at [883, 343] on link "Next" at bounding box center [892, 351] width 53 height 29
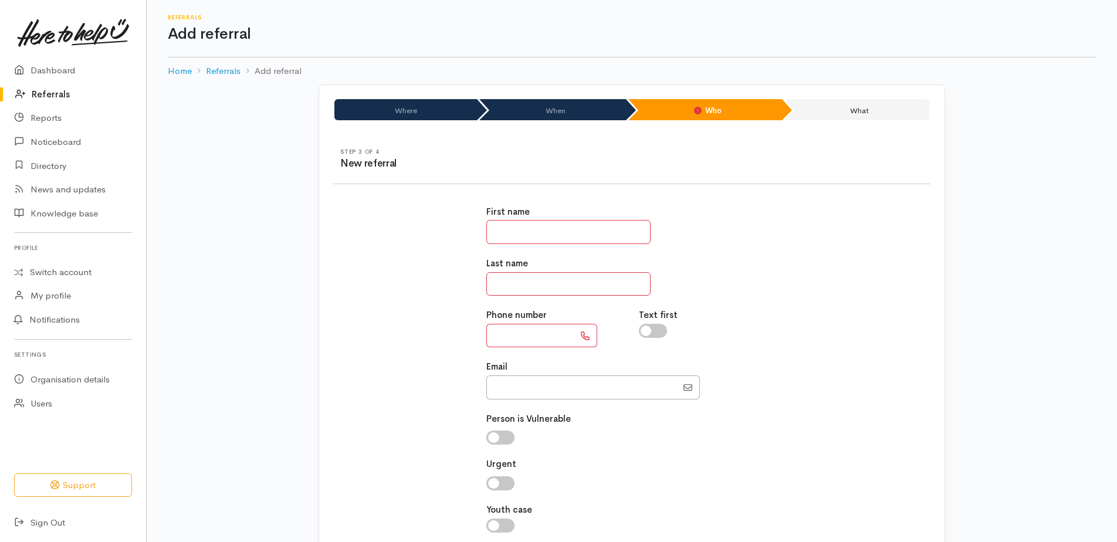
click at [606, 230] on input "text" at bounding box center [568, 232] width 164 height 24
type input "*****"
click at [600, 288] on input "text" at bounding box center [568, 284] width 164 height 24
type input "*****"
paste input "**********"
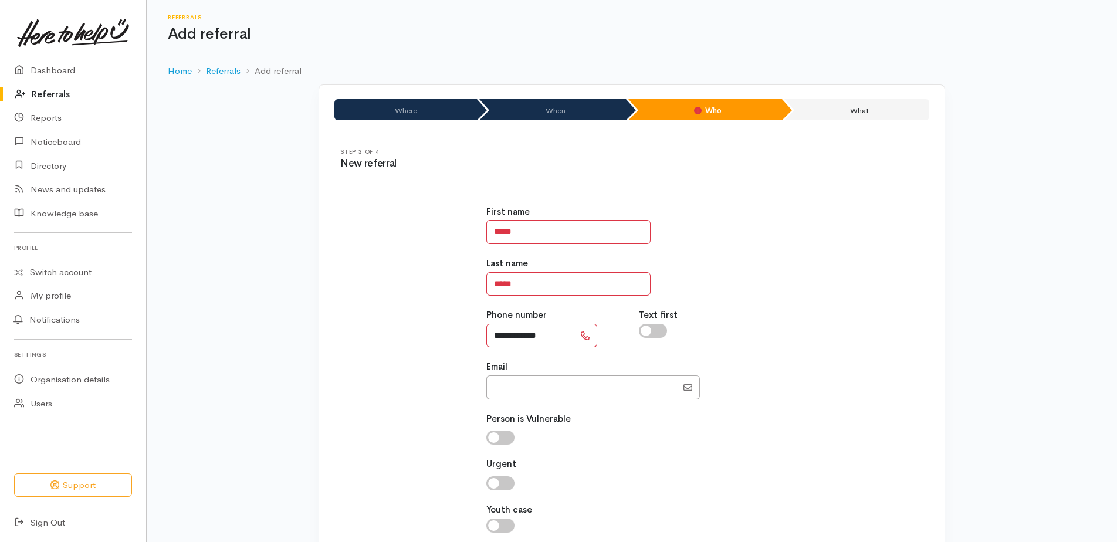
type input "**********"
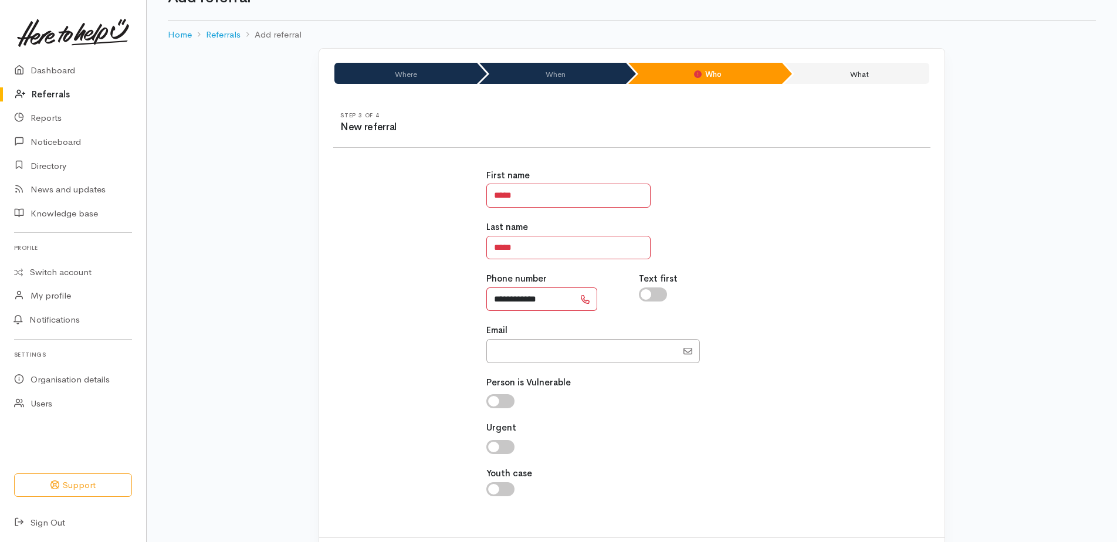
scroll to position [94, 0]
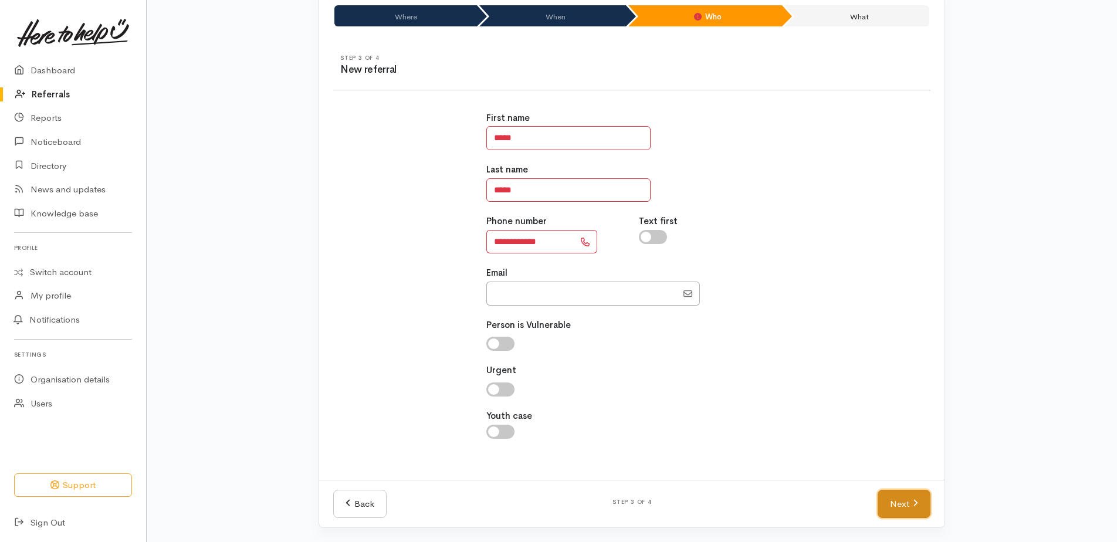
drag, startPoint x: 923, startPoint y: 502, endPoint x: 894, endPoint y: 482, distance: 35.3
click at [923, 503] on link "Next" at bounding box center [904, 504] width 53 height 29
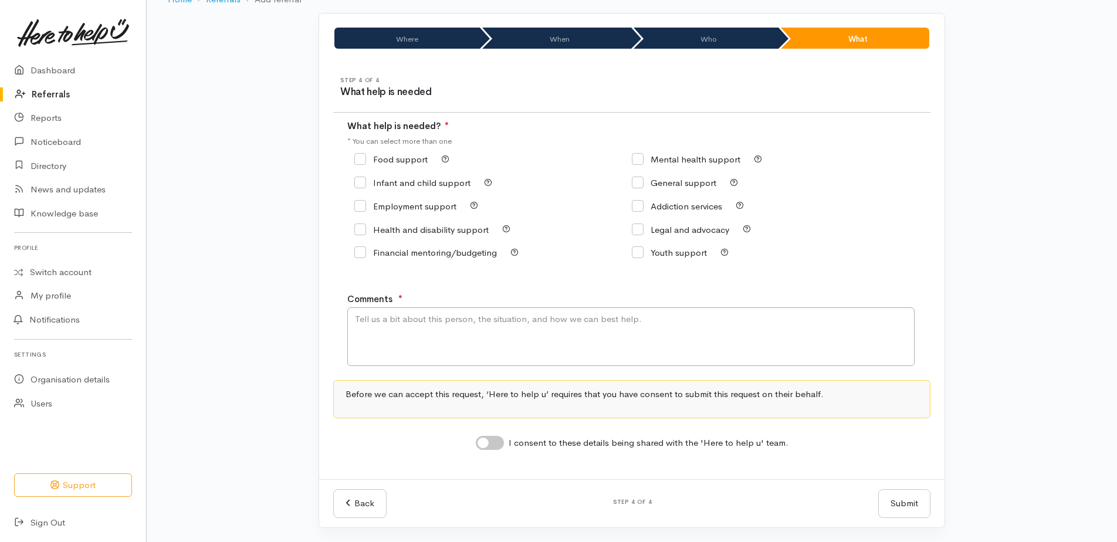
scroll to position [72, 0]
click at [364, 154] on icon at bounding box center [360, 159] width 12 height 12
click at [362, 157] on input "Food support" at bounding box center [390, 159] width 73 height 9
checkbox input "true"
click at [417, 325] on textarea "Comments" at bounding box center [630, 337] width 567 height 59
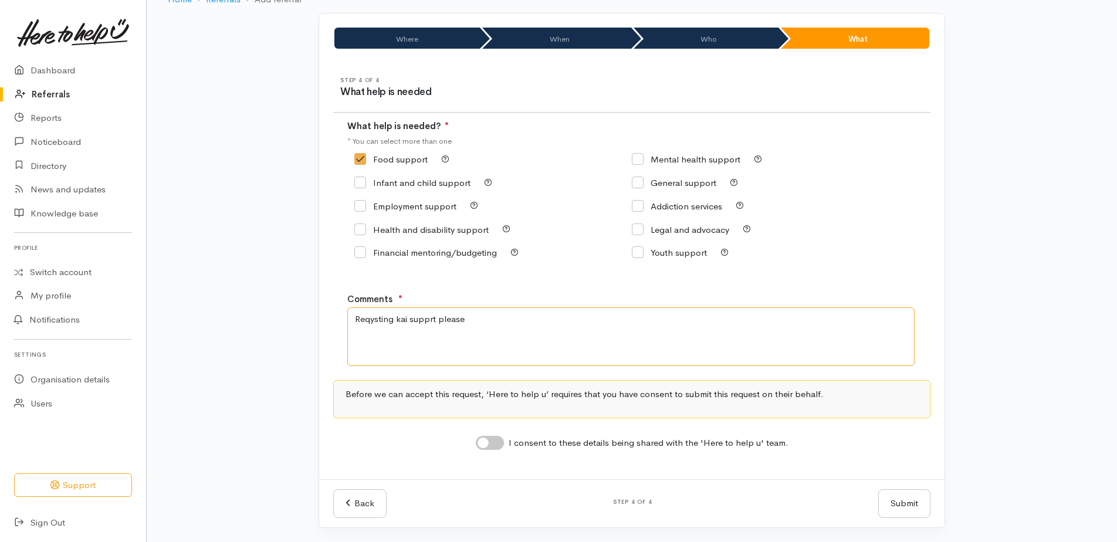
drag, startPoint x: 383, startPoint y: 317, endPoint x: 454, endPoint y: 299, distance: 73.2
click at [557, 333] on textarea "Reqysting kai supprt please" at bounding box center [630, 337] width 567 height 59
click at [485, 338] on textarea "Requesting kai supprt please" at bounding box center [630, 337] width 567 height 59
click at [435, 319] on textarea "Requesting kai supprt please" at bounding box center [630, 337] width 567 height 59
type textarea "Requesting kai support please"
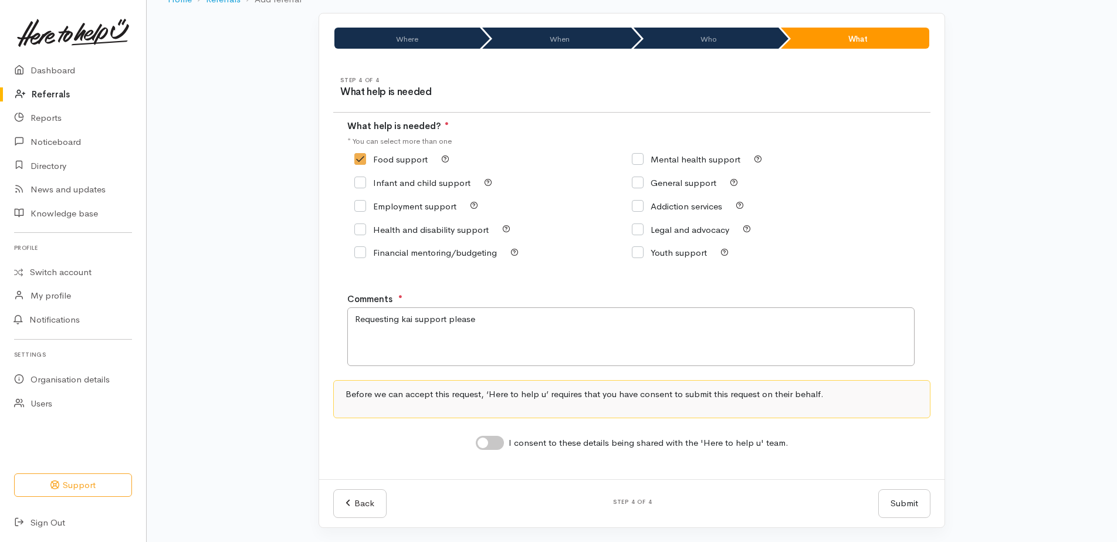
click at [478, 441] on input "I consent to these details being shared with the 'Here to help u' team." at bounding box center [490, 443] width 28 height 14
checkbox input "true"
click at [899, 513] on button "Submit" at bounding box center [904, 503] width 52 height 29
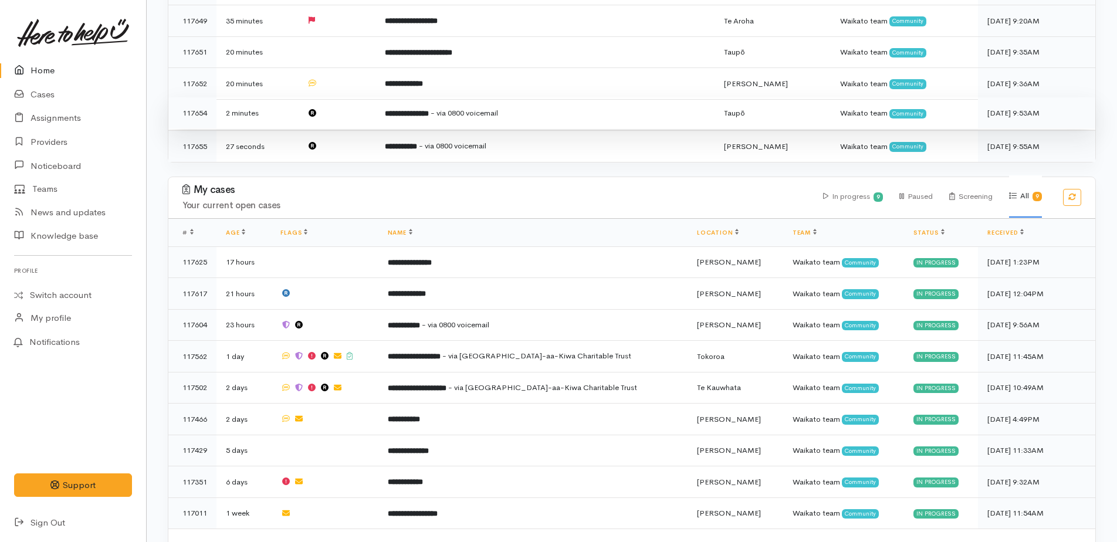
scroll to position [522, 0]
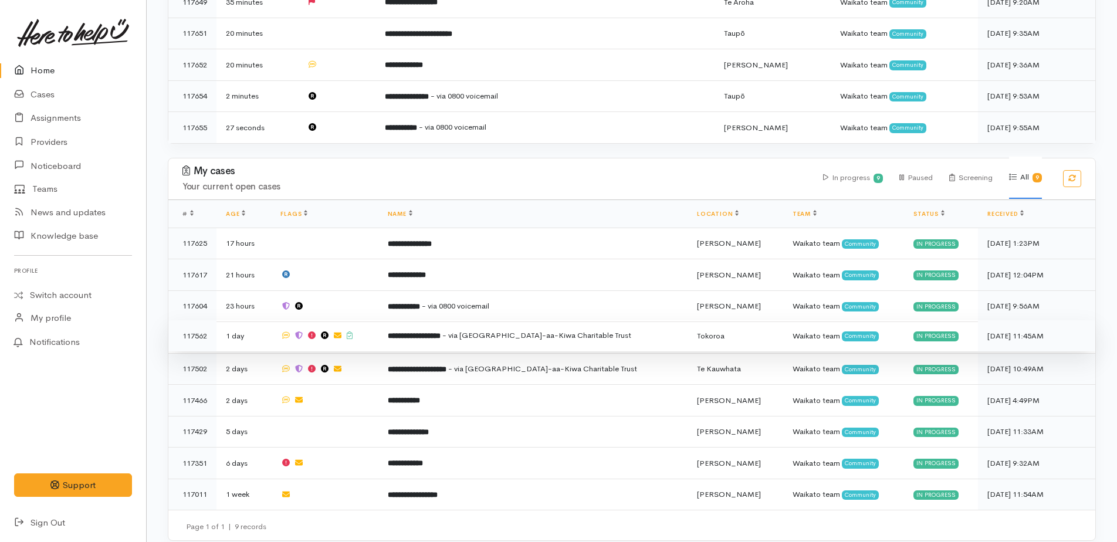
click at [505, 330] on span "- via [GEOGRAPHIC_DATA]-aa-Kiwa Charitable Trust" at bounding box center [536, 335] width 189 height 10
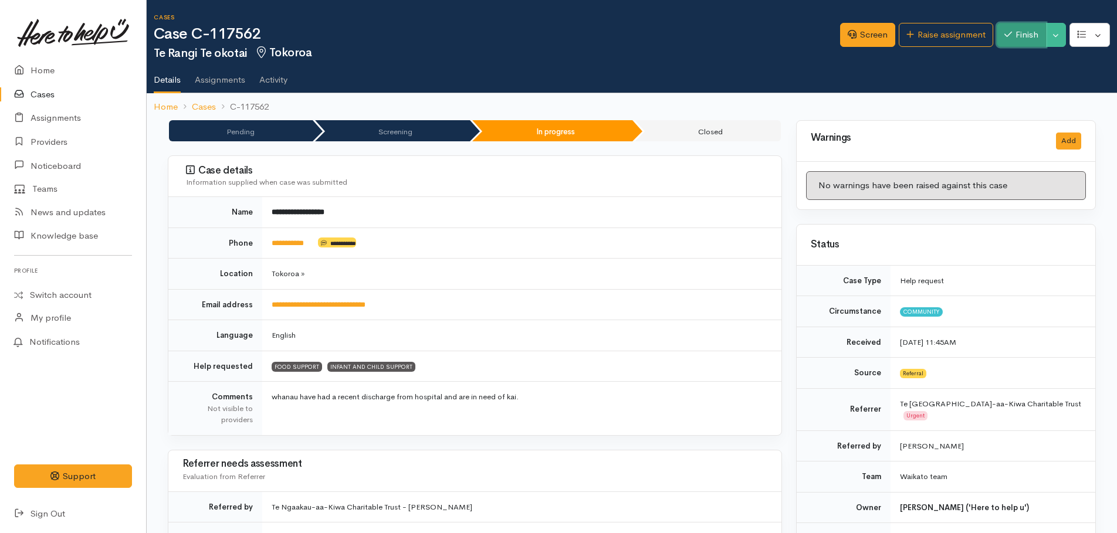
click at [1022, 46] on button "Finish" at bounding box center [1021, 35] width 49 height 24
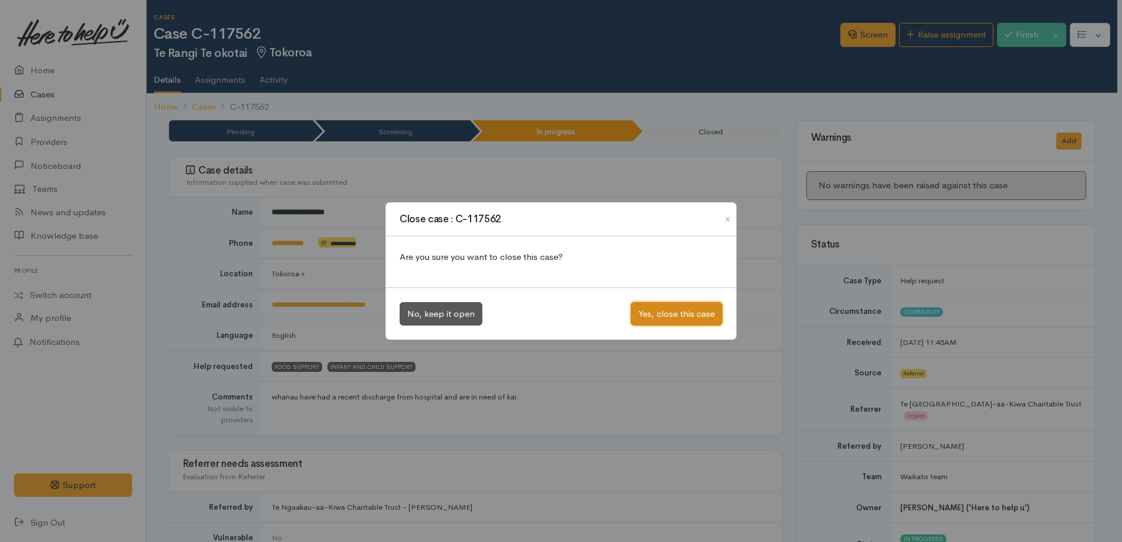
click at [677, 319] on button "Yes, close this case" at bounding box center [677, 314] width 92 height 24
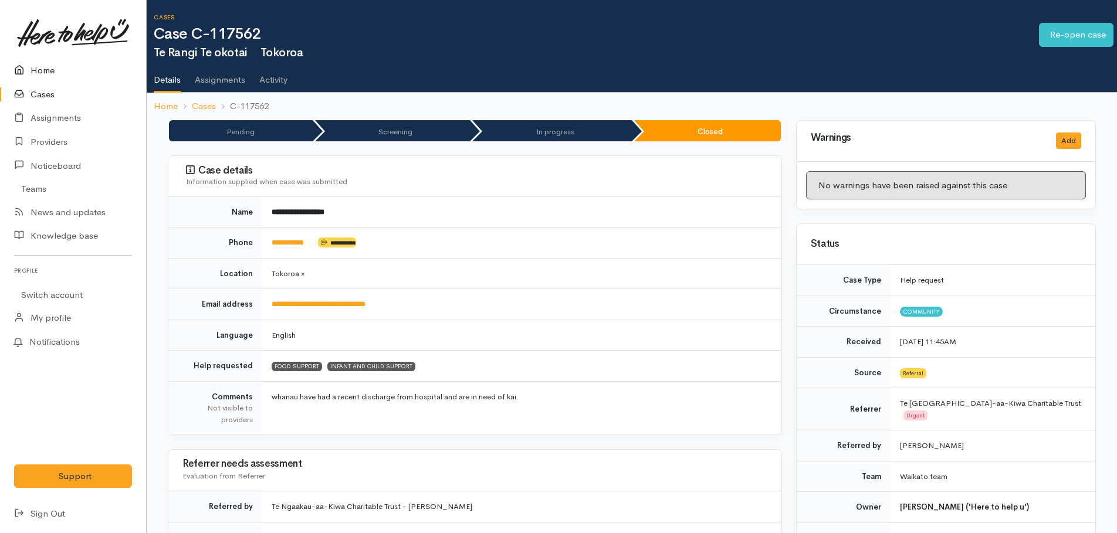
click at [46, 67] on link "Home" at bounding box center [73, 71] width 146 height 24
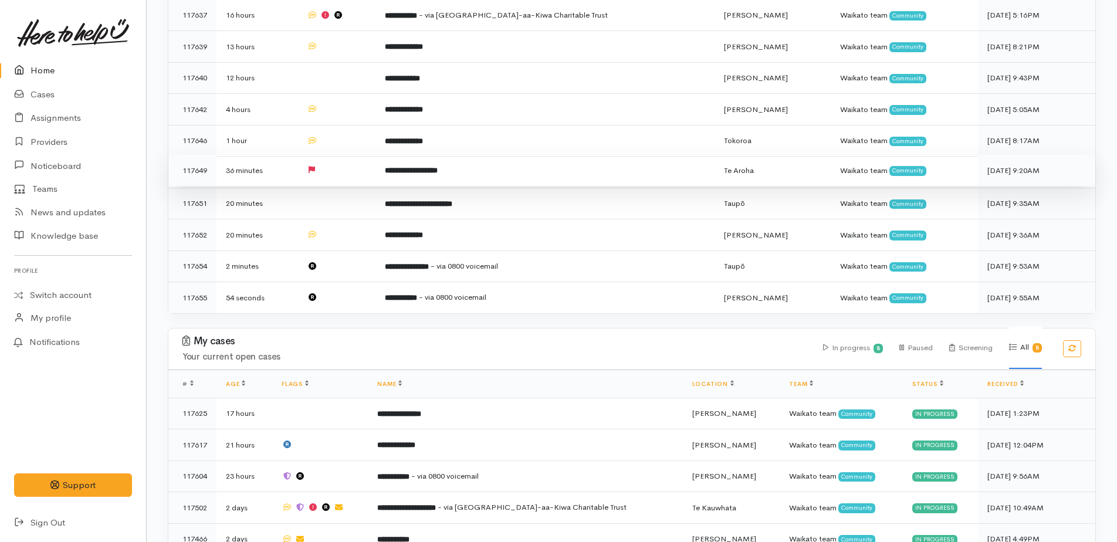
scroll to position [491, 0]
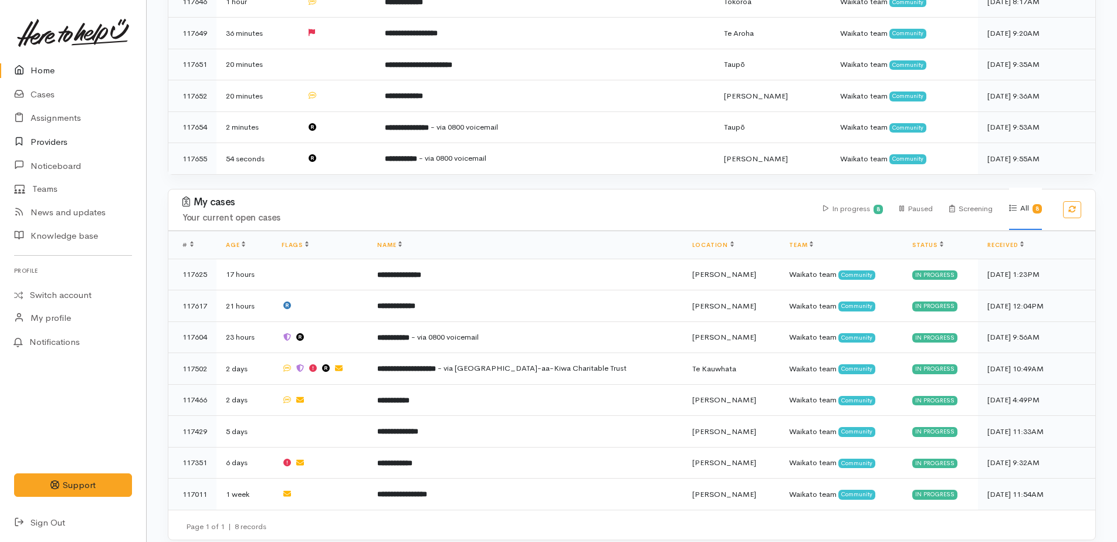
click at [48, 142] on link "Providers" at bounding box center [73, 142] width 146 height 24
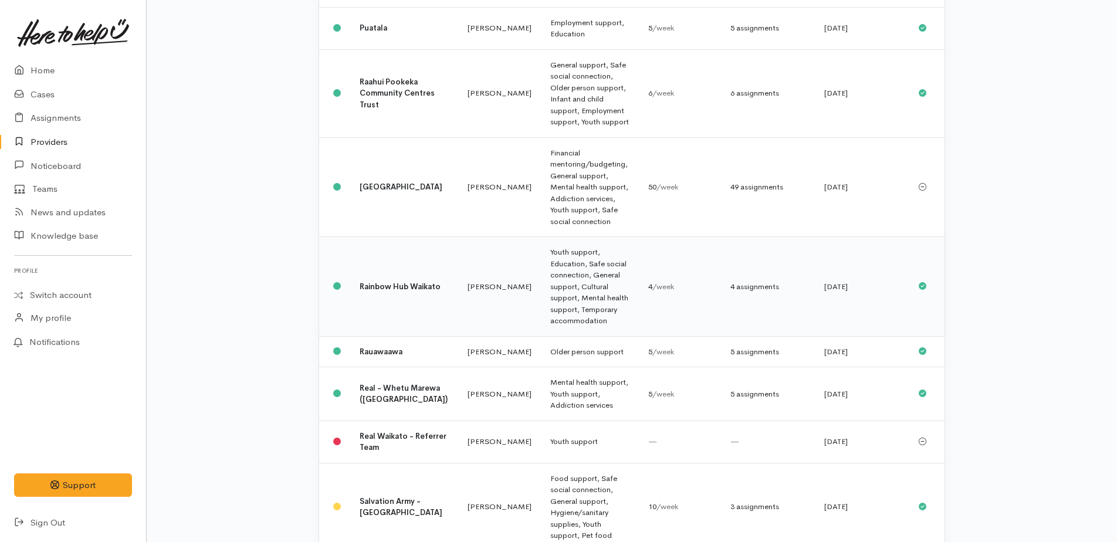
scroll to position [822, 0]
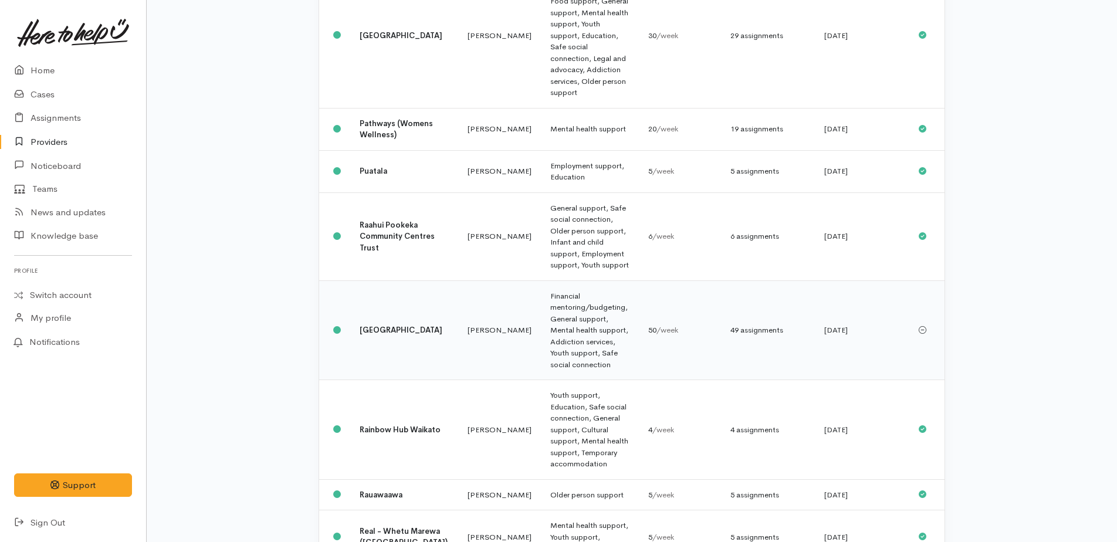
click at [371, 281] on td "[GEOGRAPHIC_DATA]" at bounding box center [404, 331] width 108 height 100
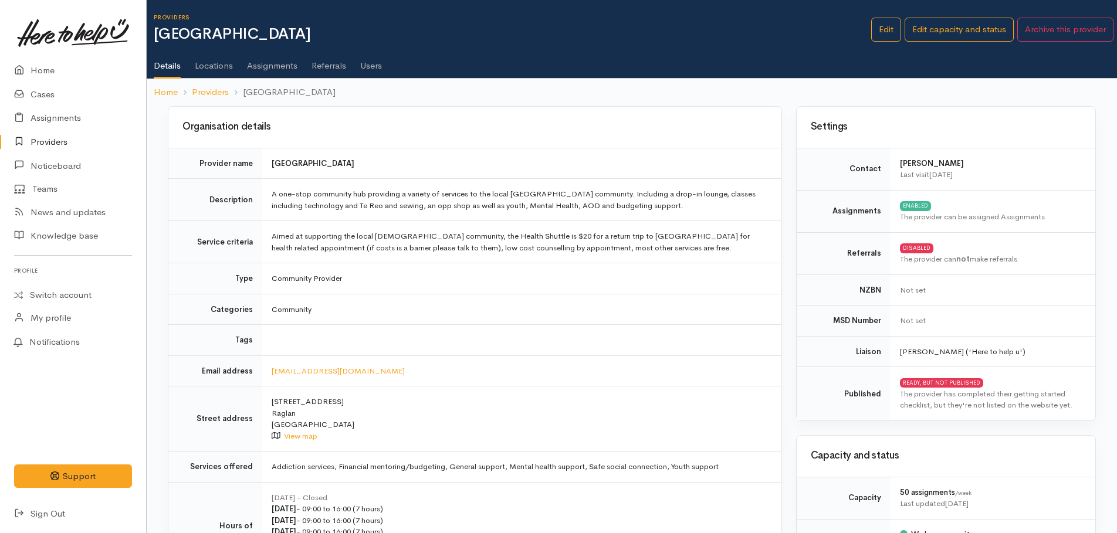
click at [371, 67] on link "Users" at bounding box center [371, 61] width 22 height 33
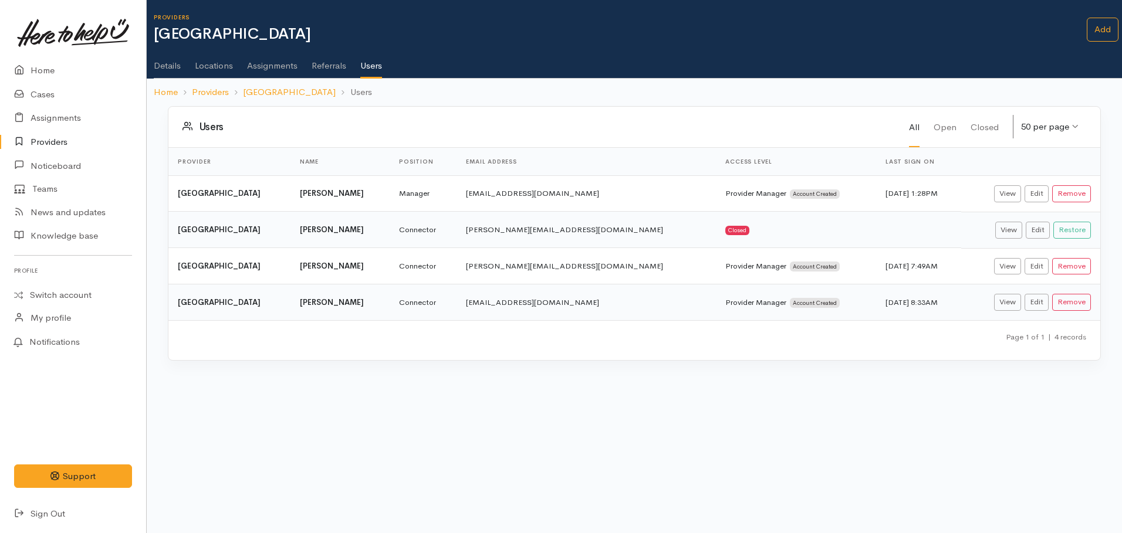
click at [269, 66] on link "Assignments" at bounding box center [272, 61] width 50 height 33
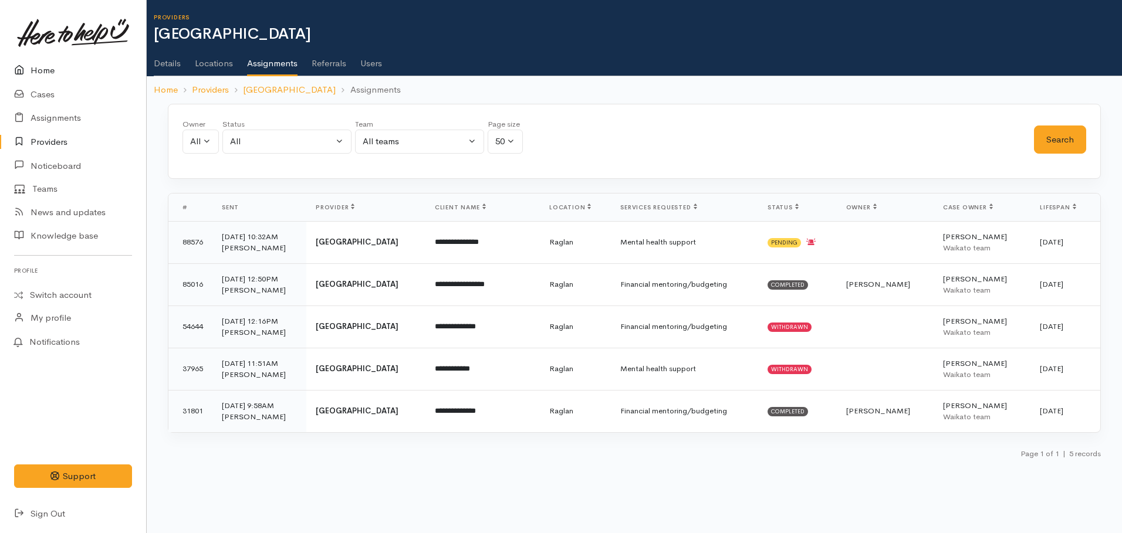
click at [48, 71] on link "Home" at bounding box center [73, 71] width 146 height 24
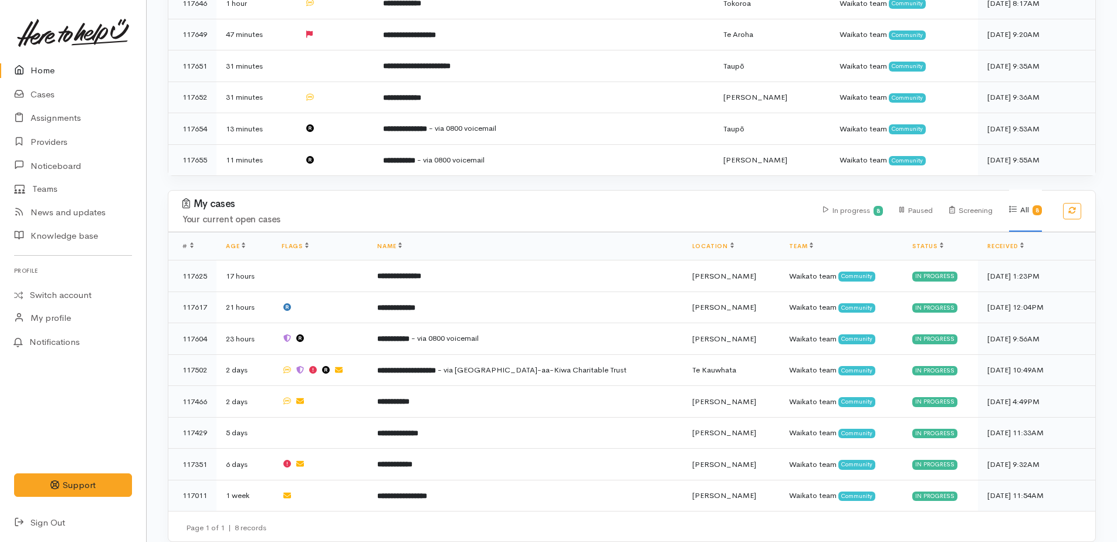
scroll to position [461, 0]
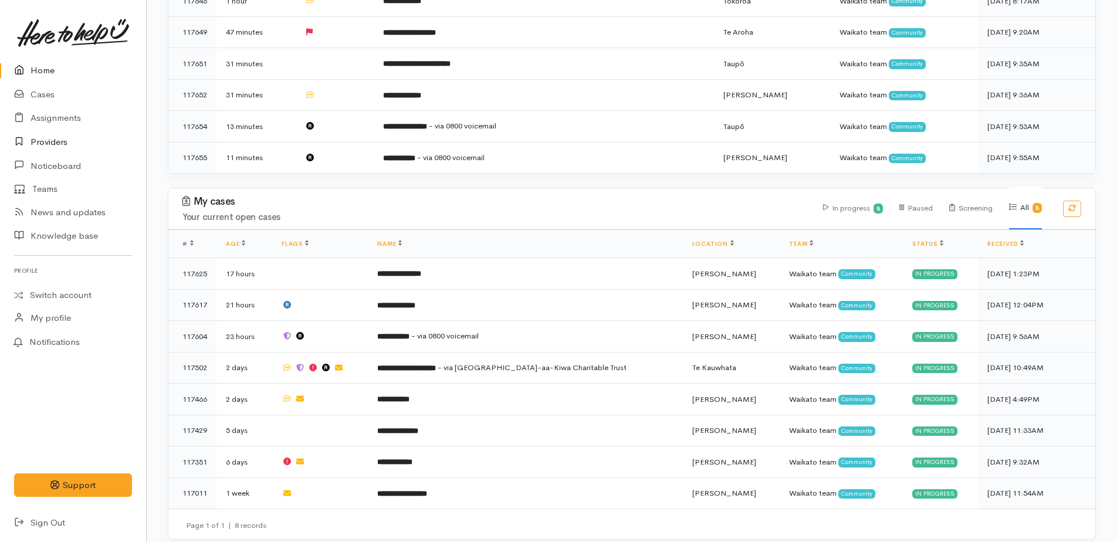
click at [39, 143] on link "Providers" at bounding box center [73, 142] width 146 height 24
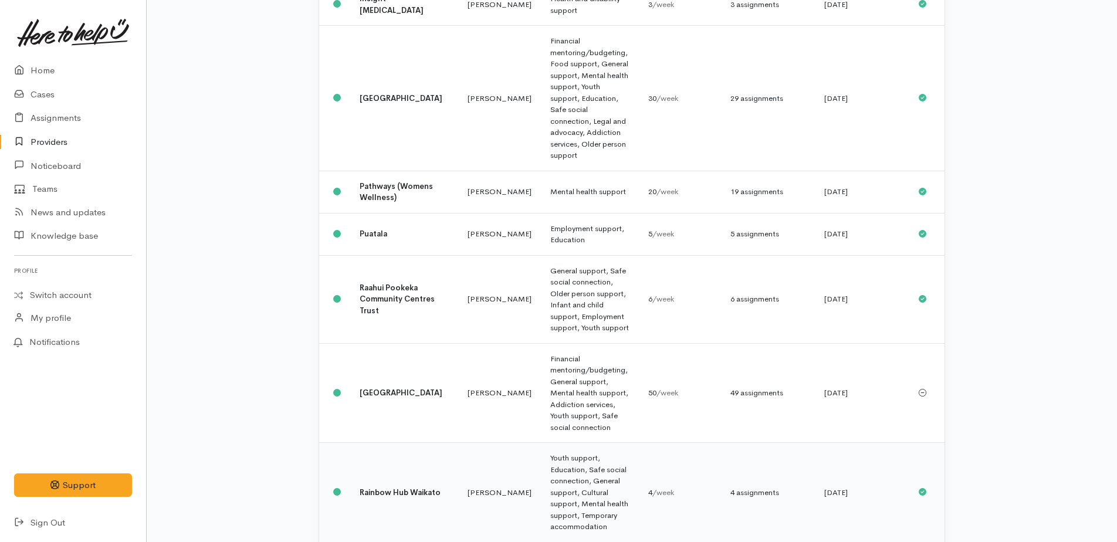
scroll to position [763, 0]
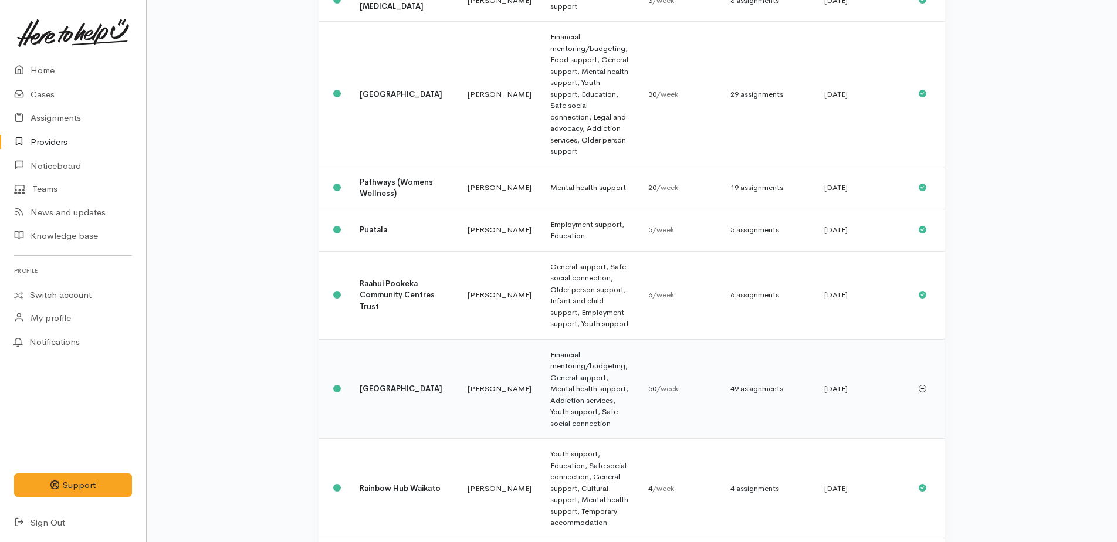
drag, startPoint x: 566, startPoint y: 216, endPoint x: 559, endPoint y: 198, distance: 19.7
click at [566, 339] on td "Financial mentoring/budgeting, General support, Mental health support, Addictio…" at bounding box center [590, 389] width 98 height 100
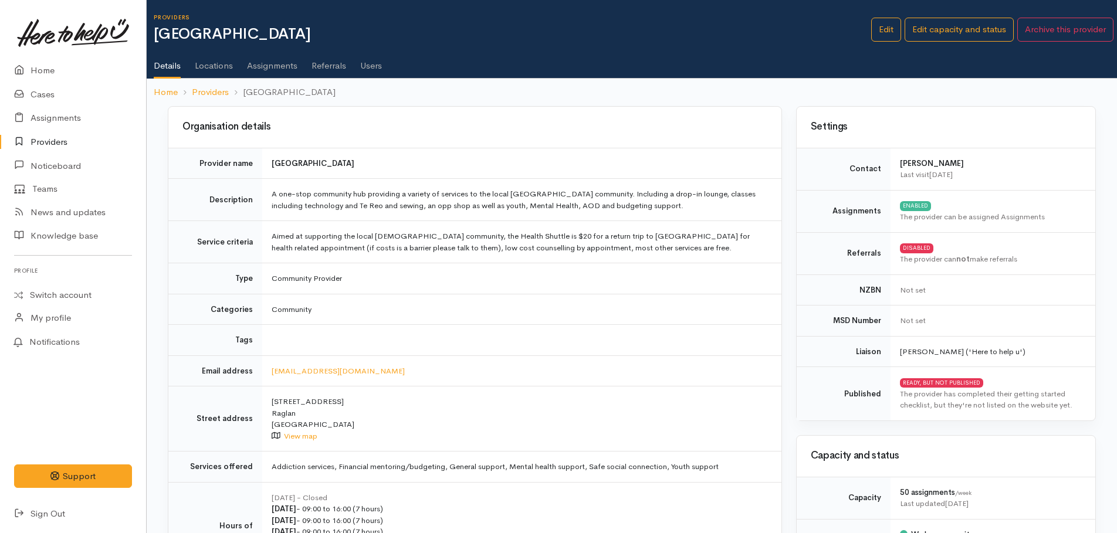
click at [269, 65] on link "Assignments" at bounding box center [272, 61] width 50 height 33
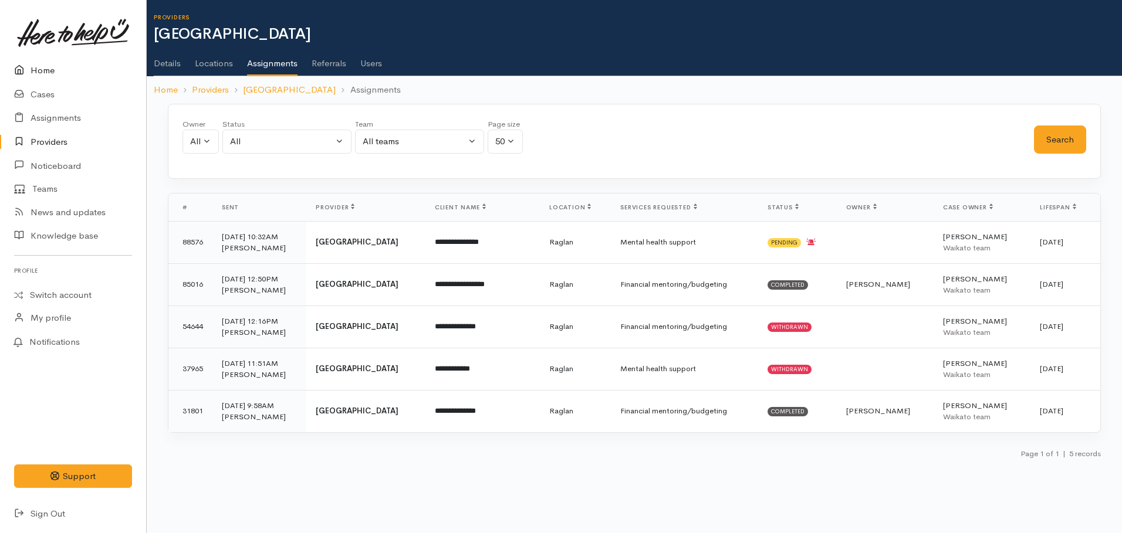
click at [35, 67] on link "Home" at bounding box center [73, 71] width 146 height 24
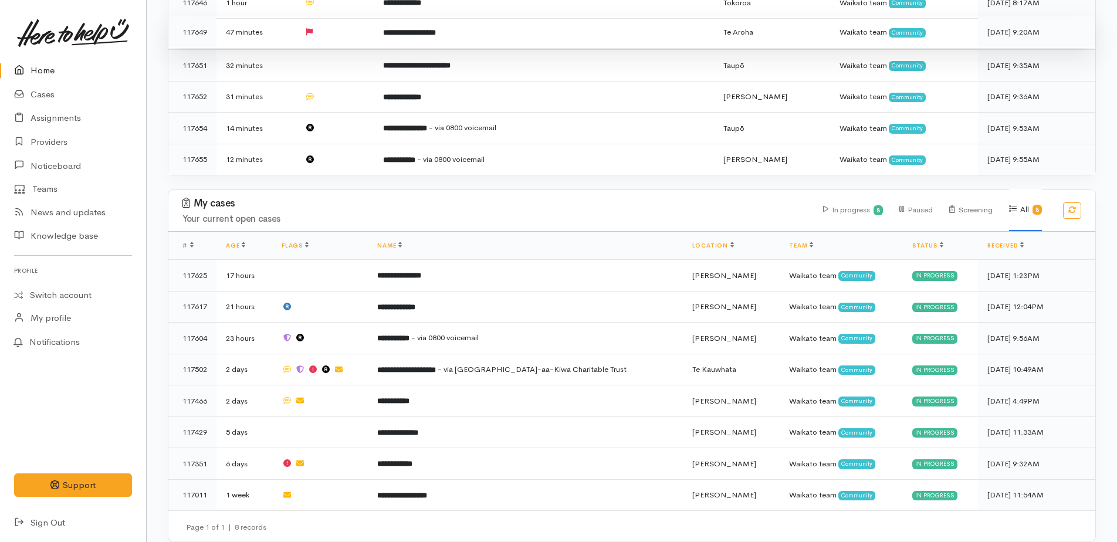
scroll to position [461, 0]
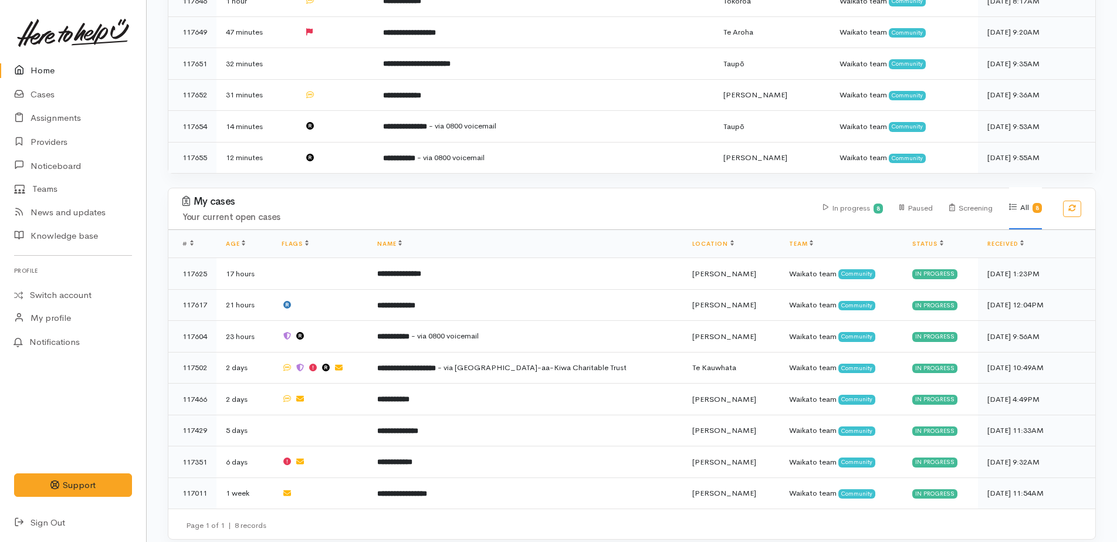
click at [49, 72] on link "Home" at bounding box center [73, 71] width 146 height 24
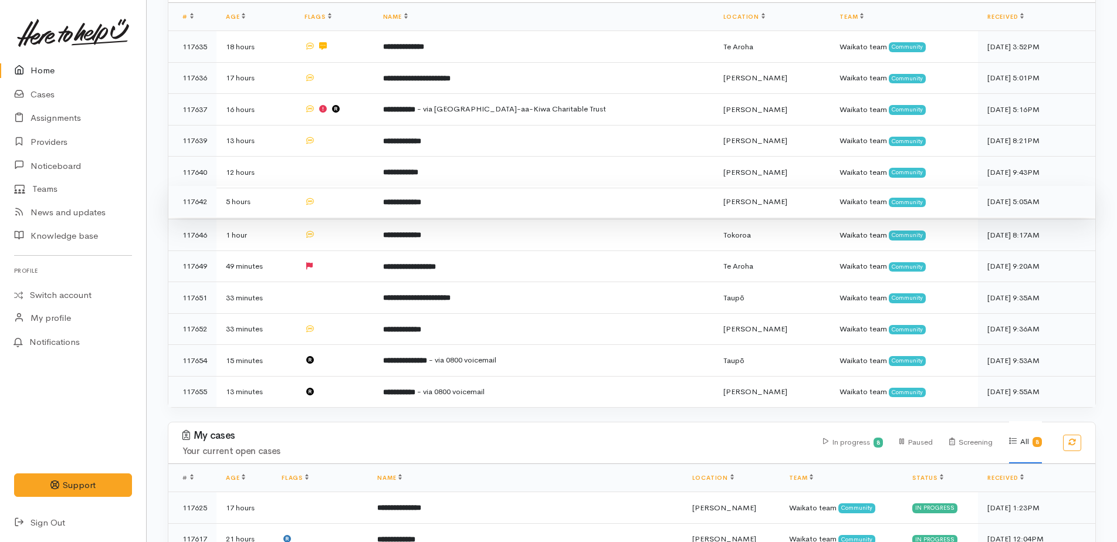
scroll to position [235, 0]
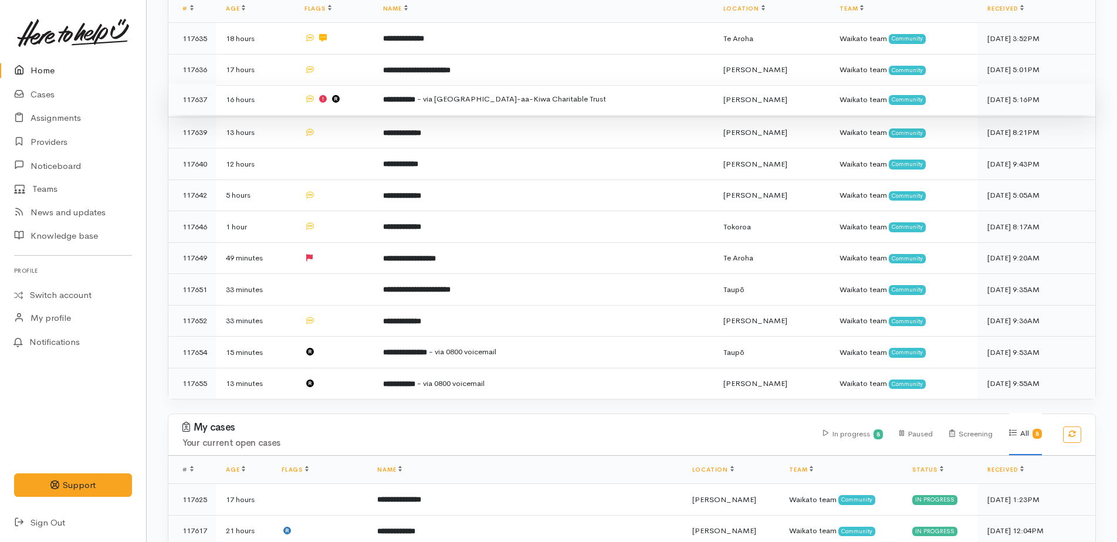
click at [415, 99] on b "**********" at bounding box center [399, 100] width 32 height 8
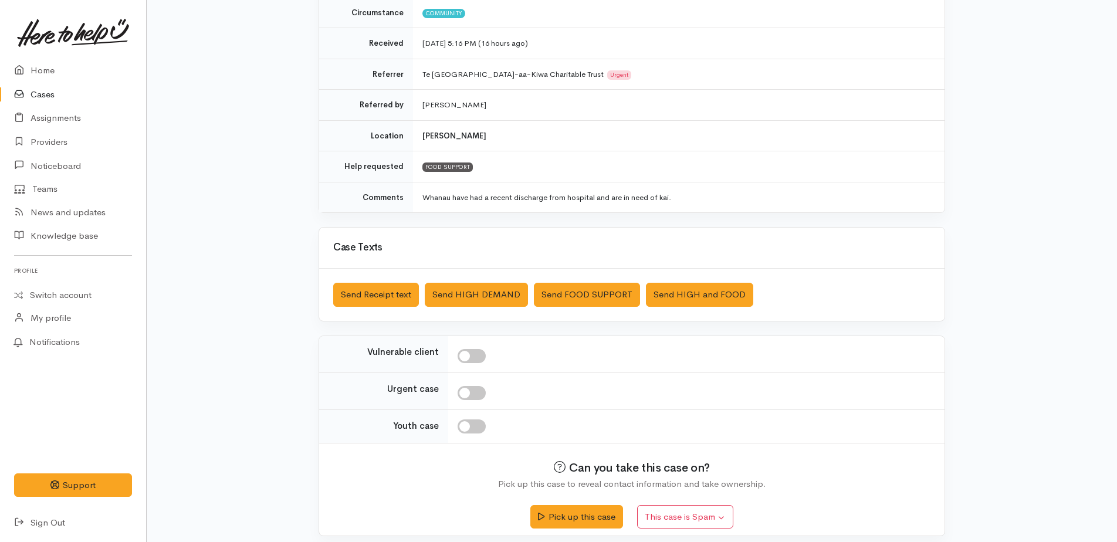
scroll to position [186, 0]
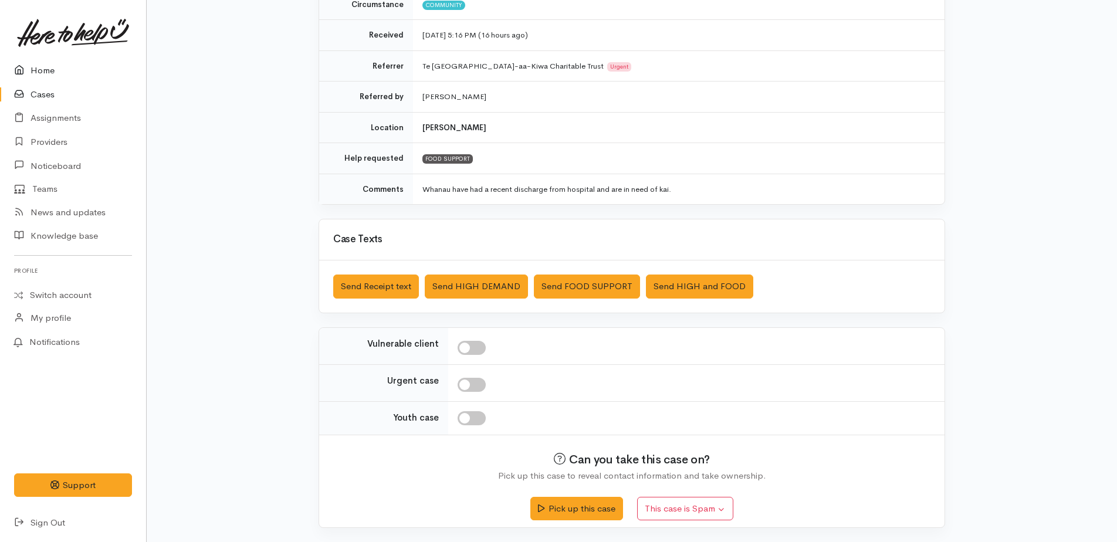
click at [43, 76] on link "Home" at bounding box center [73, 71] width 146 height 24
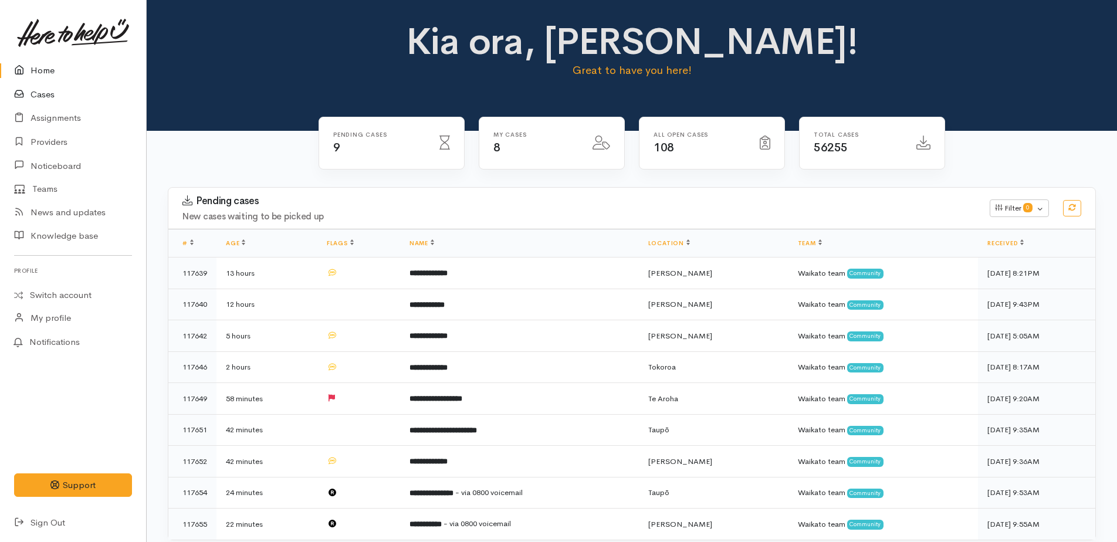
click at [51, 97] on link "Cases" at bounding box center [73, 95] width 146 height 24
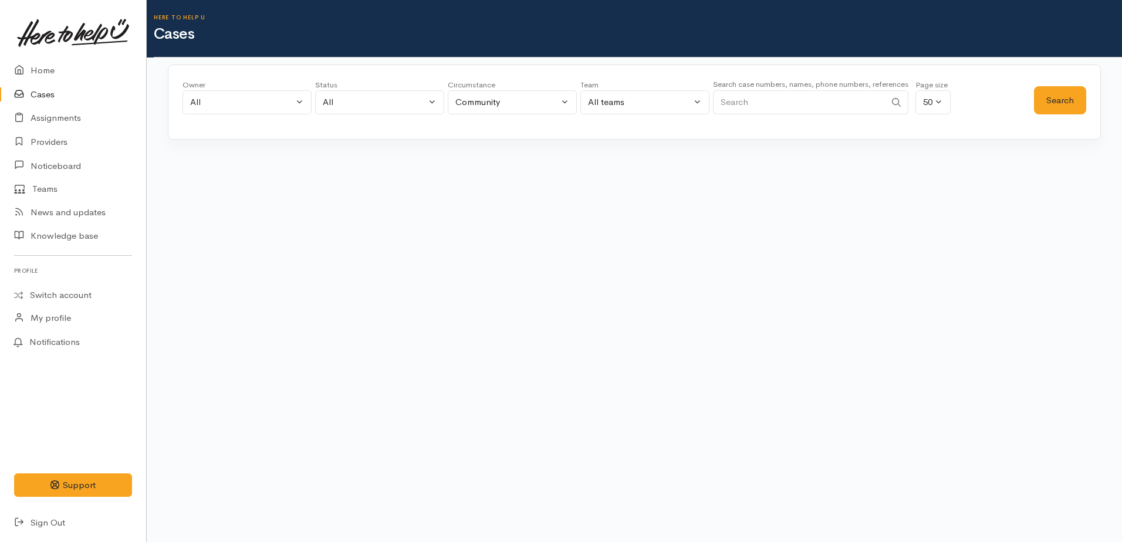
click at [751, 105] on input "Search" at bounding box center [799, 102] width 173 height 24
type input "[PERSON_NAME]"
click at [1051, 107] on button "Search" at bounding box center [1060, 100] width 52 height 29
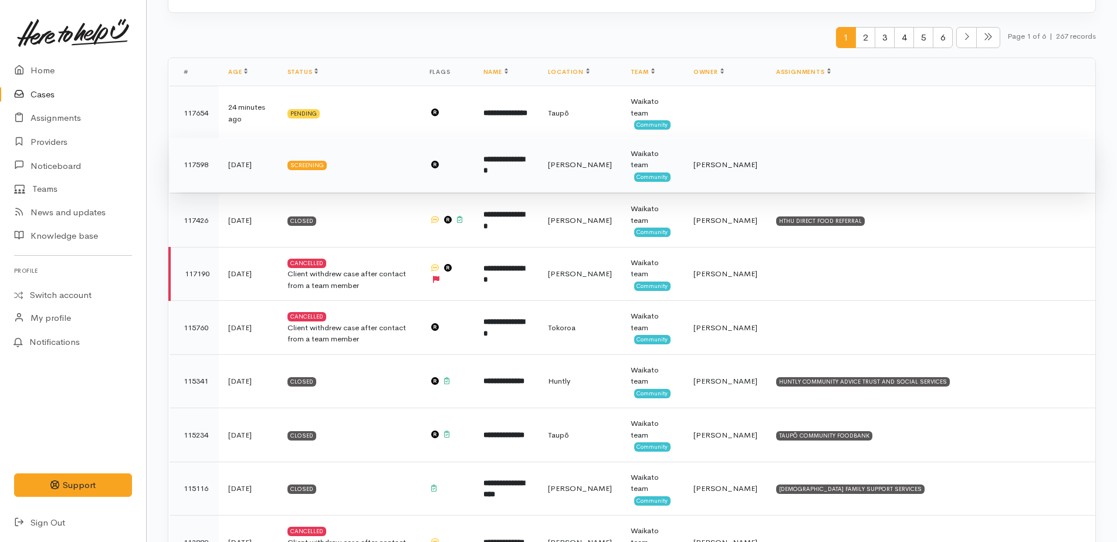
scroll to position [59, 0]
